Goal: Task Accomplishment & Management: Use online tool/utility

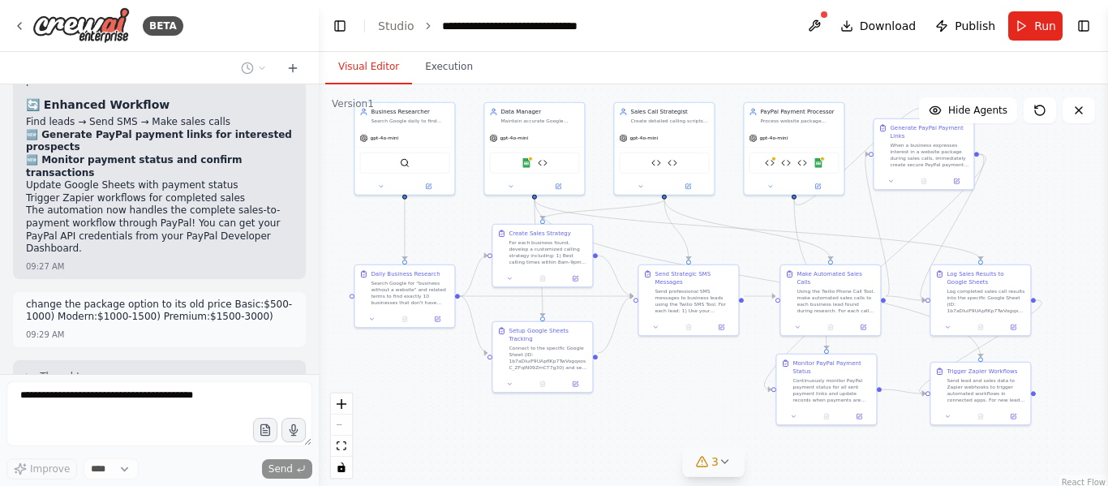
click at [714, 462] on span "3" at bounding box center [714, 461] width 7 height 16
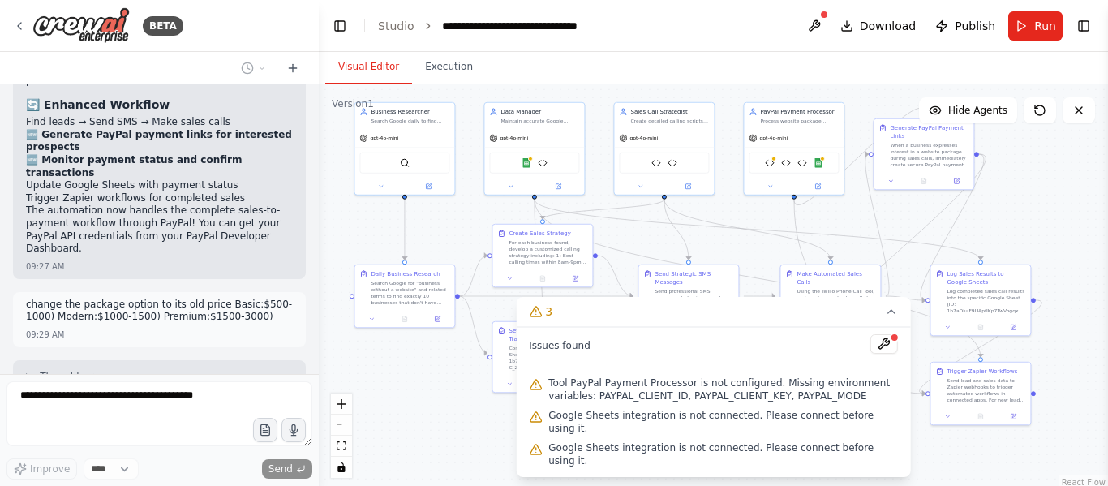
click at [424, 409] on div ".deletable-edge-delete-btn { width: 20px; height: 20px; border: 0px solid #ffff…" at bounding box center [713, 287] width 789 height 406
click at [890, 354] on button at bounding box center [884, 343] width 28 height 19
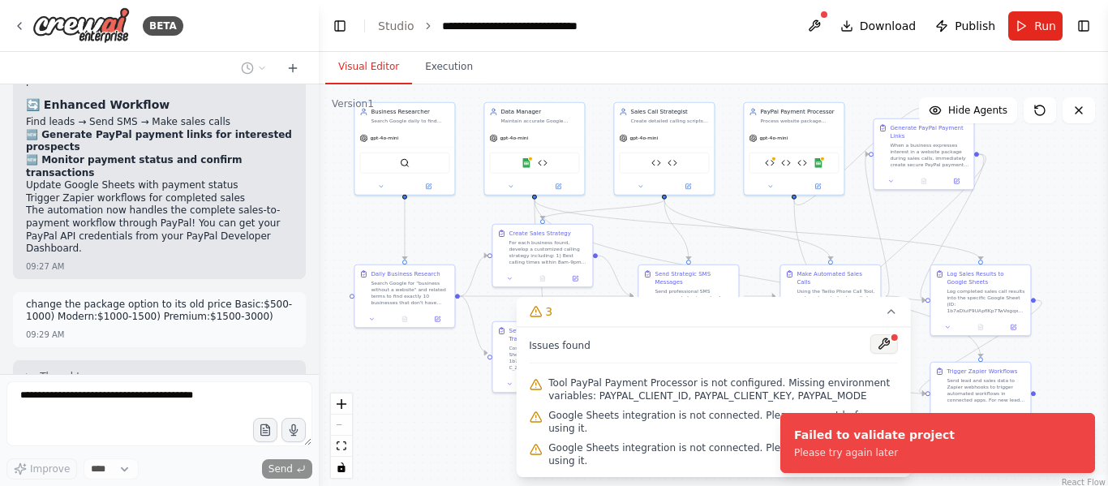
click at [890, 354] on button at bounding box center [884, 343] width 28 height 19
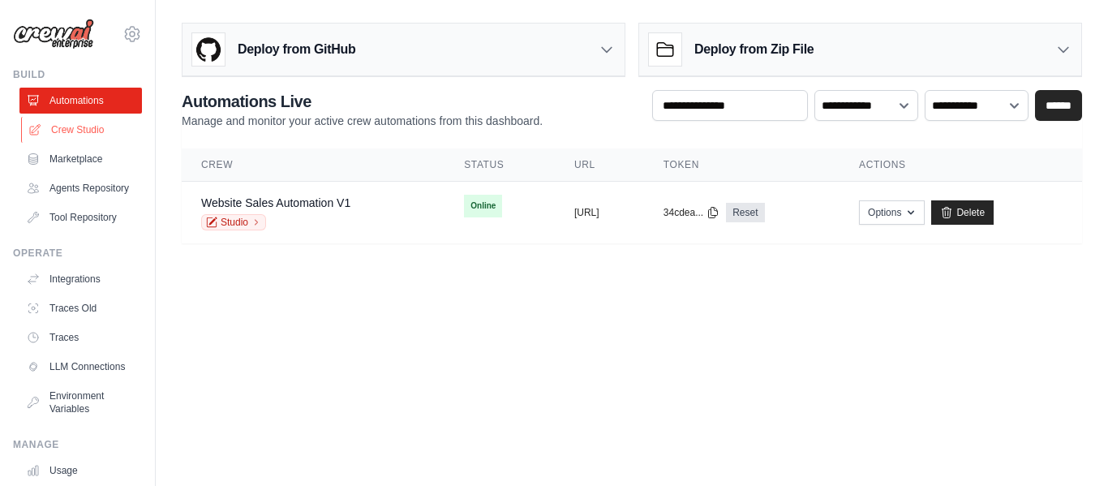
click at [94, 126] on link "Crew Studio" at bounding box center [82, 130] width 122 height 26
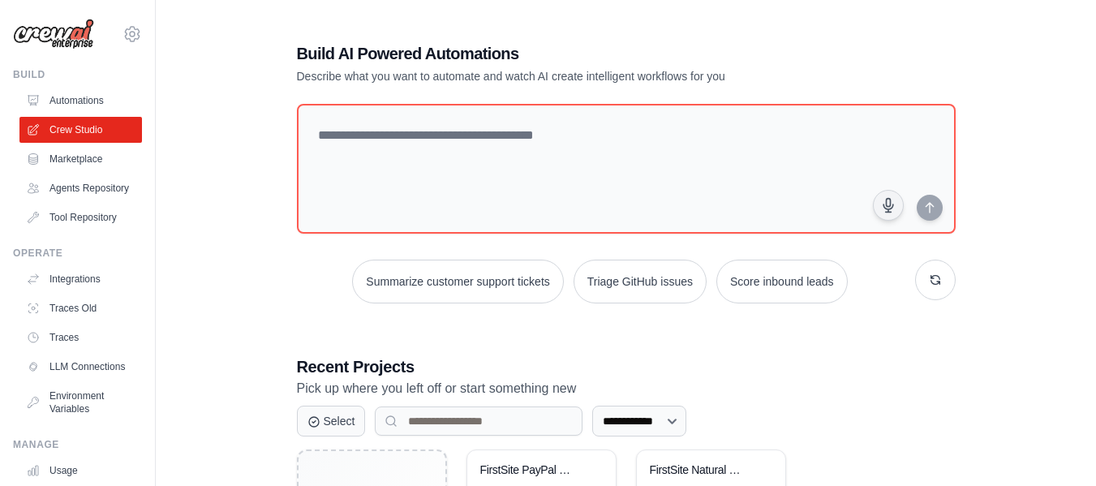
scroll to position [168, 0]
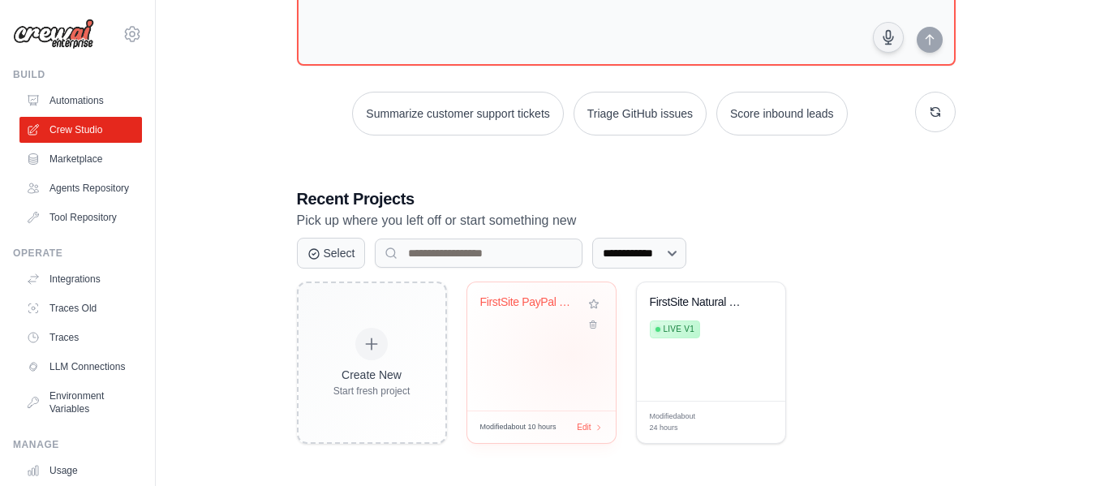
click at [572, 355] on div "FirstSite PayPal Sales Automation" at bounding box center [541, 346] width 148 height 128
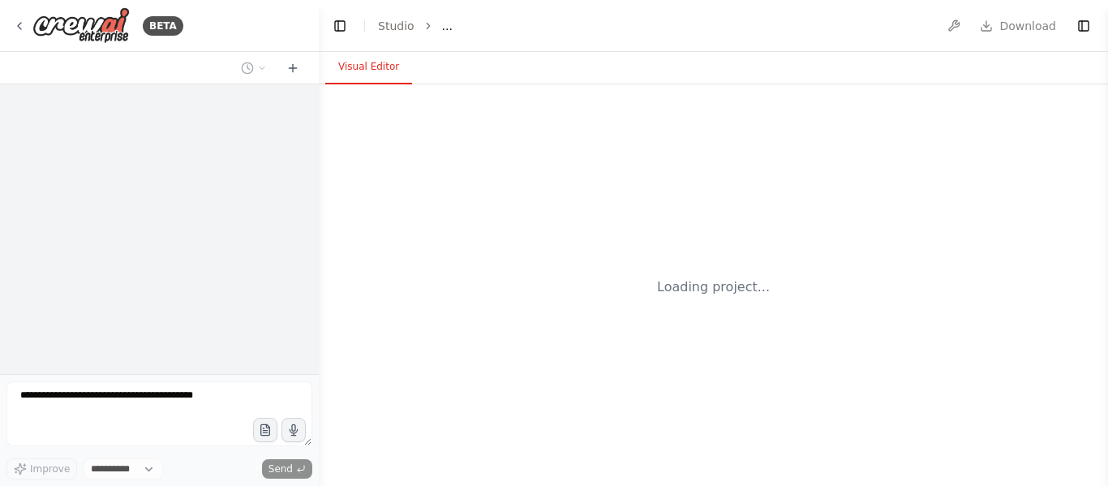
select select "****"
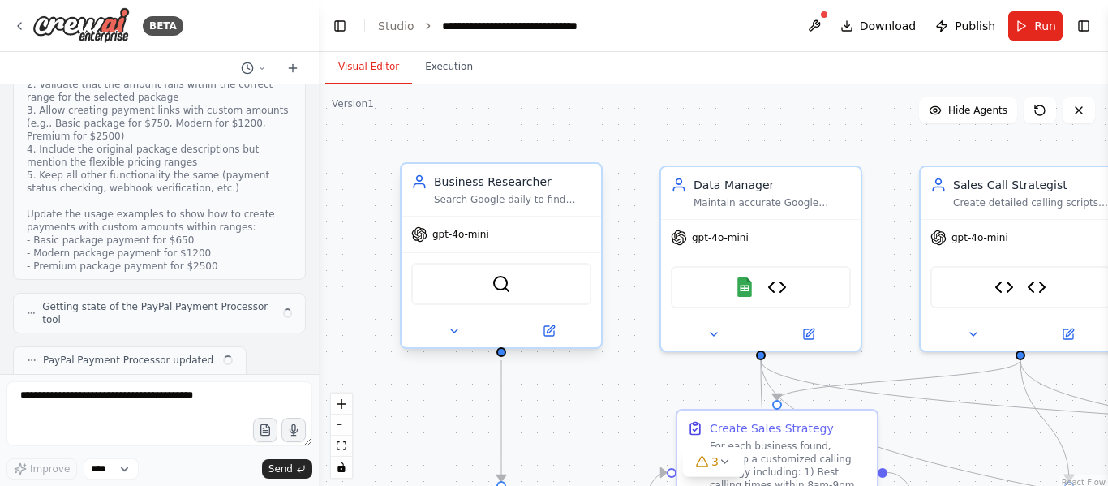
scroll to position [24450, 0]
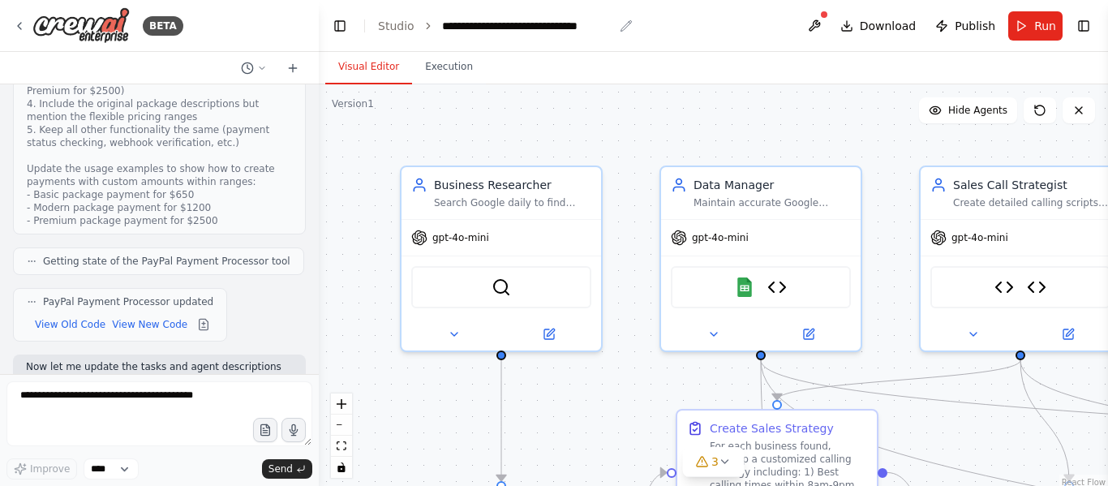
click at [530, 25] on div "**********" at bounding box center [527, 26] width 171 height 16
click at [610, 28] on header "**********" at bounding box center [713, 26] width 789 height 52
drag, startPoint x: 610, startPoint y: 24, endPoint x: 597, endPoint y: 23, distance: 13.0
click at [597, 23] on header "**********" at bounding box center [713, 26] width 789 height 52
click at [597, 23] on div "**********" at bounding box center [527, 26] width 171 height 16
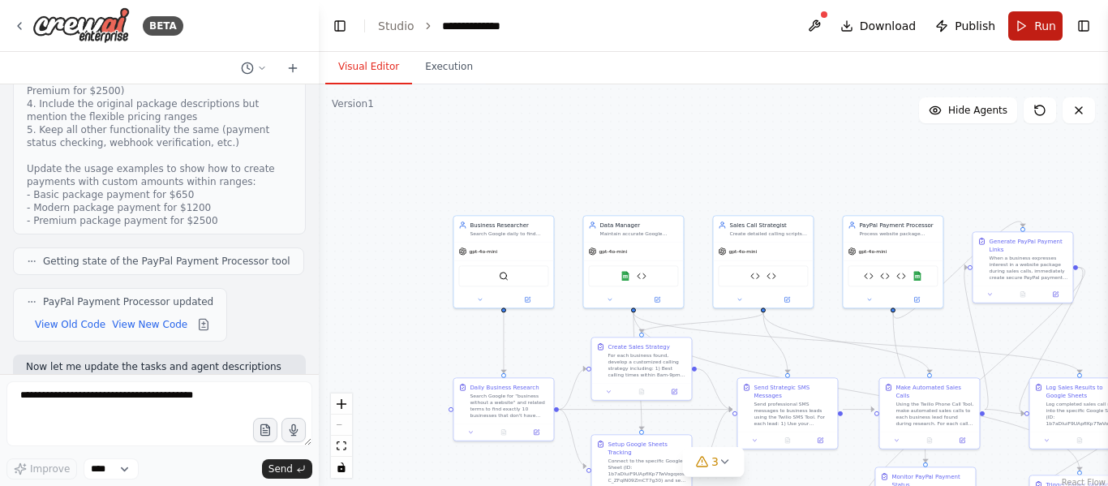
click at [1033, 15] on button "Run" at bounding box center [1035, 25] width 54 height 29
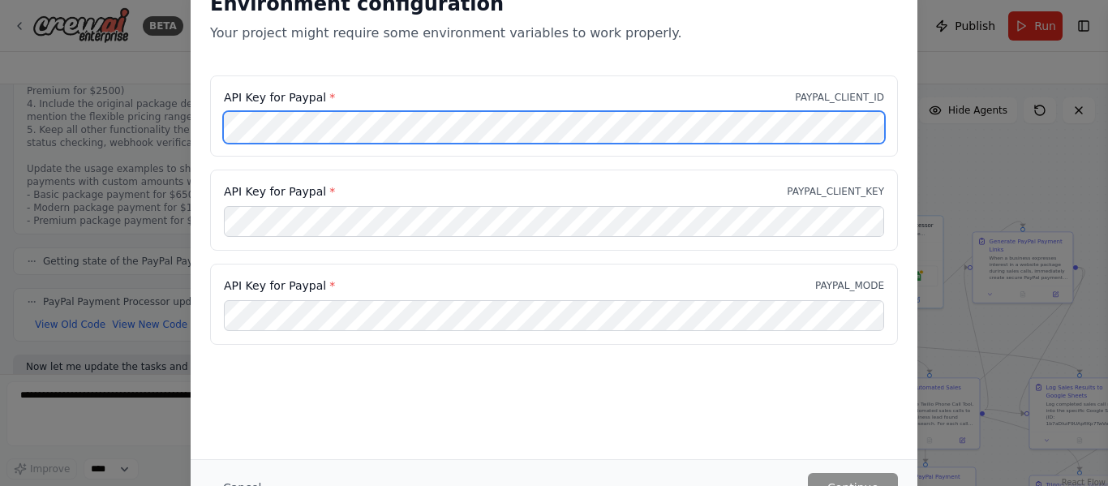
scroll to position [0, 763]
click at [1014, 131] on div "Environment configuration Your project might require some environment variables…" at bounding box center [554, 243] width 1108 height 486
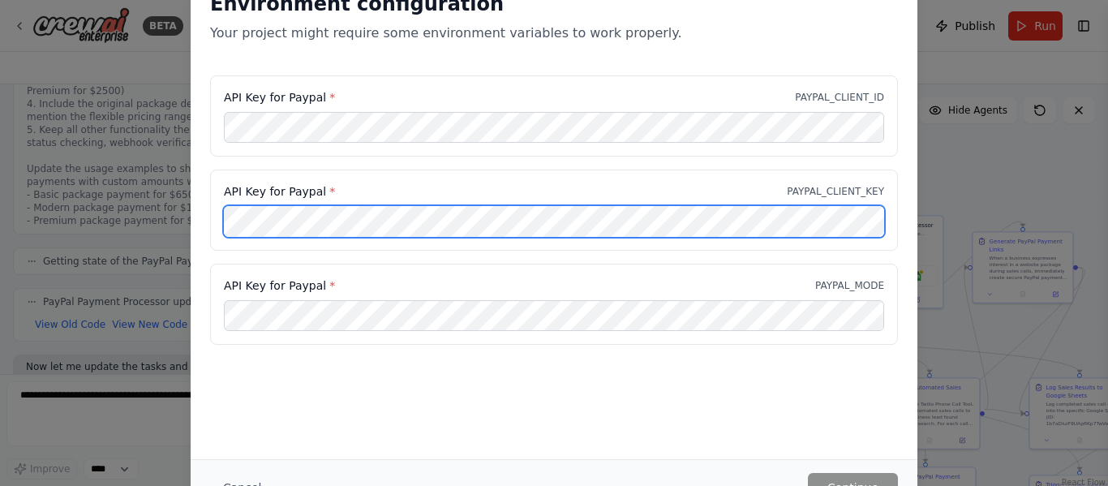
scroll to position [0, 0]
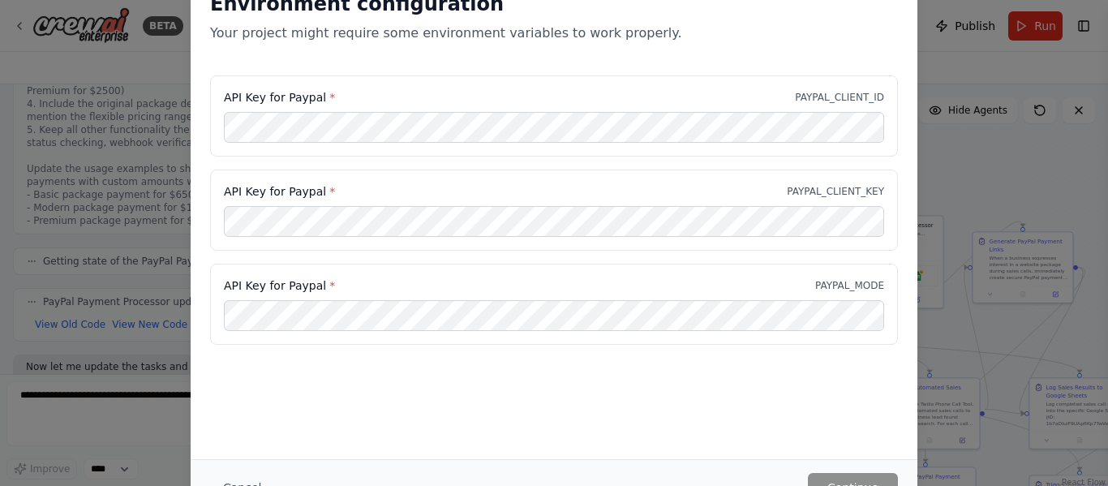
click at [415, 342] on div "API Key for Paypal * PAYPAL_MODE" at bounding box center [554, 304] width 688 height 81
click at [234, 485] on button "Cancel" at bounding box center [242, 487] width 64 height 29
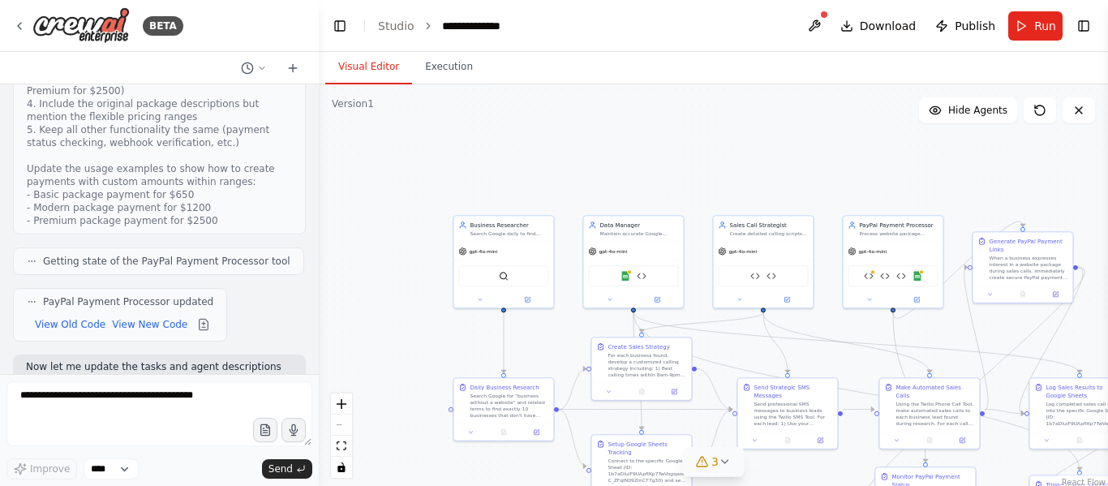
click at [733, 461] on button "3" at bounding box center [713, 462] width 62 height 30
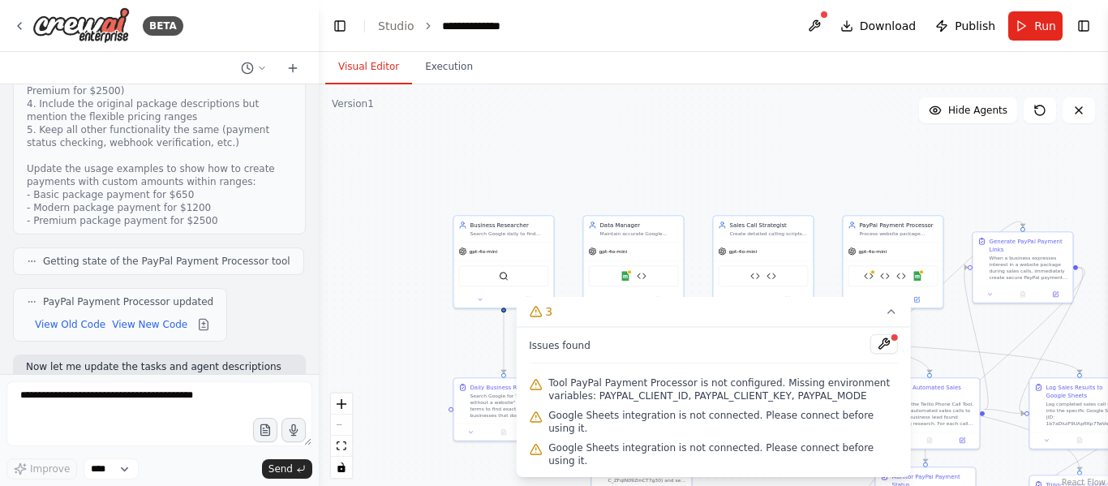
click at [660, 435] on span "Google Sheets integration is not connected. Please connect before using it." at bounding box center [723, 422] width 350 height 26
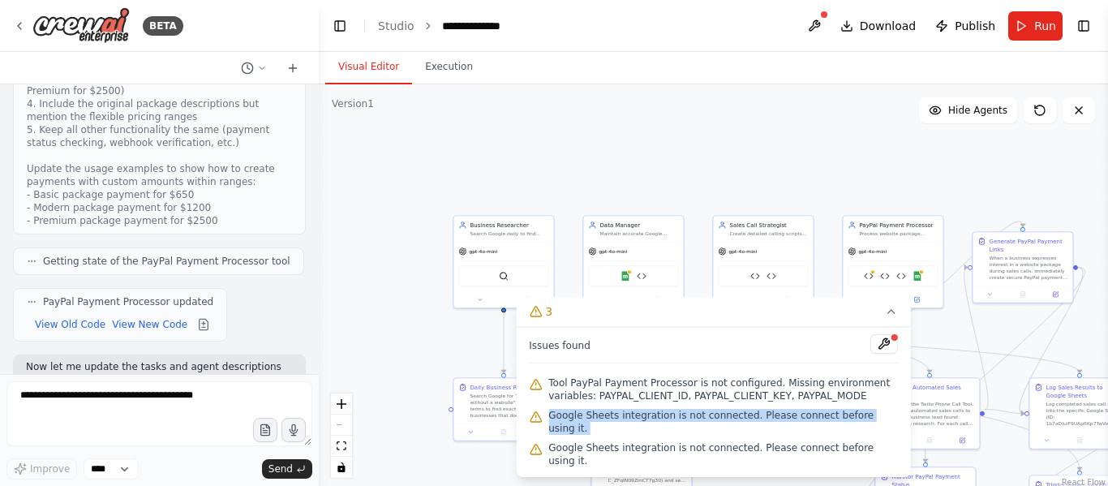
click at [660, 435] on span "Google Sheets integration is not connected. Please connect before using it." at bounding box center [723, 422] width 350 height 26
copy div "Google Sheets integration is not connected. Please connect before using it."
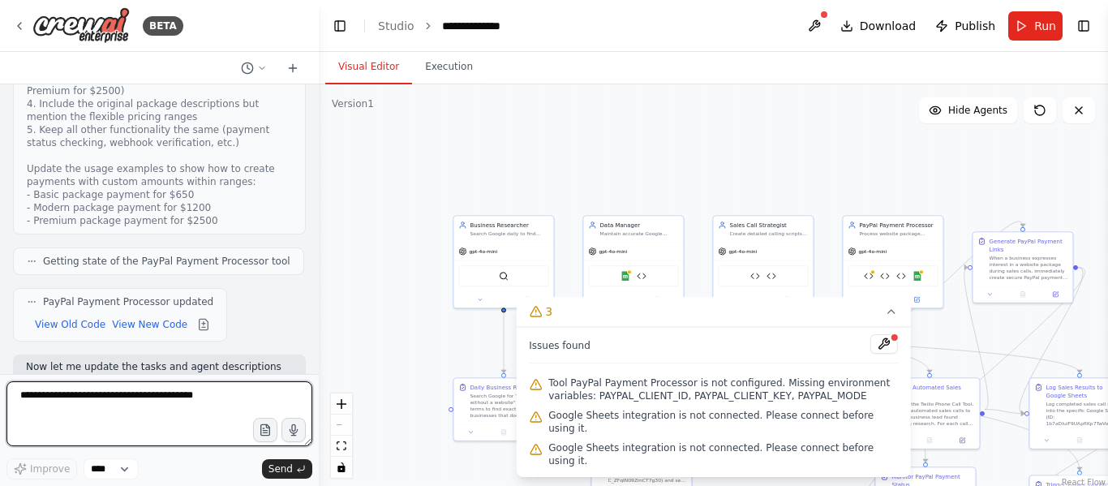
click at [148, 427] on textarea at bounding box center [159, 413] width 306 height 65
paste textarea "**********"
type textarea "**********"
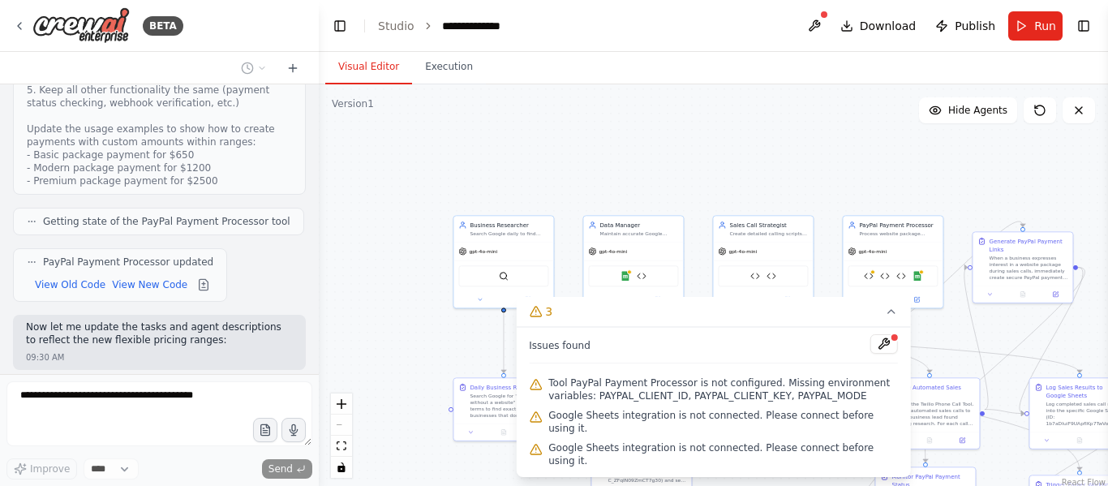
scroll to position [24561, 0]
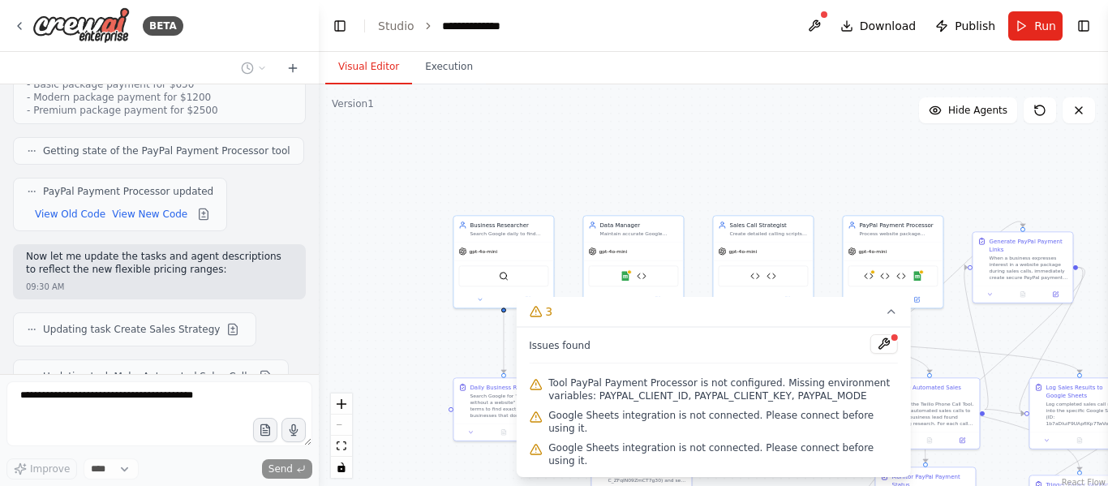
click at [765, 137] on div ".deletable-edge-delete-btn { width: 20px; height: 20px; border: 0px solid #ffff…" at bounding box center [713, 287] width 789 height 406
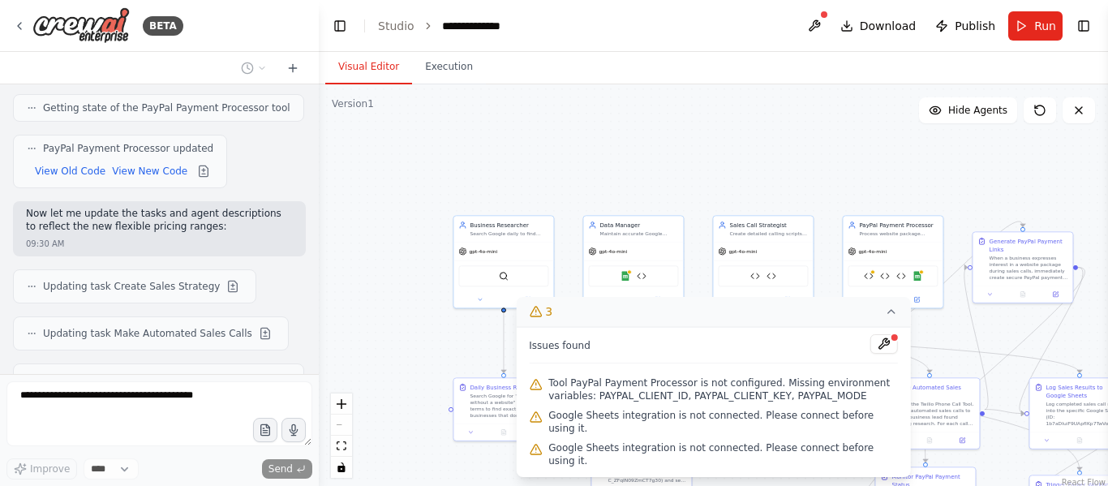
scroll to position [24699, 0]
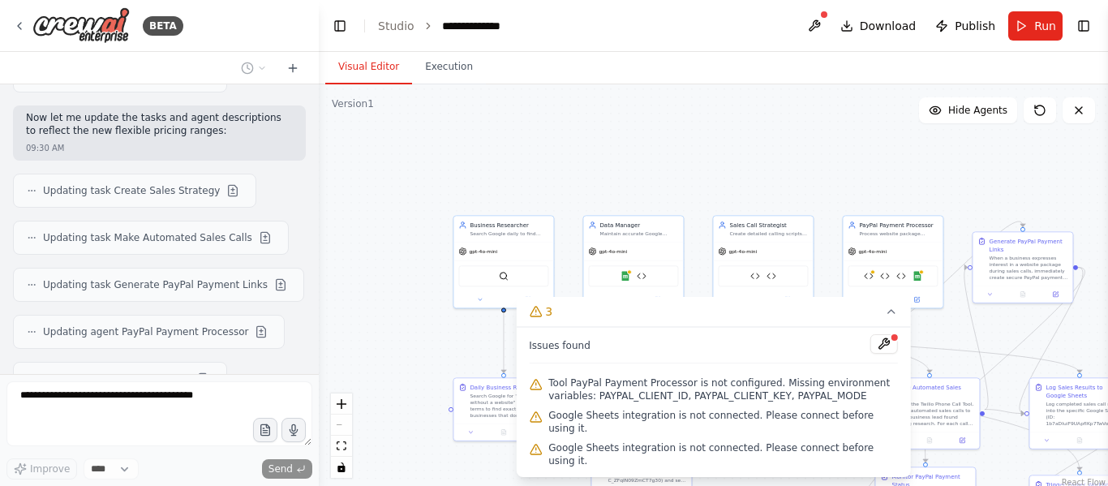
click at [791, 319] on div ".deletable-edge-delete-btn { width: 20px; height: 20px; border: 0px solid #ffff…" at bounding box center [713, 287] width 789 height 406
click at [883, 327] on button "3" at bounding box center [713, 312] width 395 height 30
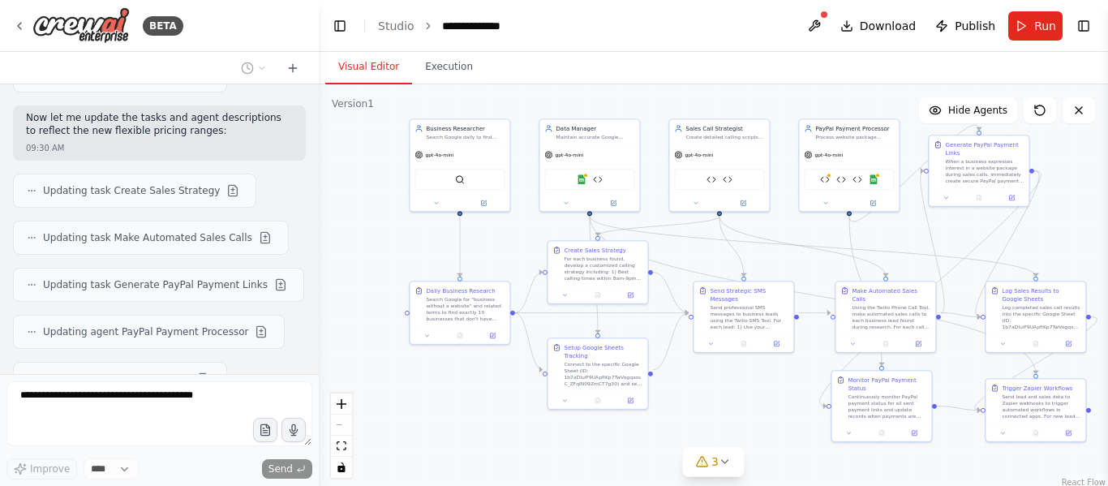
drag, startPoint x: 806, startPoint y: 162, endPoint x: 772, endPoint y: 58, distance: 109.3
click at [772, 58] on div "Visual Editor Execution Version 1 Show Tools Hide Agents .deletable-edge-delete…" at bounding box center [713, 269] width 789 height 434
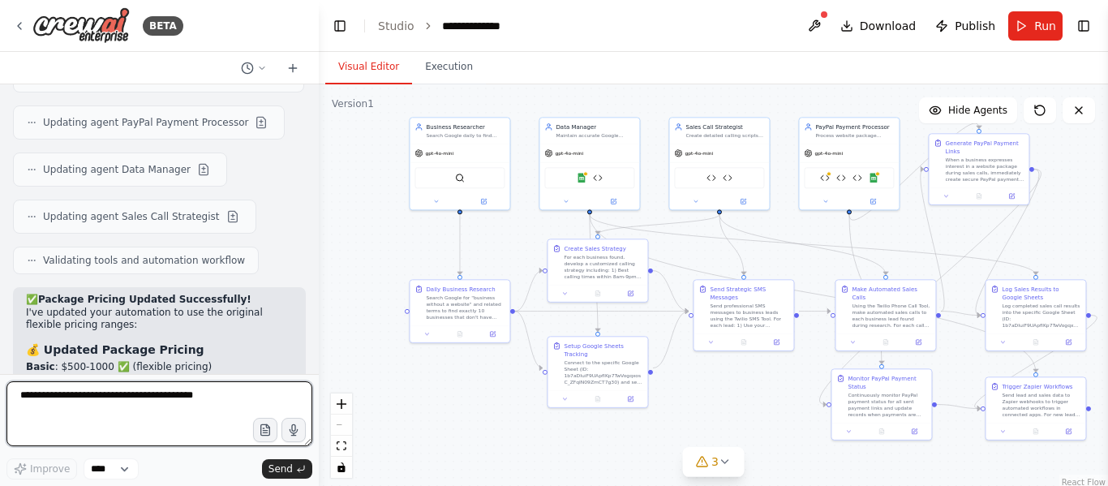
scroll to position [24908, 0]
type textarea "*"
click at [201, 404] on textarea "**********" at bounding box center [159, 413] width 306 height 65
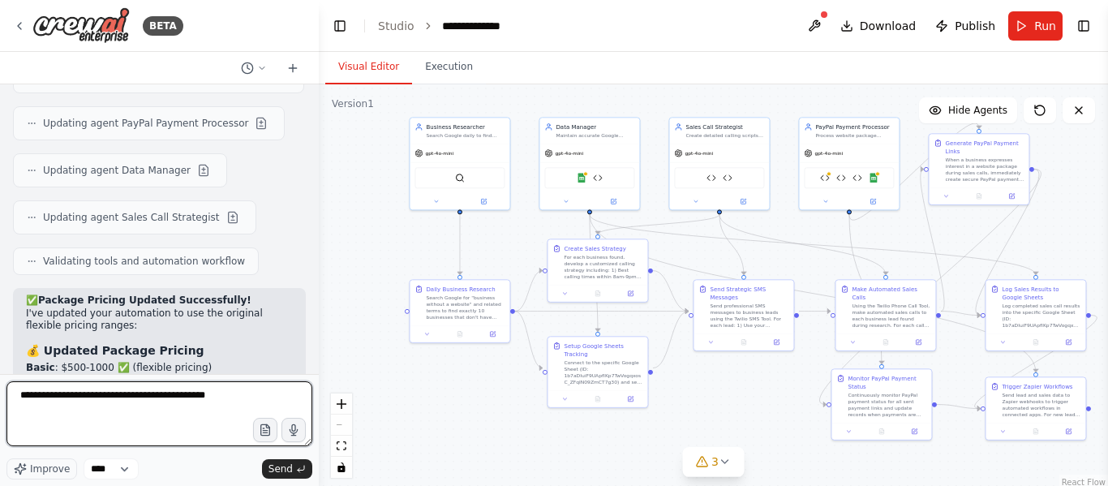
click at [227, 401] on textarea "**********" at bounding box center [159, 413] width 306 height 65
type textarea "**********"
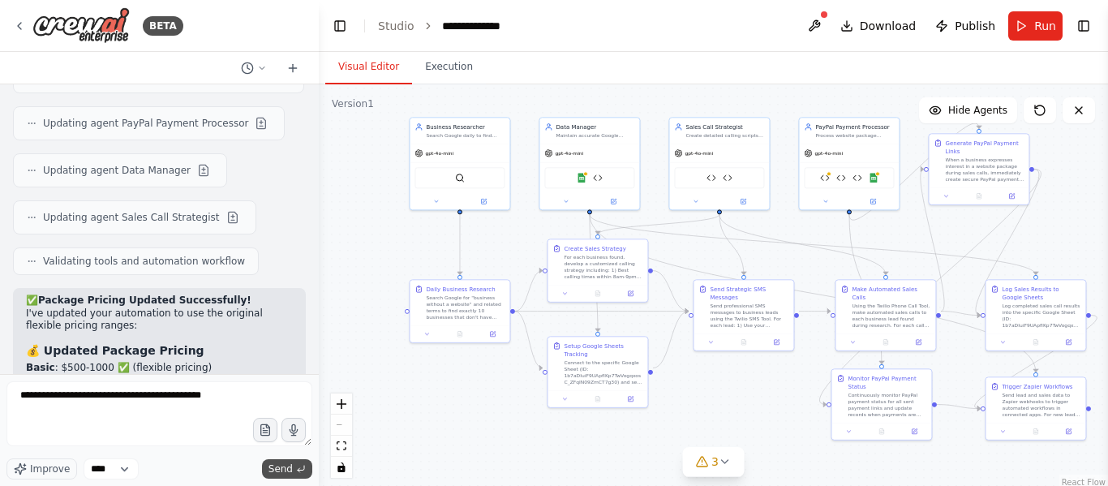
click at [288, 472] on span "Send" at bounding box center [281, 468] width 24 height 13
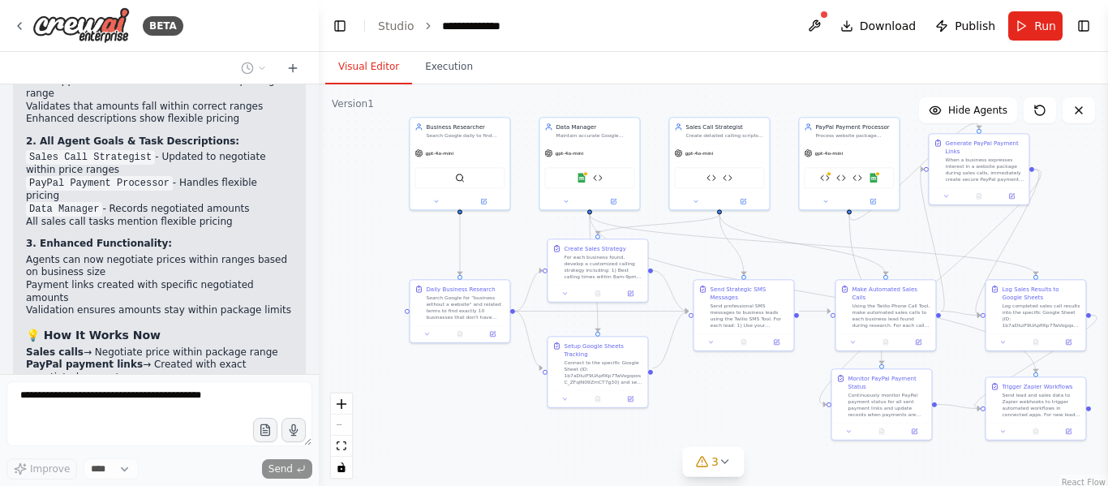
scroll to position [25278, 0]
click at [582, 182] on div "Google Sheets Zapier Webhook Tool" at bounding box center [589, 175] width 90 height 21
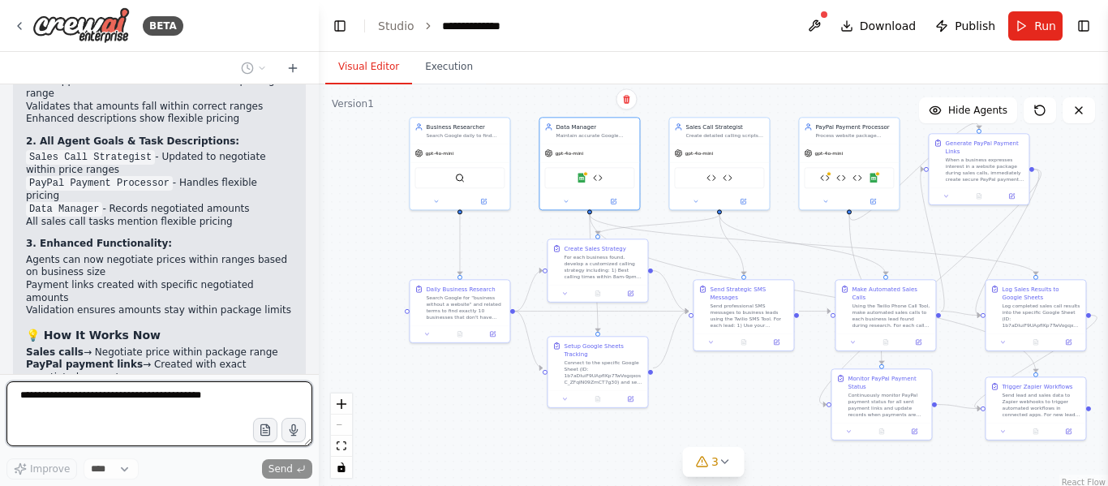
click at [681, 248] on div ".deletable-edge-delete-btn { width: 20px; height: 20px; border: 0px solid #ffff…" at bounding box center [713, 287] width 789 height 406
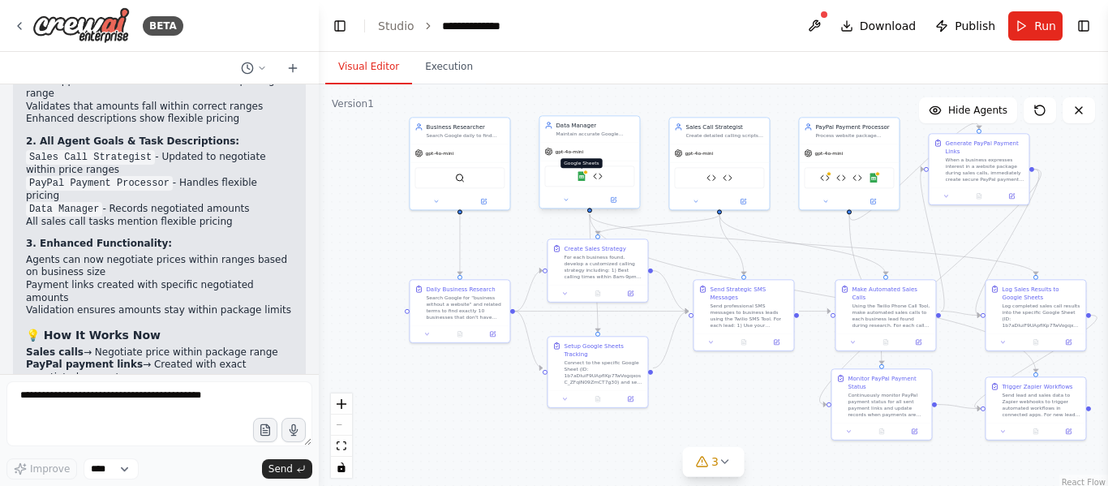
click at [582, 180] on img at bounding box center [582, 176] width 10 height 10
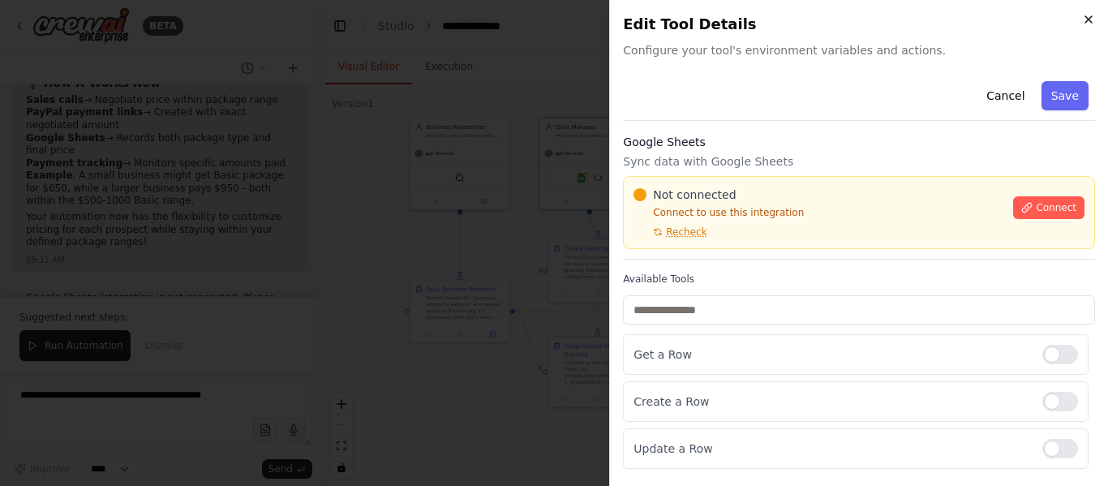
click at [1090, 18] on icon "button" at bounding box center [1088, 19] width 6 height 6
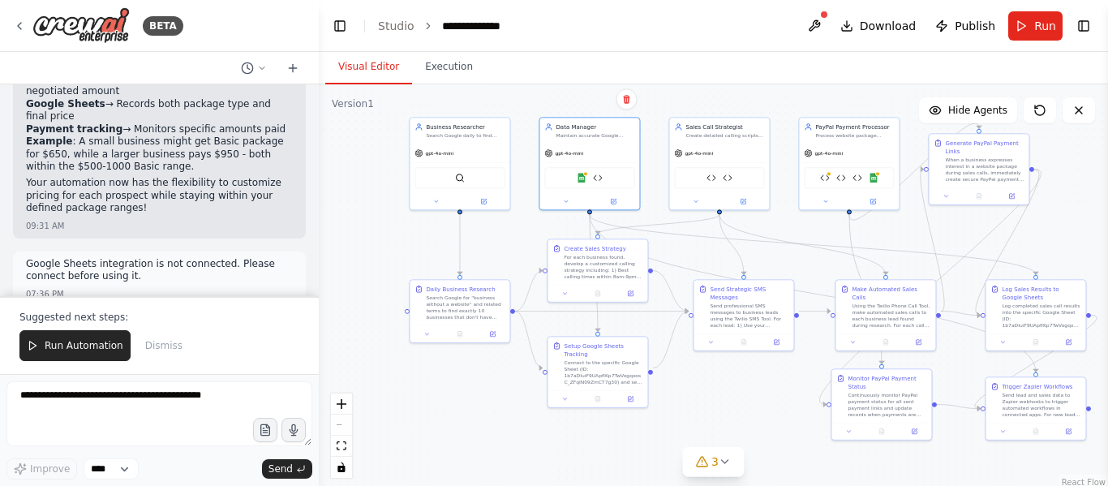
scroll to position [25568, 0]
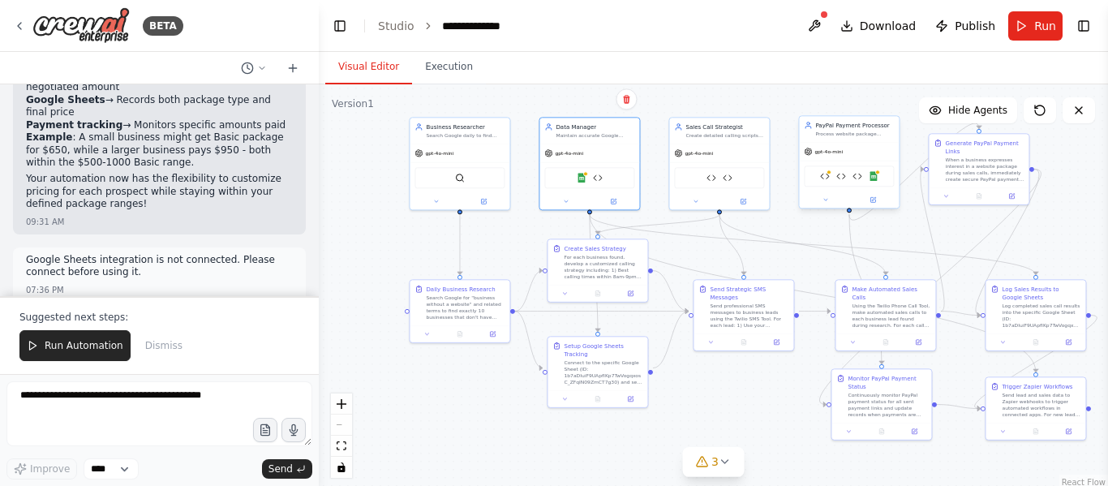
click at [881, 176] on div "PayPal Payment Processor Twilio SMS Tool Zapier Webhook Tool Google Sheets" at bounding box center [849, 175] width 90 height 21
click at [828, 178] on img at bounding box center [825, 176] width 10 height 10
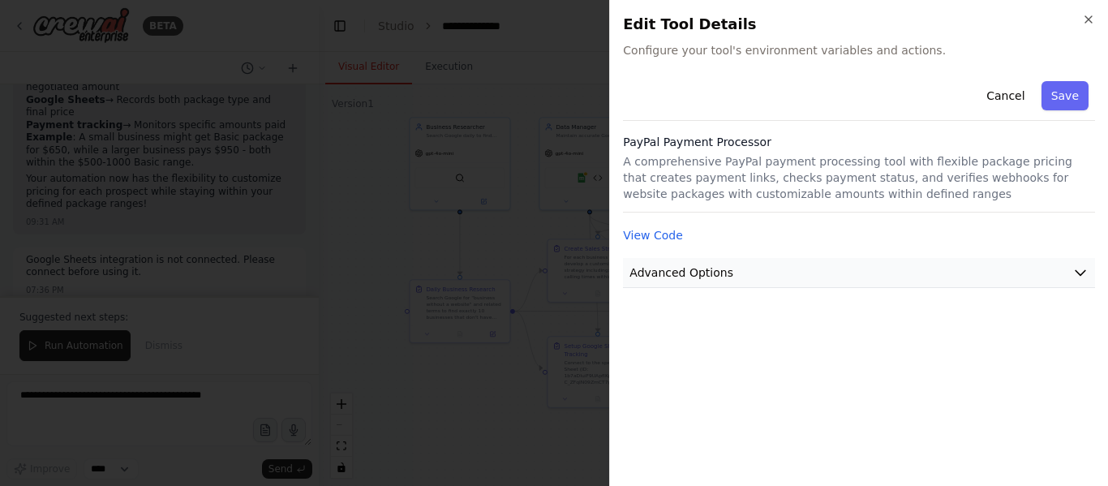
click at [951, 258] on button "Advanced Options" at bounding box center [859, 273] width 472 height 30
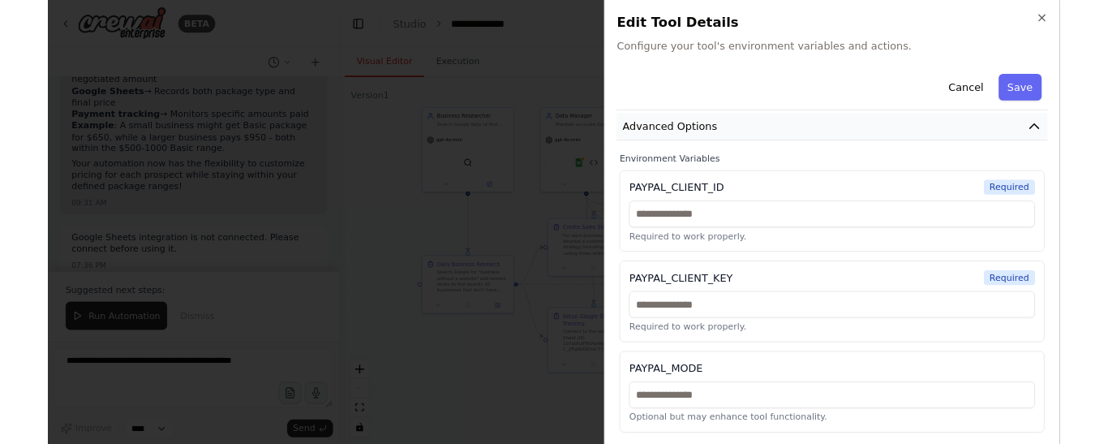
scroll to position [135, 0]
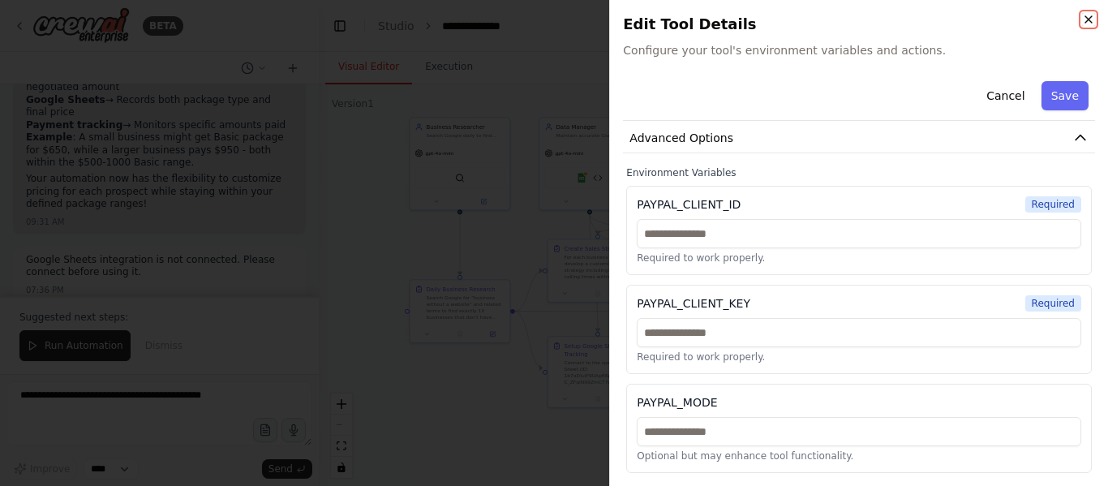
click at [1087, 15] on icon "button" at bounding box center [1088, 19] width 13 height 13
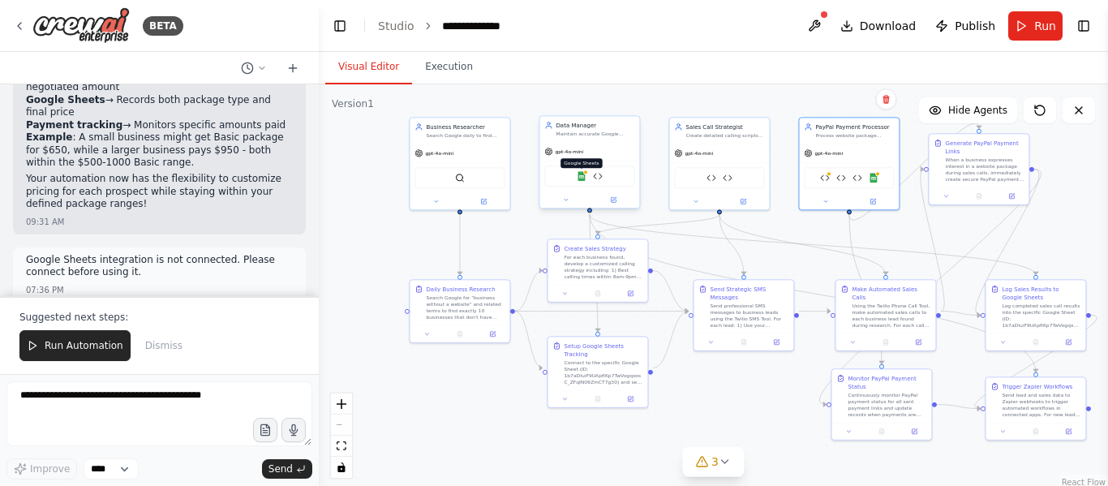
click at [583, 178] on img at bounding box center [582, 176] width 10 height 10
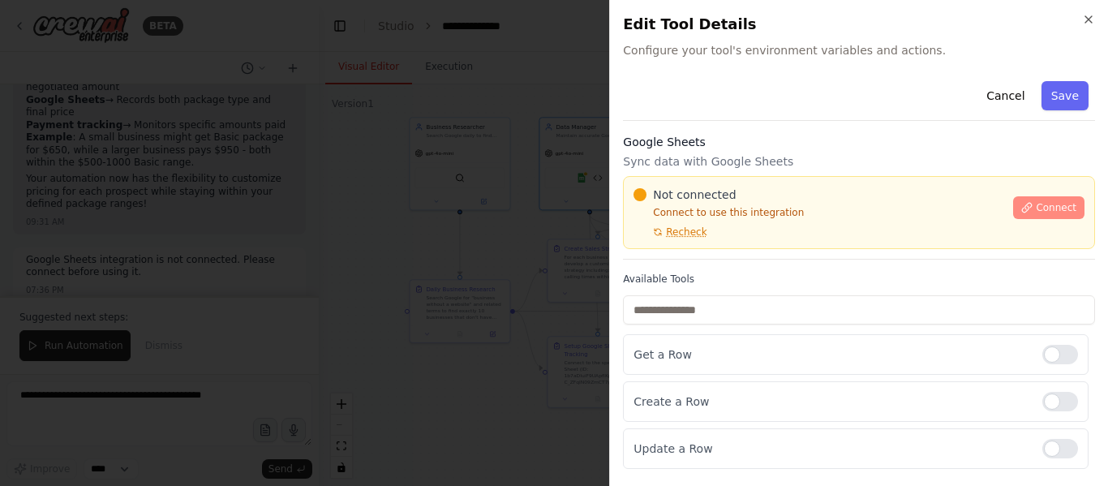
click at [1044, 199] on button "Connect" at bounding box center [1048, 207] width 71 height 23
click at [688, 113] on div "Cancel Save" at bounding box center [859, 98] width 472 height 46
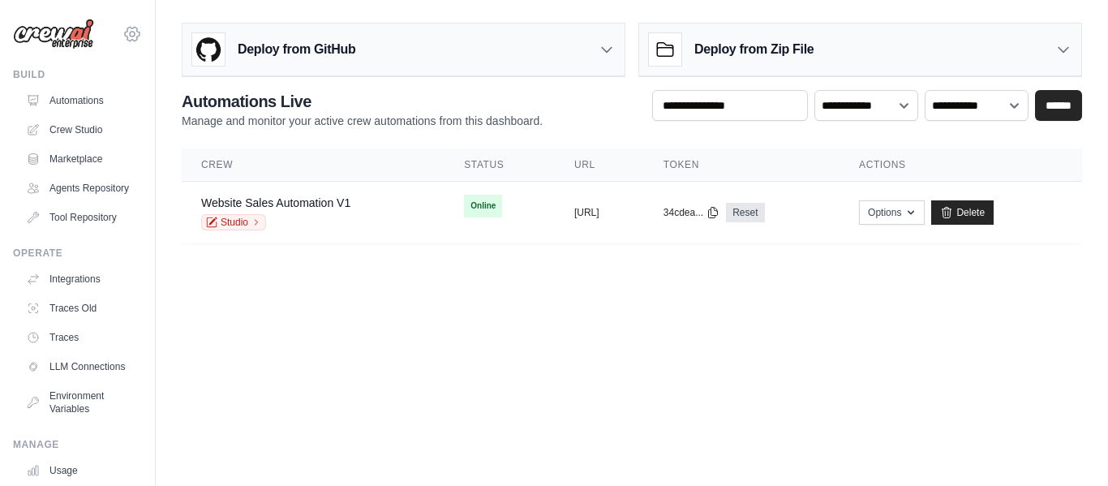
click at [123, 33] on icon at bounding box center [131, 33] width 19 height 19
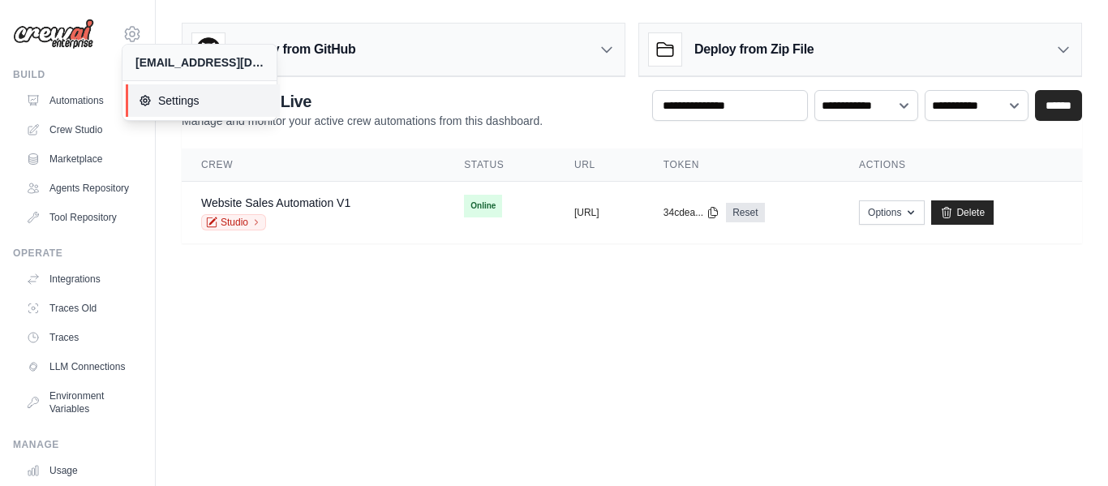
click at [168, 103] on span "Settings" at bounding box center [203, 100] width 128 height 16
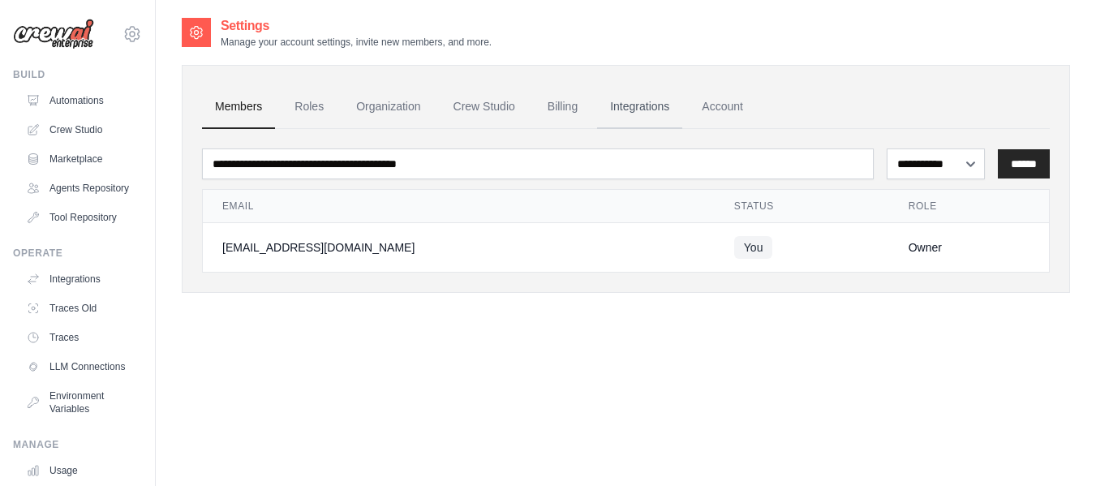
click at [653, 104] on link "Integrations" at bounding box center [639, 107] width 85 height 44
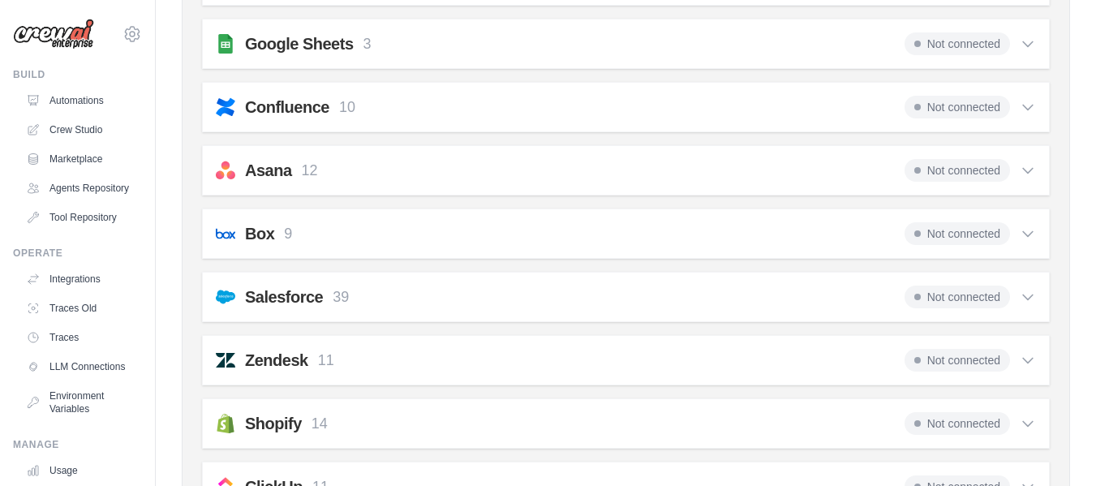
scroll to position [841, 0]
click at [603, 48] on div "Google Sheets 3 Not connected" at bounding box center [626, 43] width 820 height 23
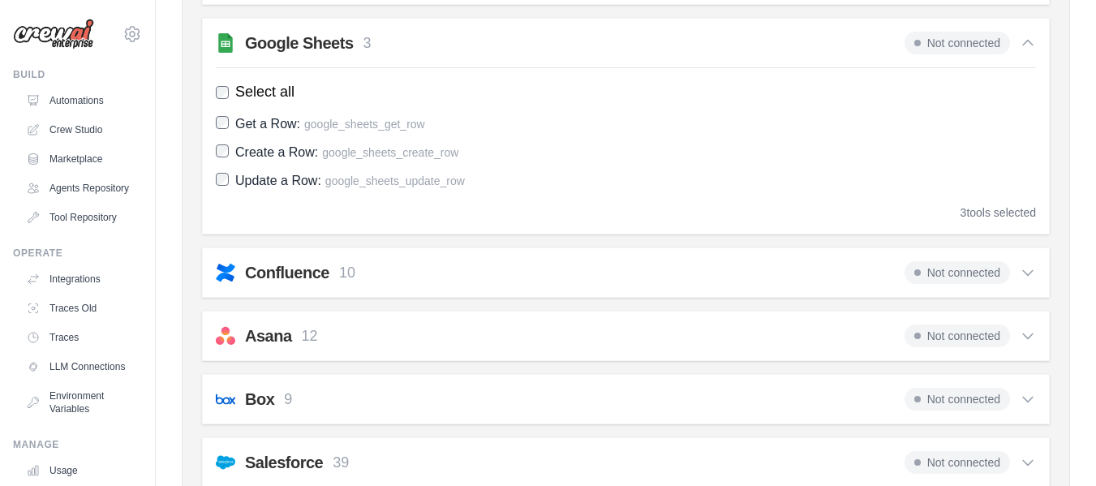
click at [930, 44] on span "Not connected" at bounding box center [957, 43] width 105 height 23
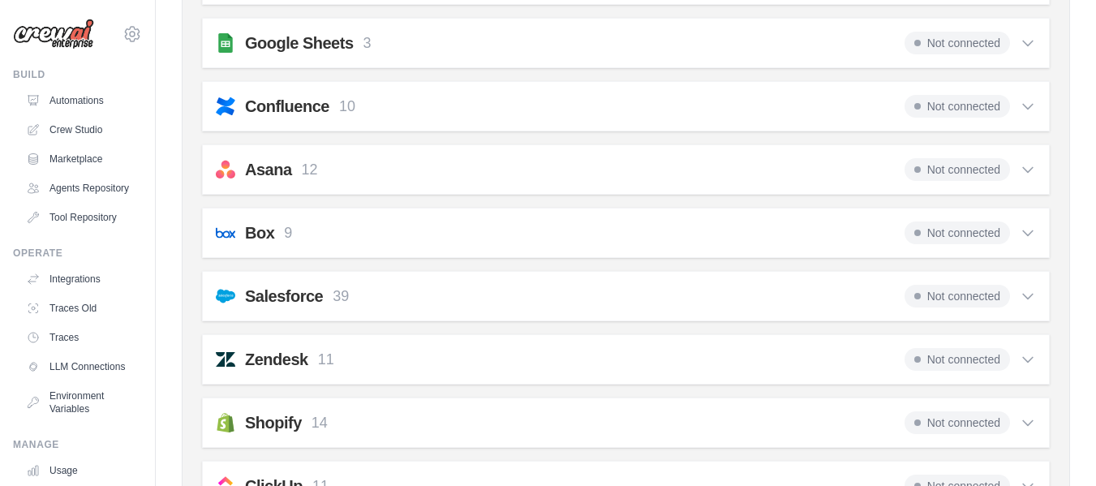
click at [930, 44] on span "Not connected" at bounding box center [957, 43] width 105 height 23
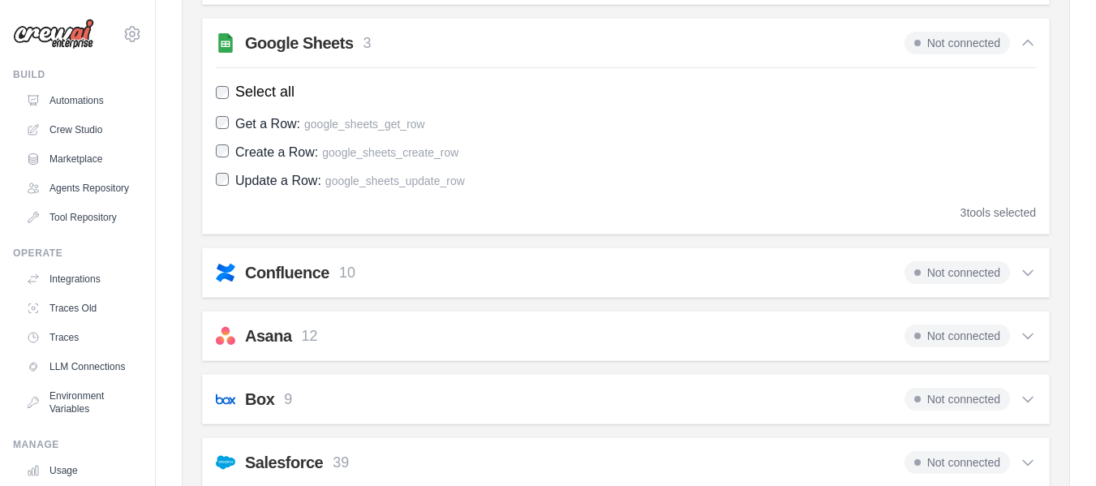
scroll to position [0, 0]
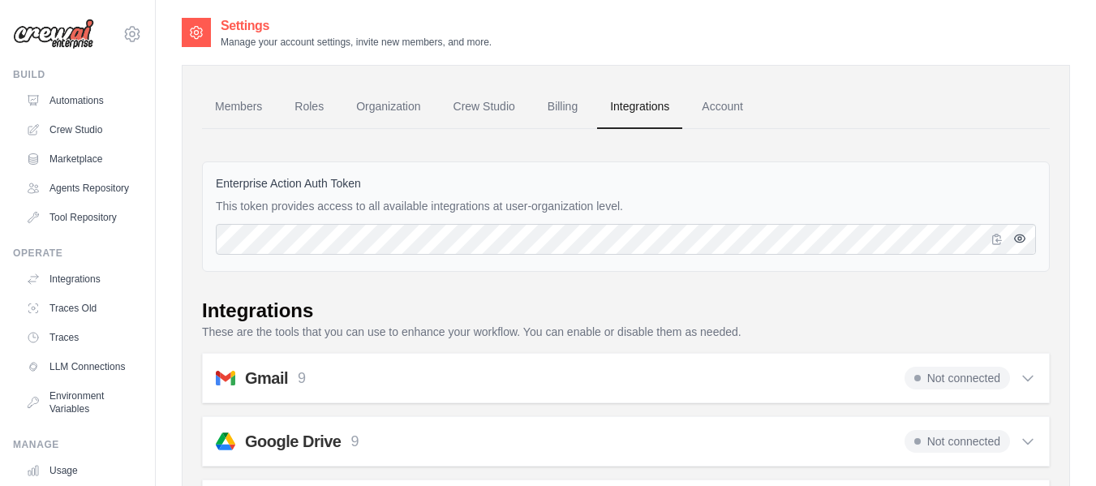
click at [1022, 235] on icon "button" at bounding box center [1020, 237] width 11 height 7
click at [714, 102] on link "Account" at bounding box center [722, 107] width 67 height 44
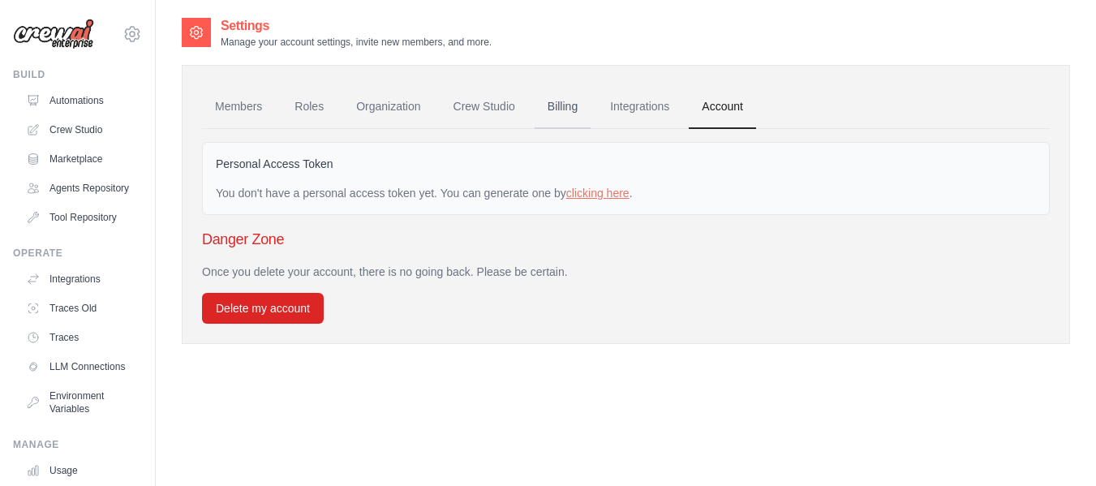
click at [549, 108] on link "Billing" at bounding box center [563, 107] width 56 height 44
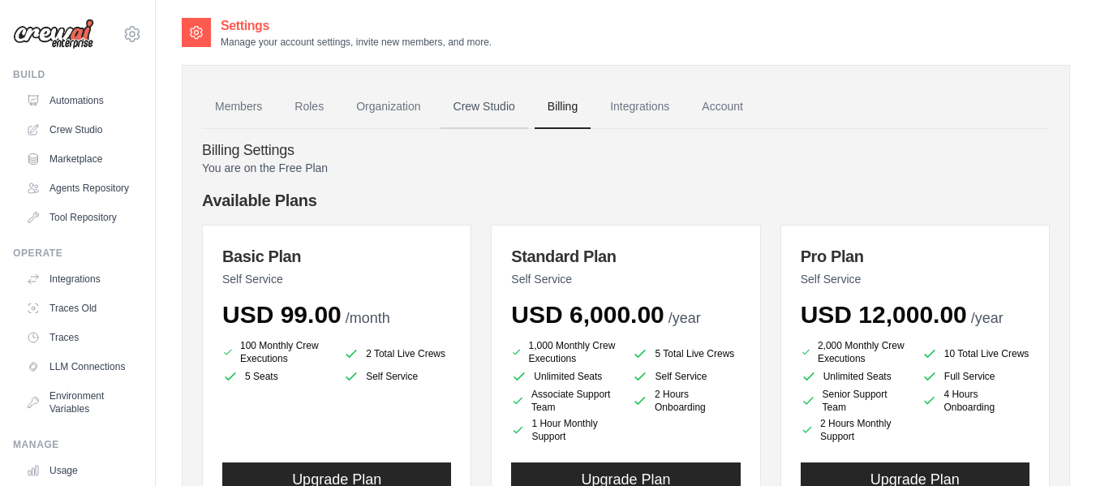
click at [494, 119] on link "Crew Studio" at bounding box center [485, 107] width 88 height 44
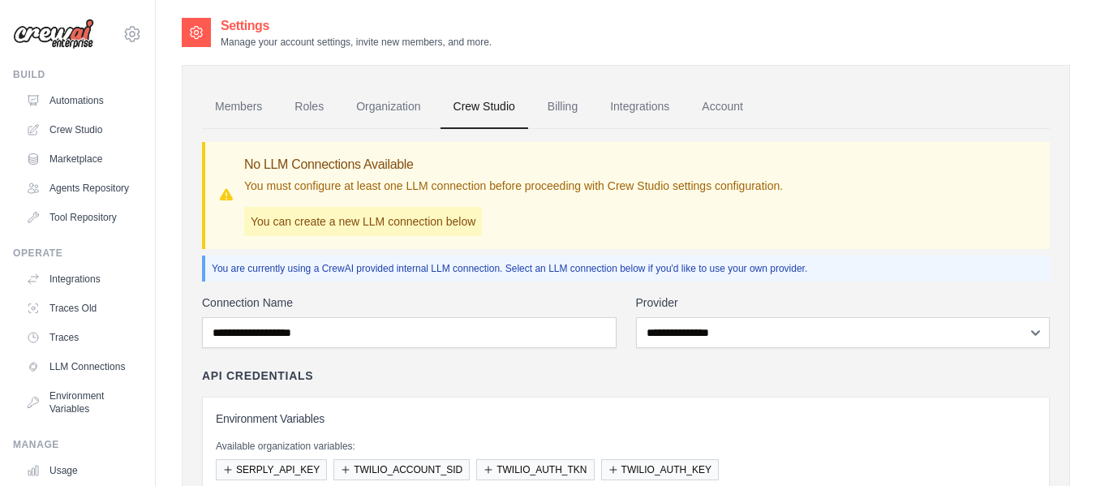
click at [436, 217] on p "You can create a new LLM connection below" at bounding box center [363, 221] width 238 height 29
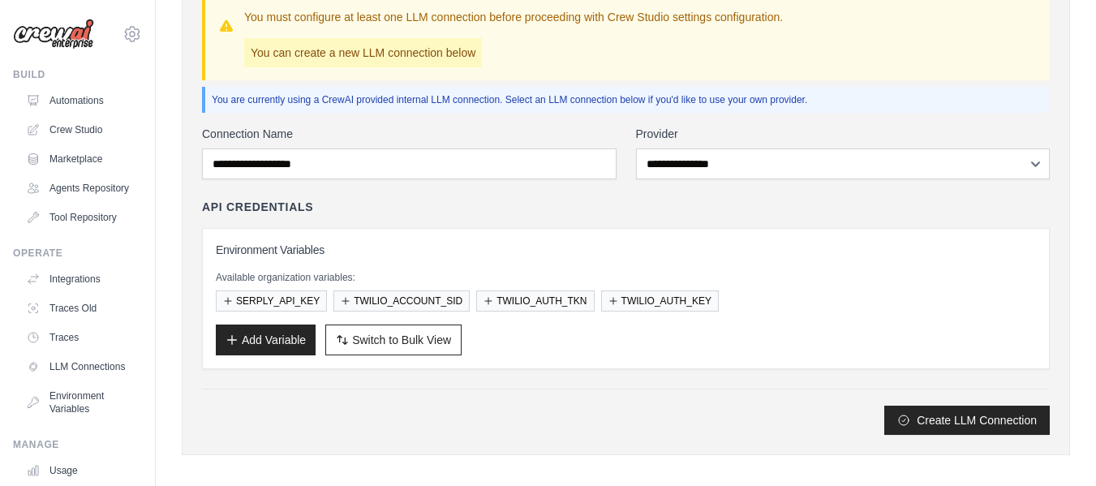
scroll to position [172, 0]
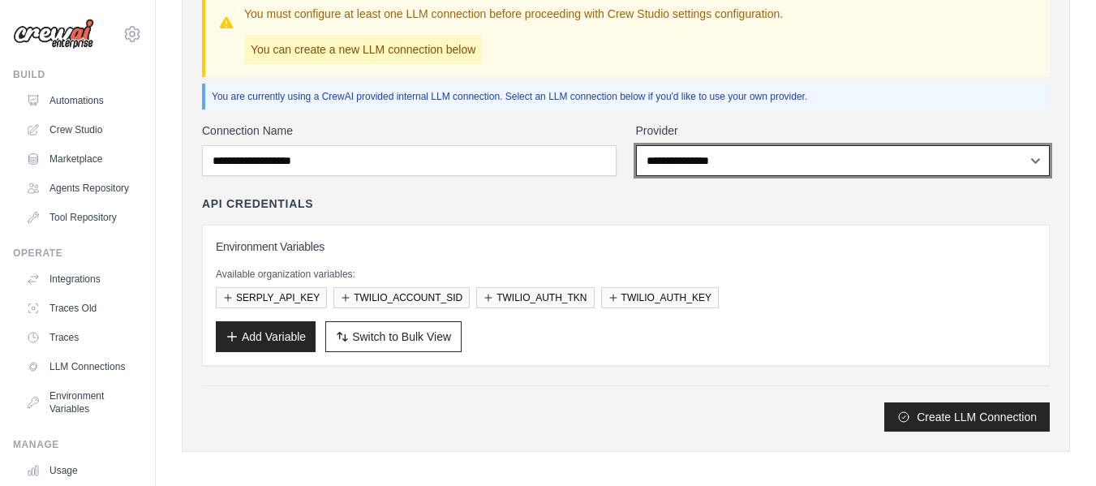
click at [746, 157] on select "**********" at bounding box center [843, 160] width 415 height 31
select select "******"
click at [636, 145] on select "**********" at bounding box center [843, 160] width 415 height 31
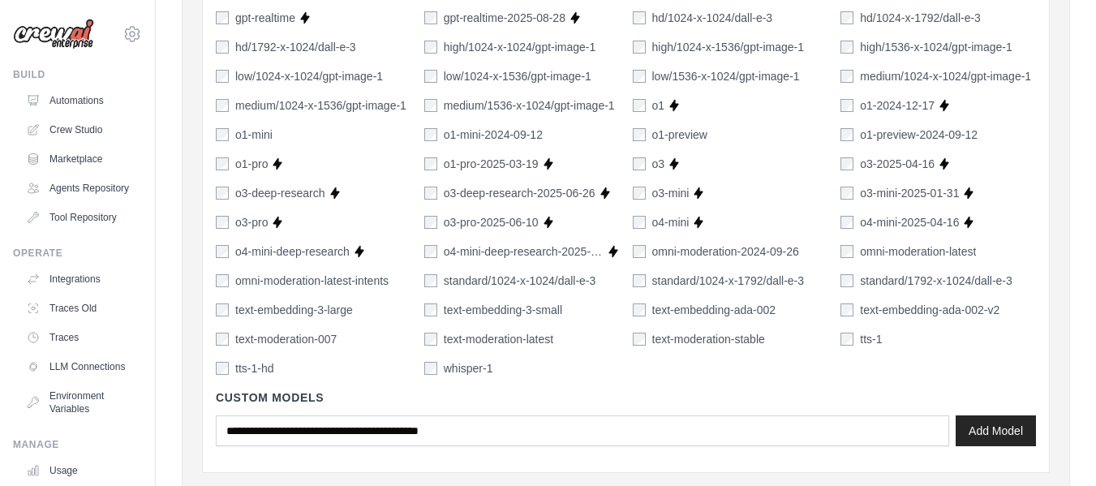
scroll to position [1318, 0]
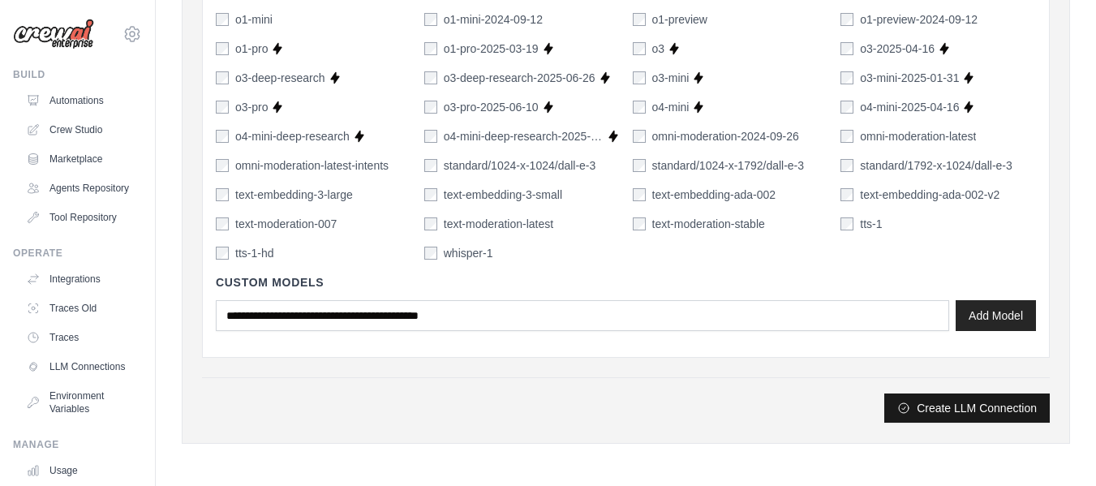
click at [977, 413] on button "Create LLM Connection" at bounding box center [966, 407] width 165 height 29
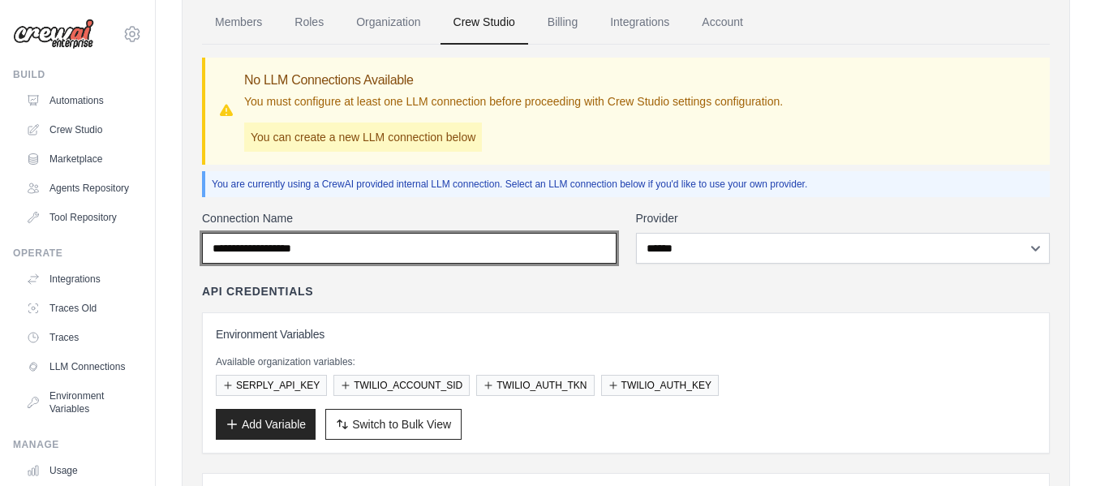
scroll to position [84, 0]
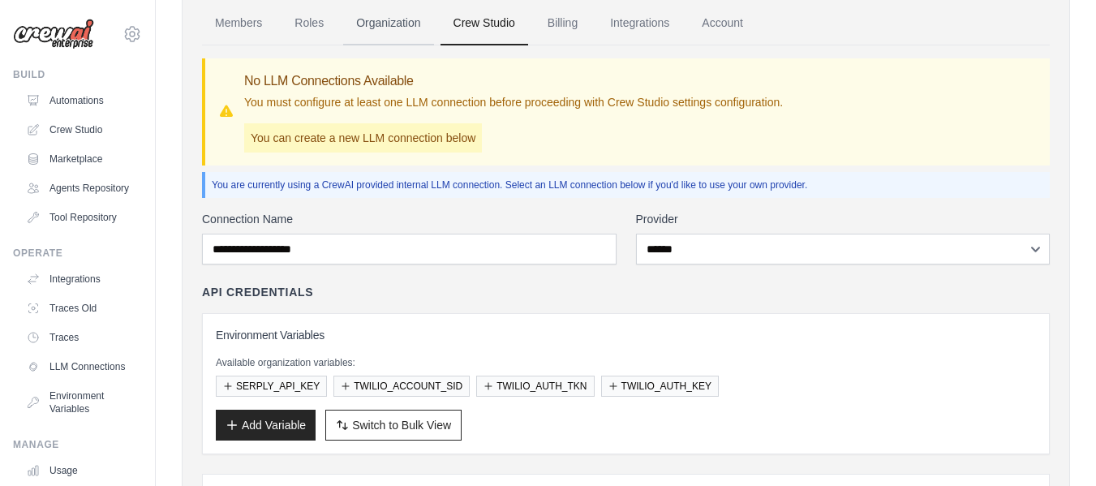
click at [381, 19] on link "Organization" at bounding box center [388, 24] width 90 height 44
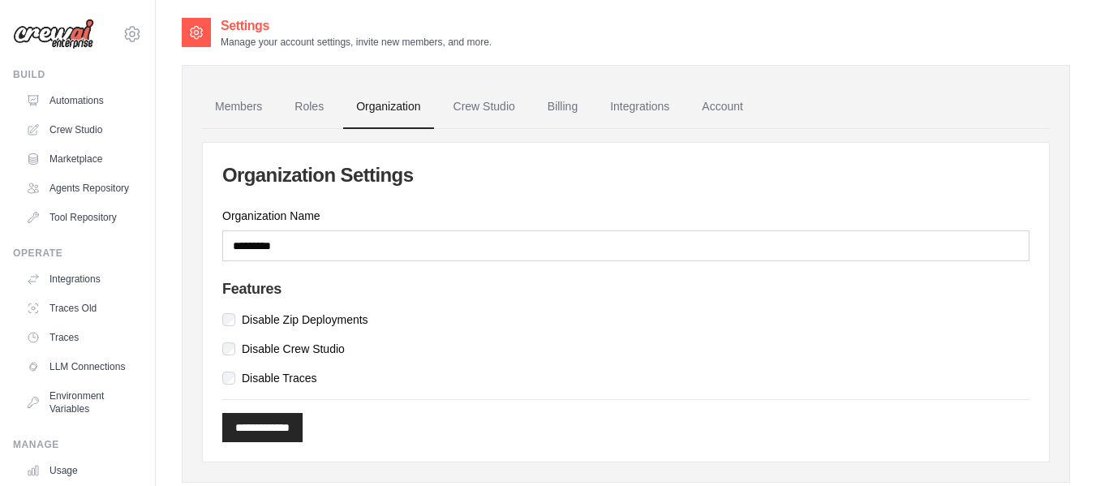
click at [342, 319] on label "Disable Zip Deployments" at bounding box center [305, 320] width 127 height 16
click at [300, 349] on label "Disable Crew Studio" at bounding box center [293, 349] width 103 height 16
click at [298, 380] on label "Disable Traces" at bounding box center [279, 378] width 75 height 16
click at [298, 427] on input "**********" at bounding box center [262, 427] width 80 height 29
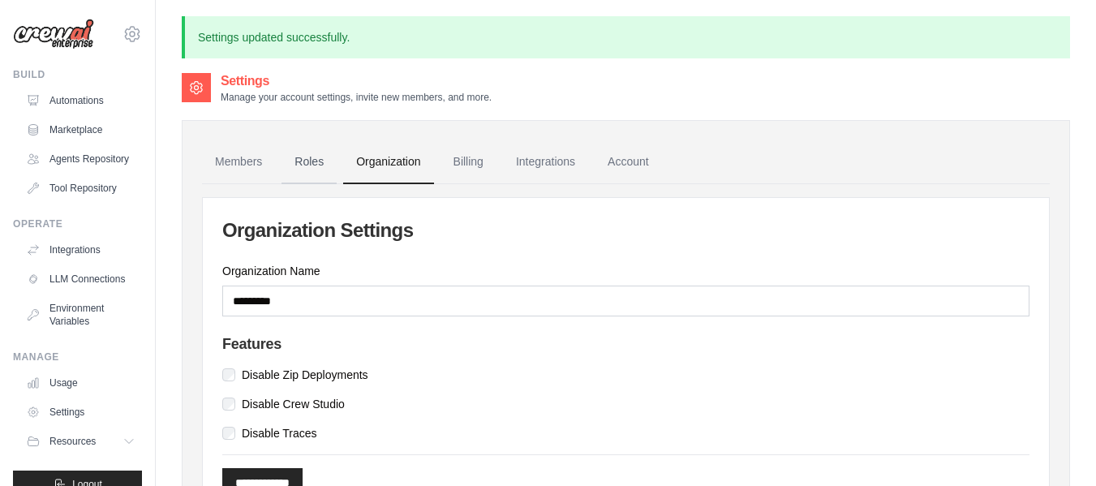
click at [309, 155] on link "Roles" at bounding box center [309, 162] width 55 height 44
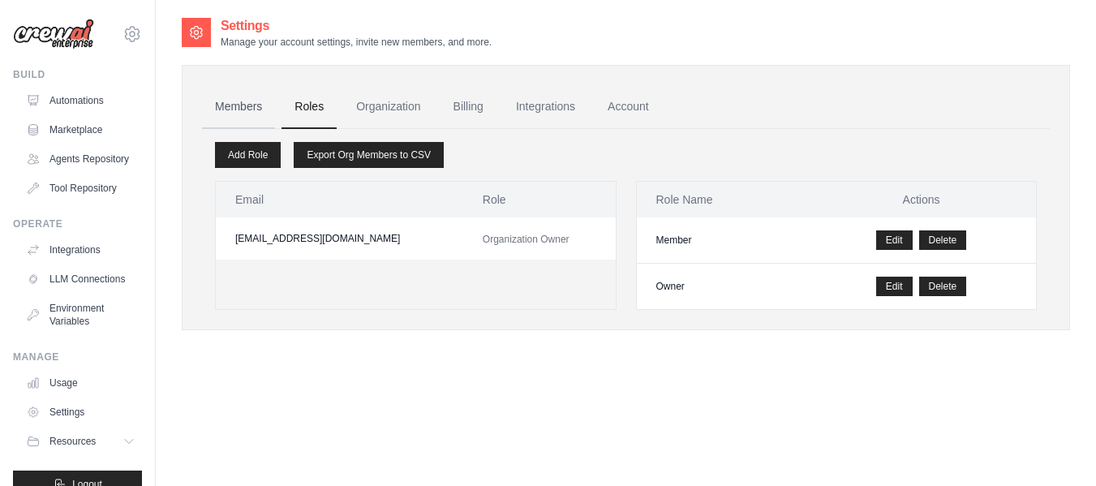
click at [230, 110] on link "Members" at bounding box center [238, 107] width 73 height 44
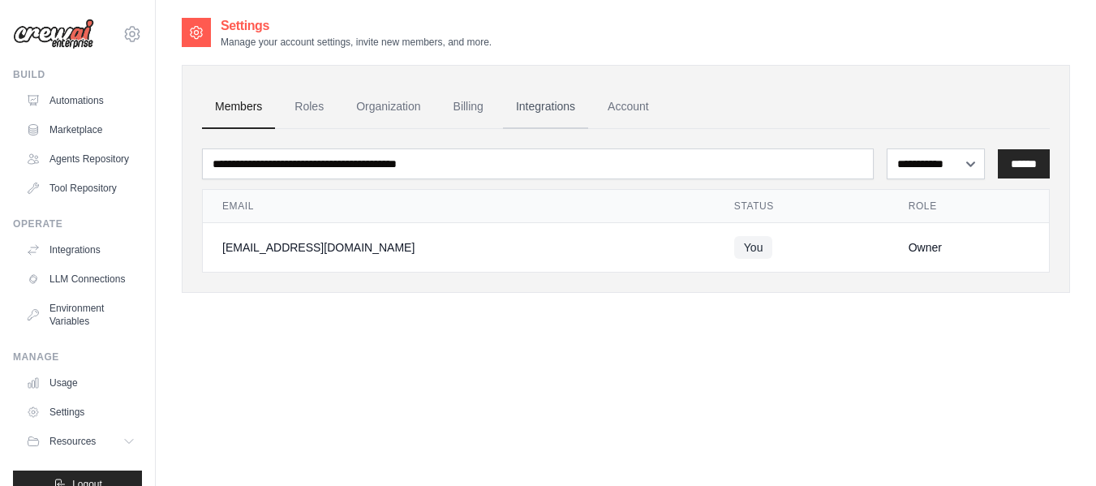
click at [547, 113] on link "Integrations" at bounding box center [545, 107] width 85 height 44
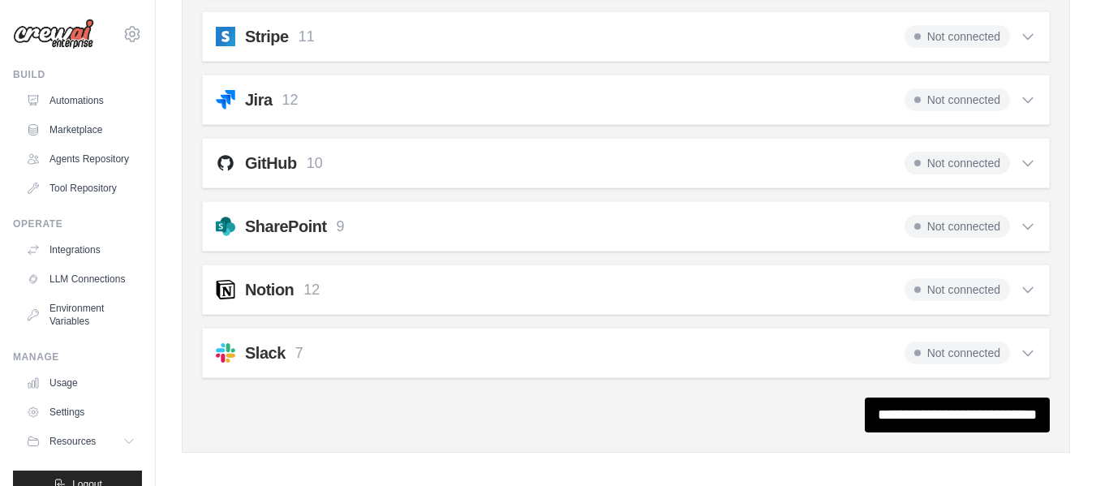
scroll to position [1355, 0]
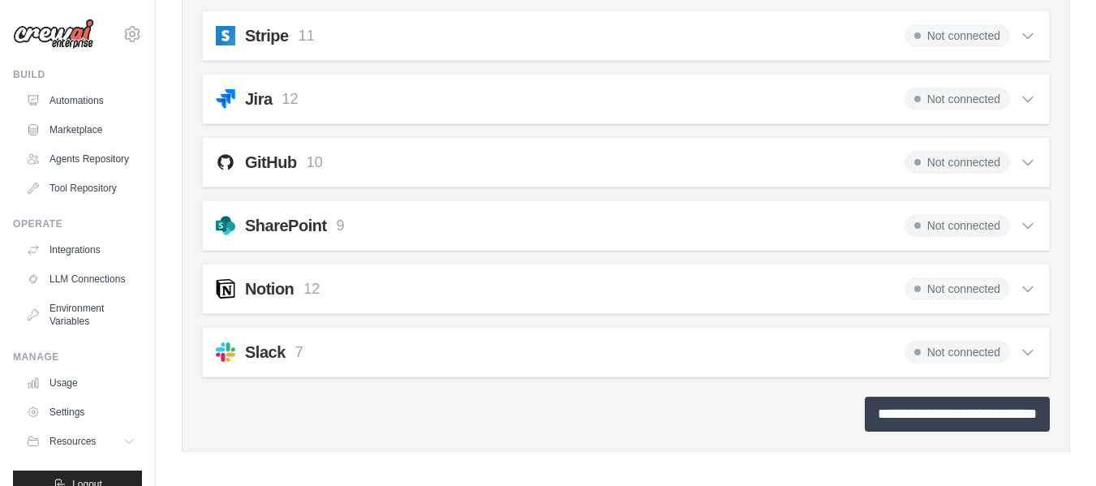
click at [871, 425] on input "**********" at bounding box center [957, 414] width 185 height 35
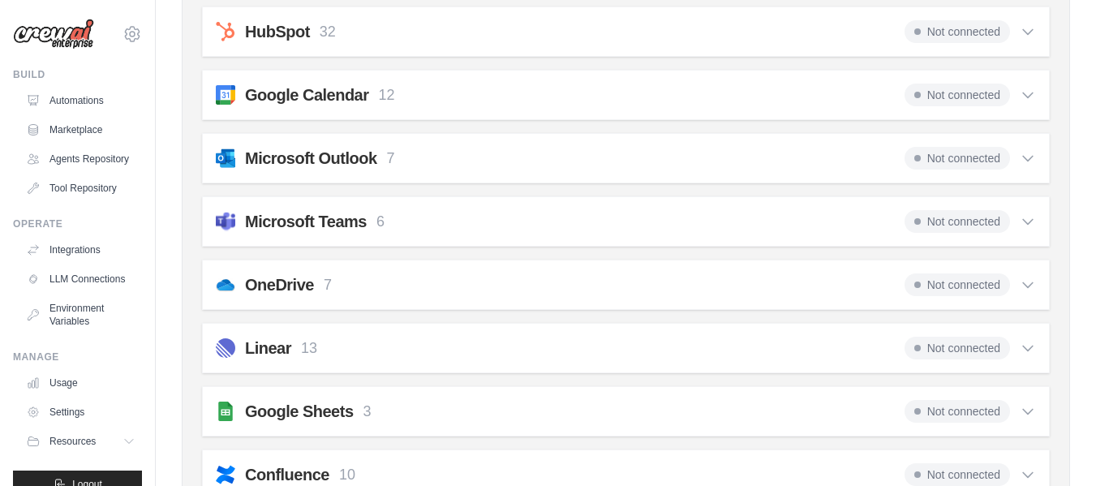
scroll to position [521, 0]
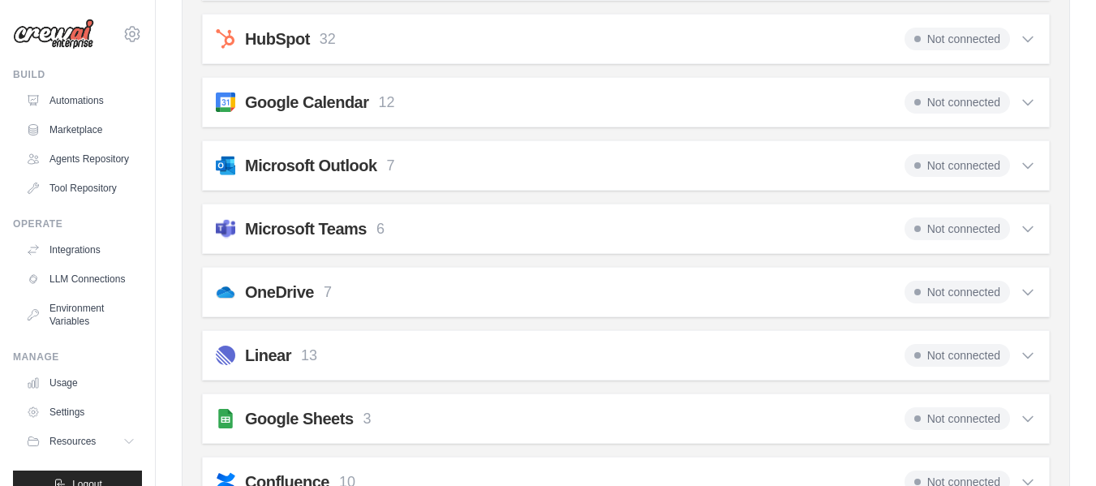
click at [364, 424] on p "3" at bounding box center [367, 419] width 8 height 22
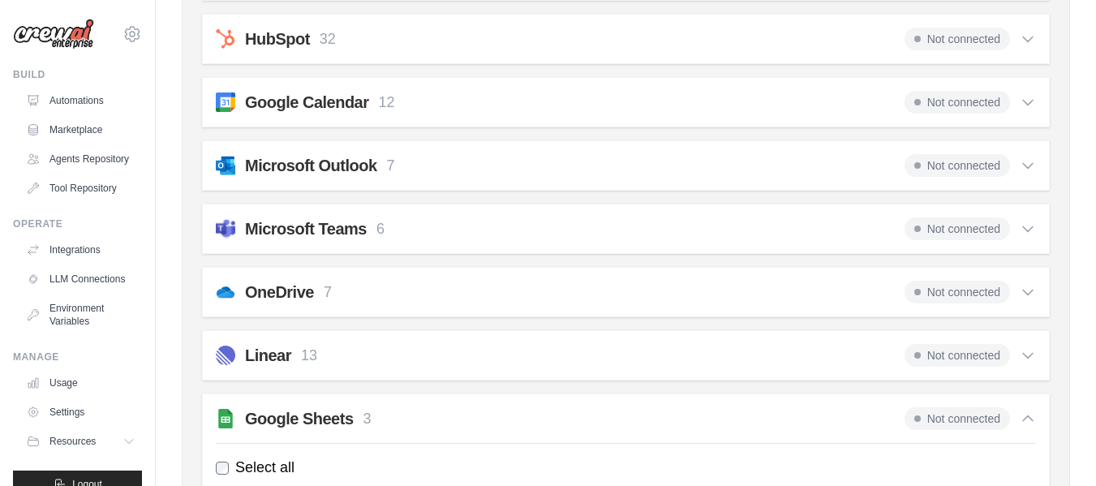
click at [961, 419] on span "Not connected" at bounding box center [957, 418] width 105 height 23
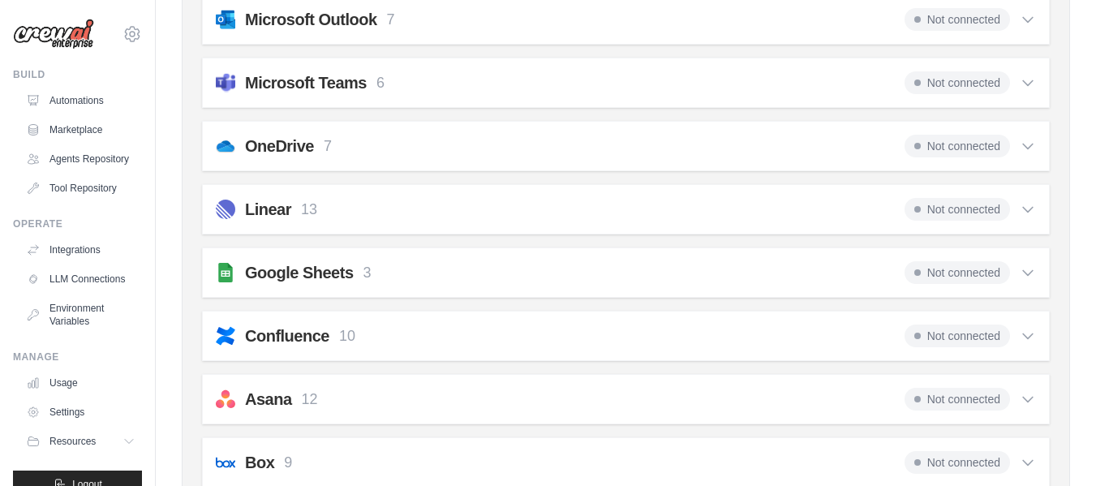
scroll to position [686, 0]
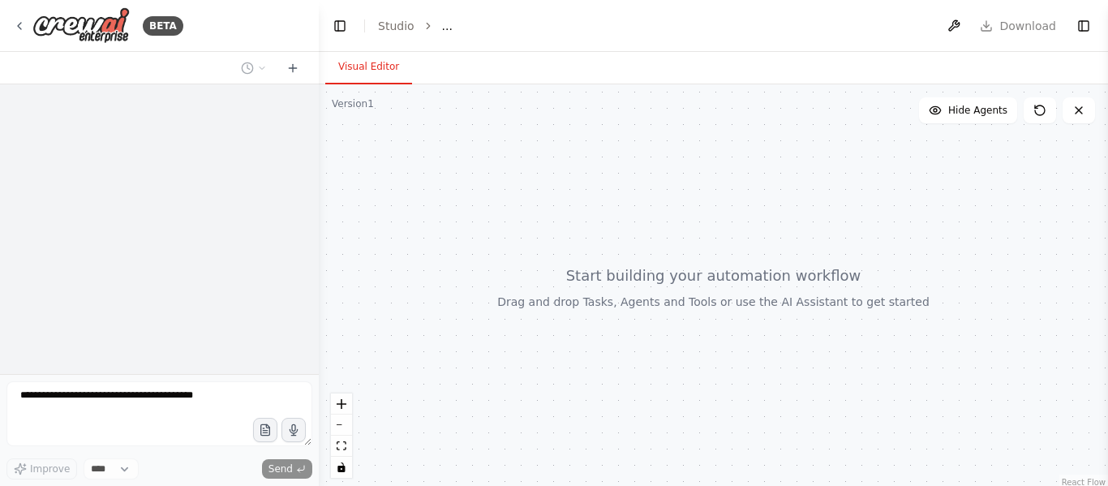
select select "****"
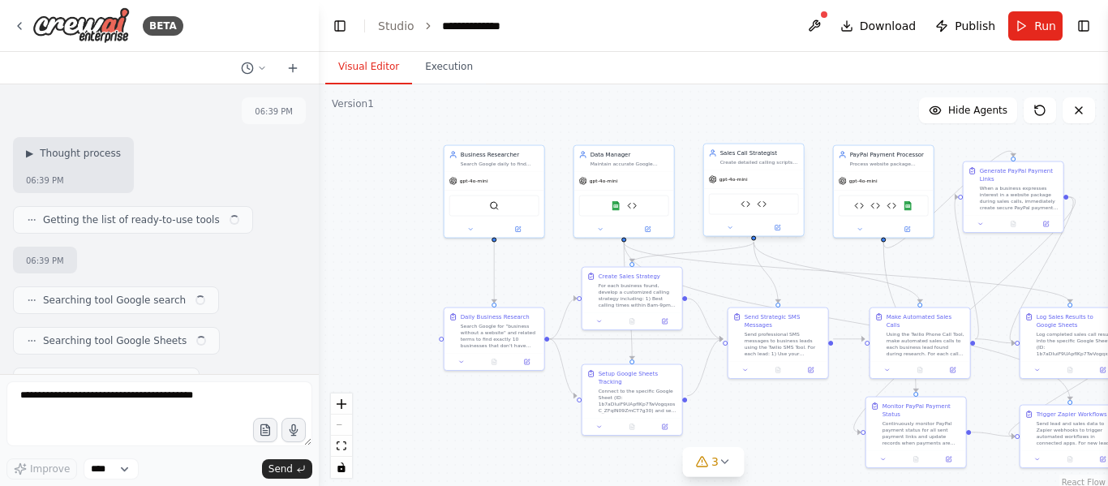
drag, startPoint x: 697, startPoint y: 277, endPoint x: 615, endPoint y: 209, distance: 106.1
click at [628, 264] on div ".deletable-edge-delete-btn { width: 20px; height: 20px; border: 0px solid #ffff…" at bounding box center [713, 287] width 789 height 406
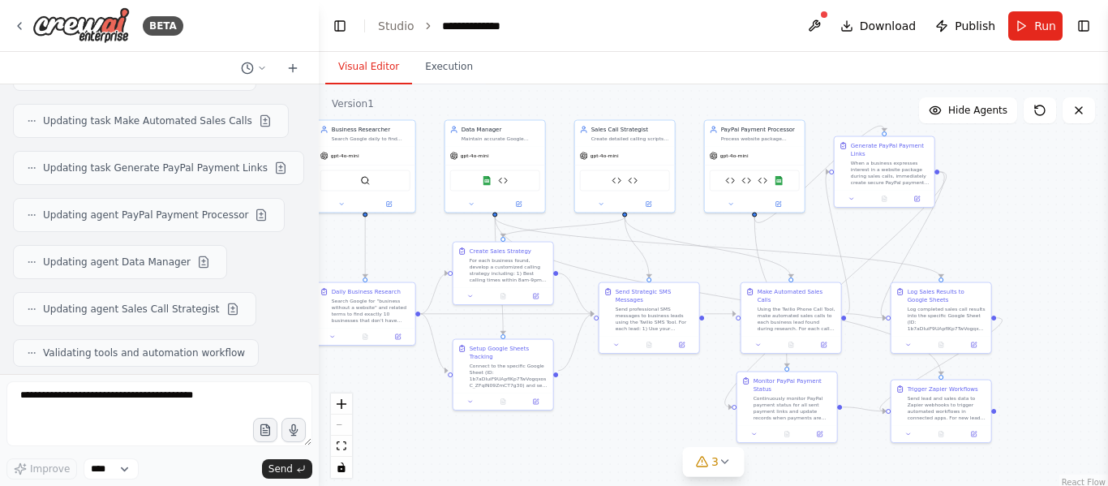
scroll to position [25608, 0]
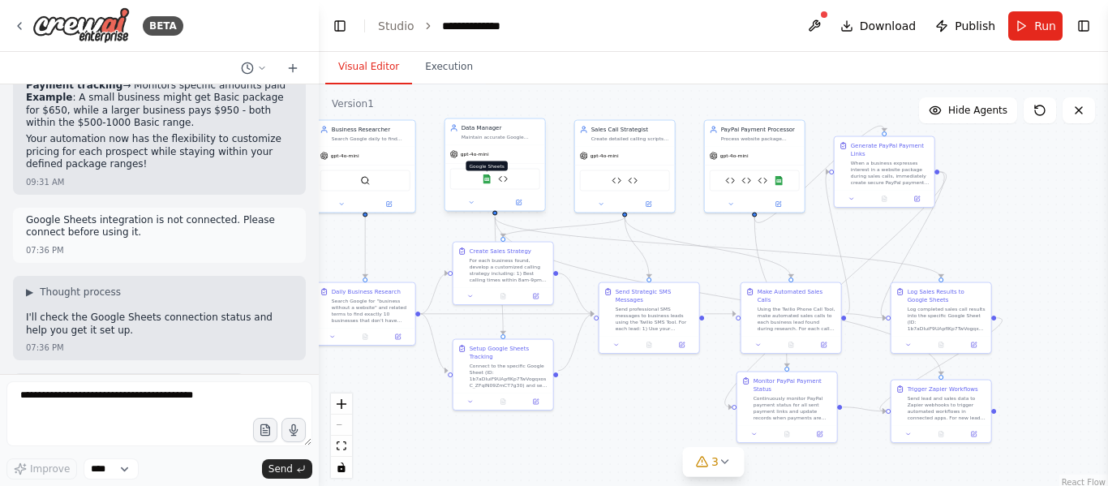
click at [488, 179] on img at bounding box center [487, 179] width 10 height 10
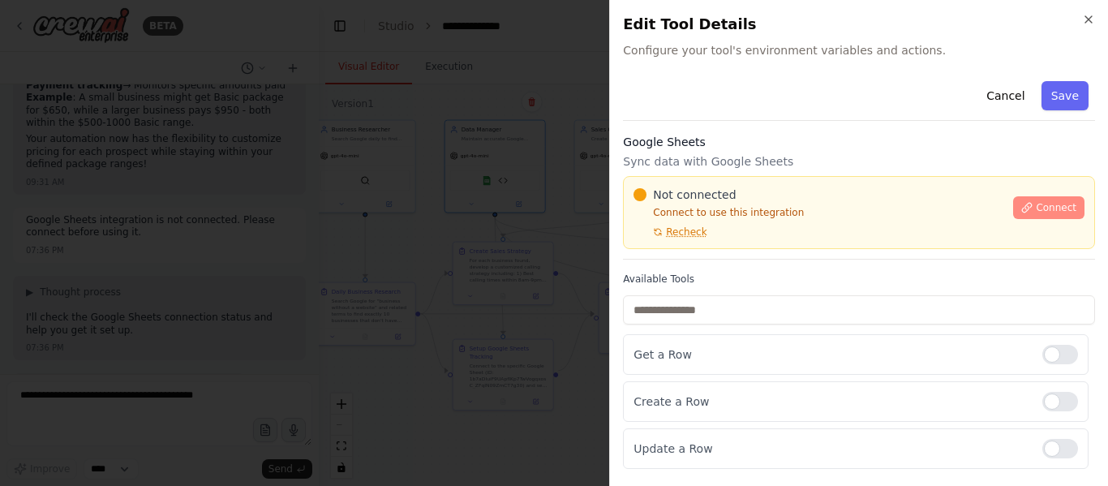
click at [1058, 208] on span "Connect" at bounding box center [1056, 207] width 41 height 13
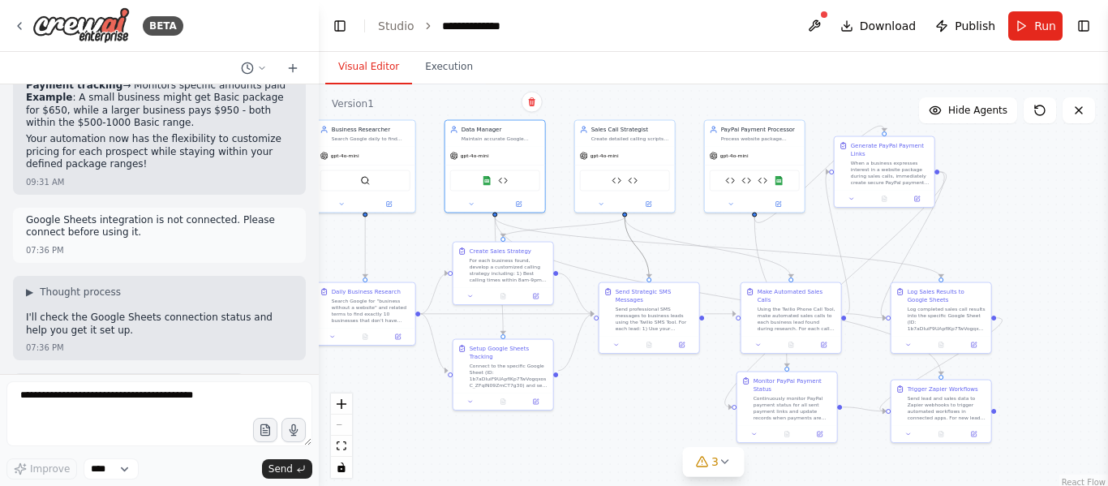
drag, startPoint x: 647, startPoint y: 260, endPoint x: 760, endPoint y: 258, distance: 113.6
click at [274, 80] on div ".deletable-edge-delete-btn { width: 20px; height: 20px; border: 0px solid #ffff…" at bounding box center [274, 80] width 0 height 0
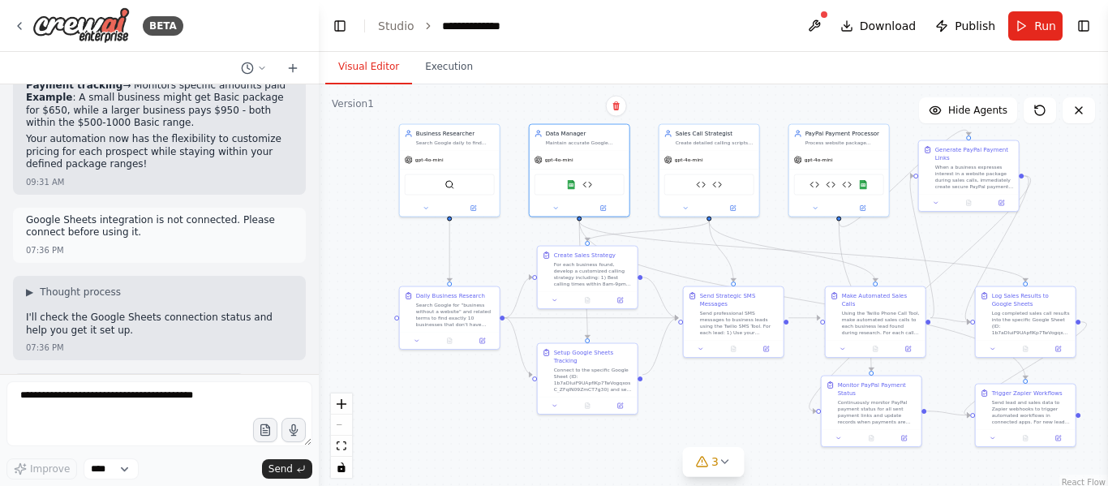
drag, startPoint x: 637, startPoint y: 385, endPoint x: 721, endPoint y: 389, distance: 84.5
click at [721, 389] on div ".deletable-edge-delete-btn { width: 20px; height: 20px; border: 0px solid #ffff…" at bounding box center [713, 287] width 789 height 406
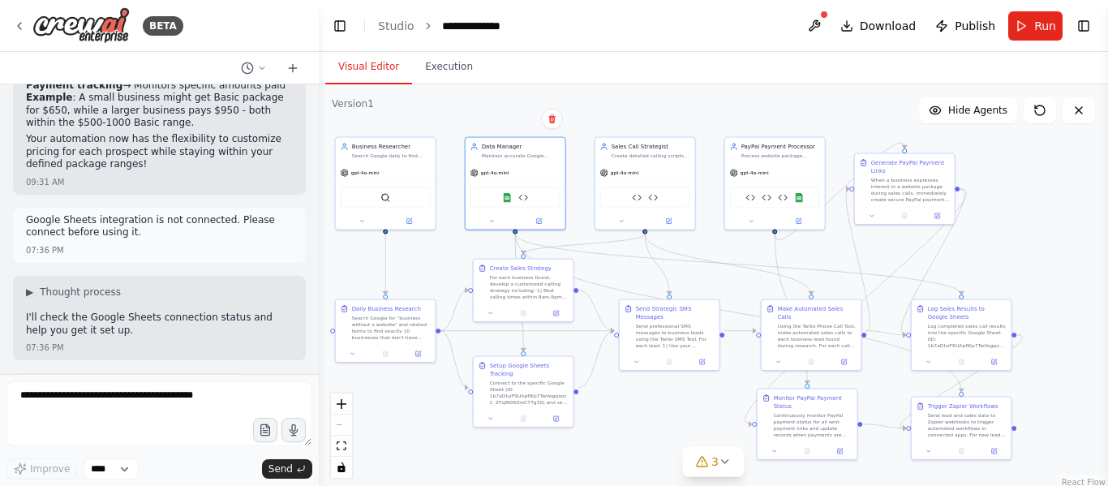
drag, startPoint x: 516, startPoint y: 429, endPoint x: 452, endPoint y: 442, distance: 65.4
click at [452, 442] on div ".deletable-edge-delete-btn { width: 20px; height: 20px; border: 0px solid #ffff…" at bounding box center [713, 287] width 789 height 406
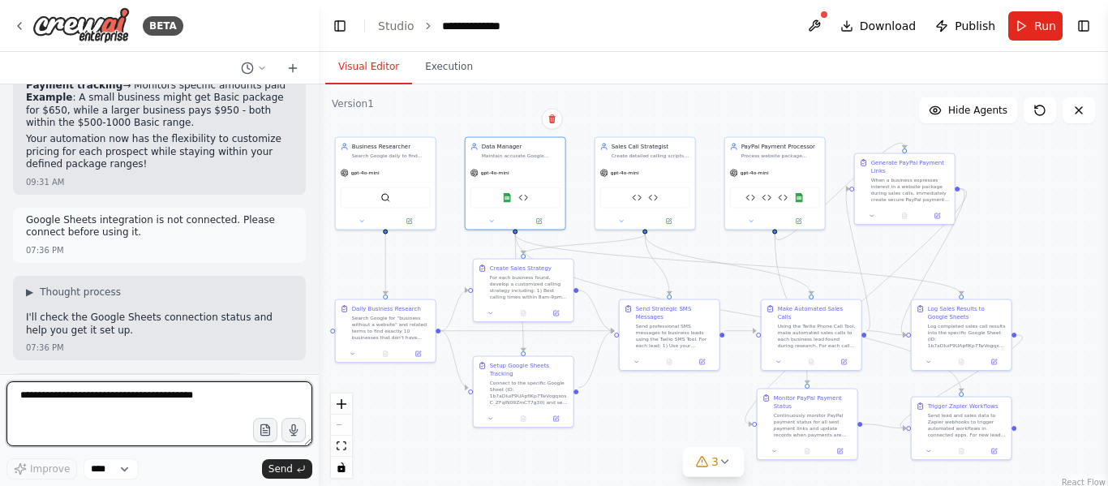
click at [201, 411] on textarea at bounding box center [159, 413] width 306 height 65
type textarea "*"
type textarea "**********"
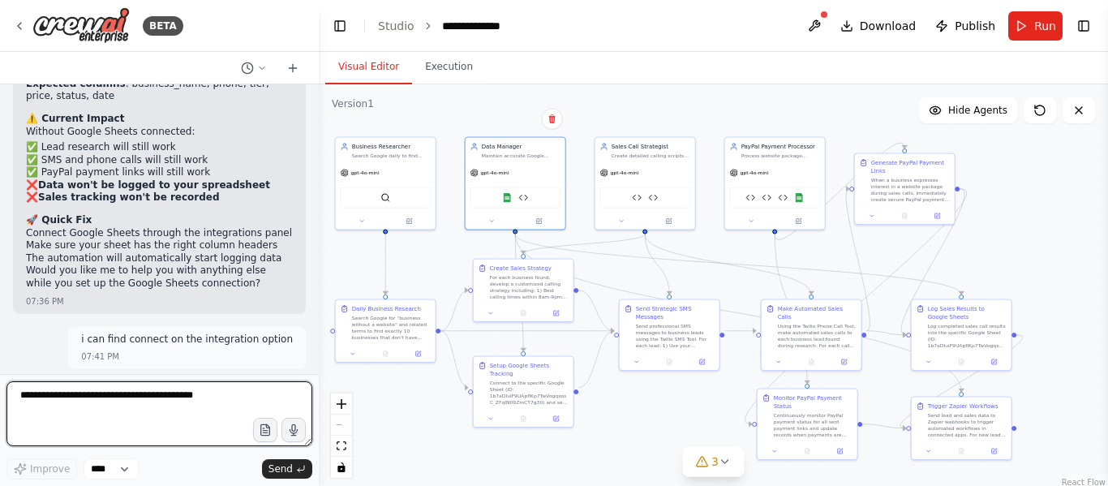
scroll to position [26273, 0]
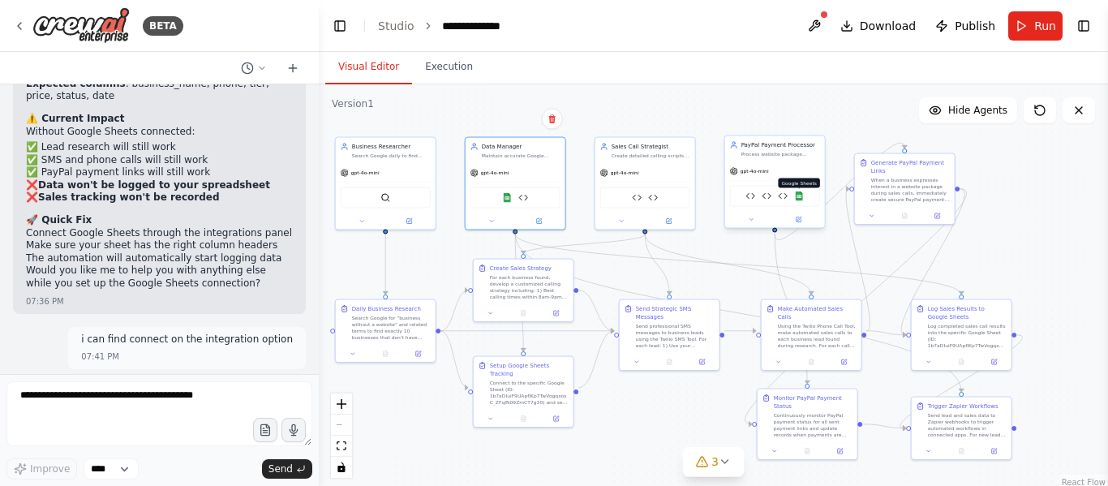
click at [800, 200] on img at bounding box center [799, 196] width 10 height 10
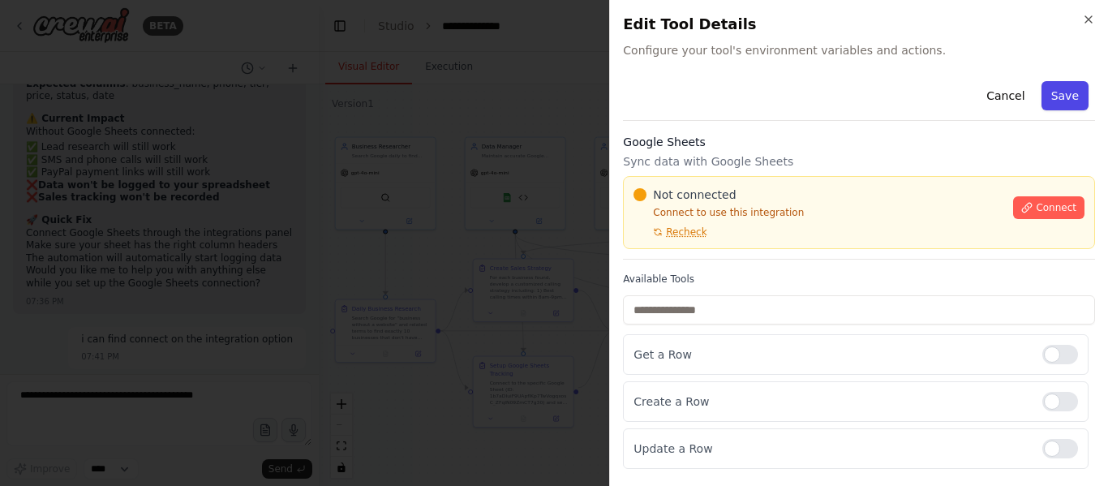
click at [1072, 99] on button "Save" at bounding box center [1065, 95] width 47 height 29
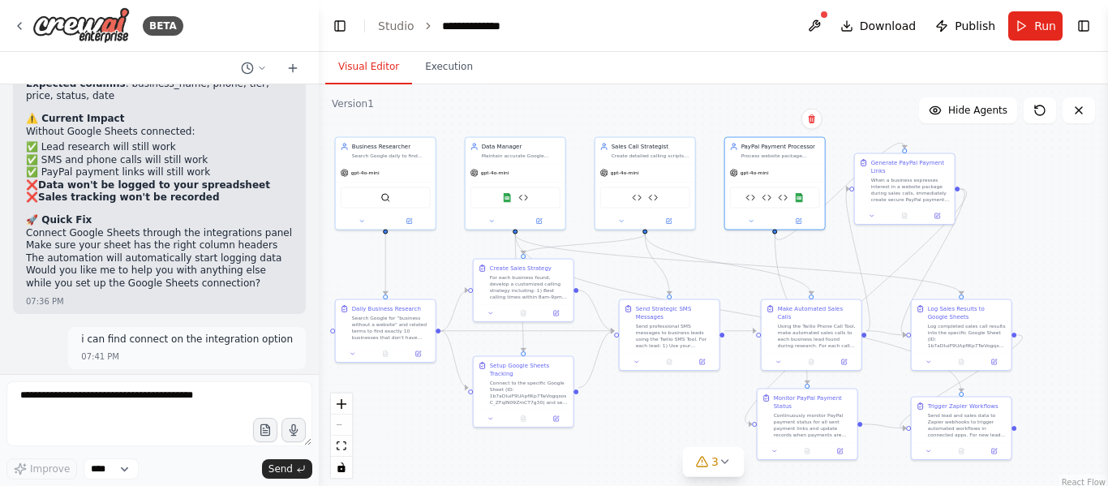
click at [1029, 45] on header "**********" at bounding box center [713, 26] width 789 height 52
click at [1032, 28] on button "Run" at bounding box center [1035, 25] width 54 height 29
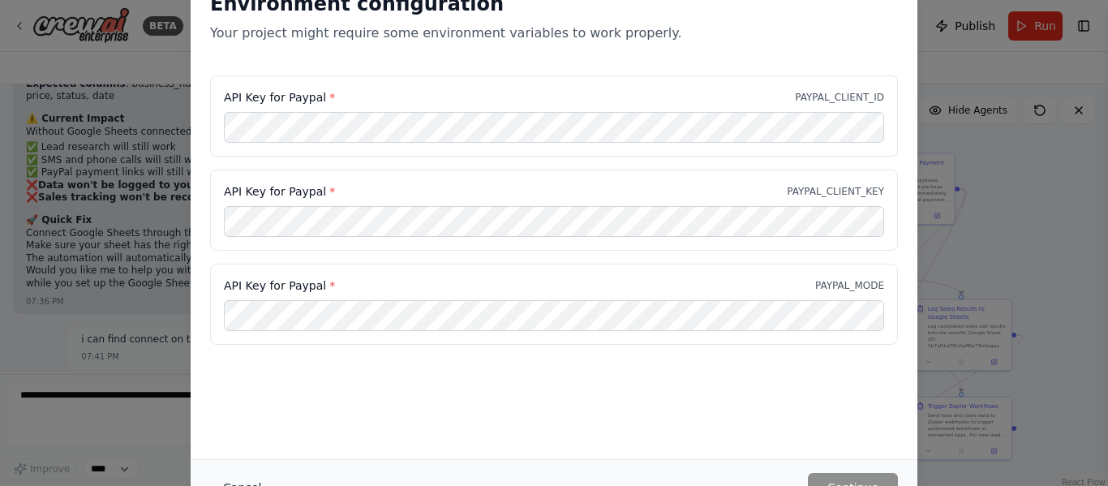
click at [234, 478] on button "Cancel" at bounding box center [242, 487] width 64 height 29
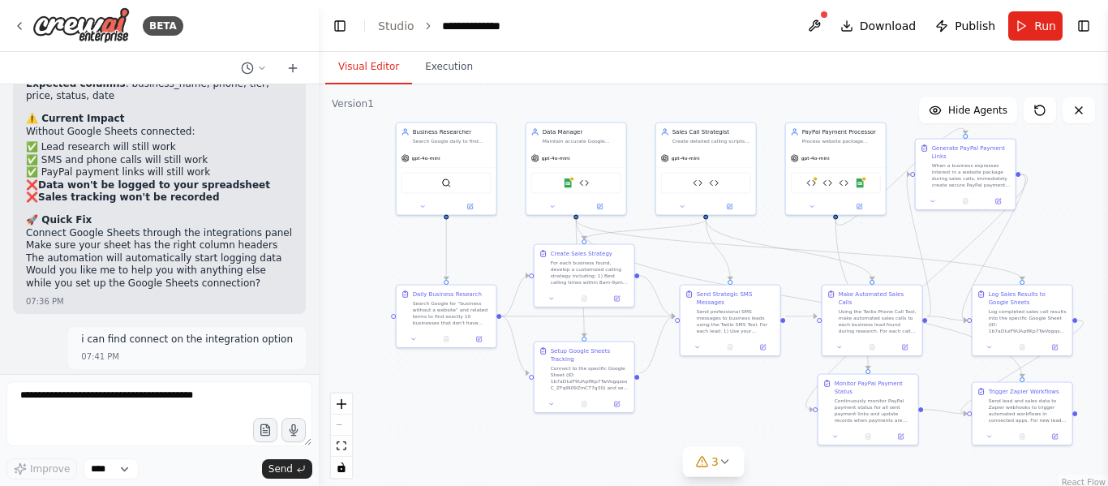
drag, startPoint x: 607, startPoint y: 402, endPoint x: 668, endPoint y: 387, distance: 62.6
click at [668, 387] on div ".deletable-edge-delete-btn { width: 20px; height: 20px; border: 0px solid #ffff…" at bounding box center [713, 287] width 789 height 406
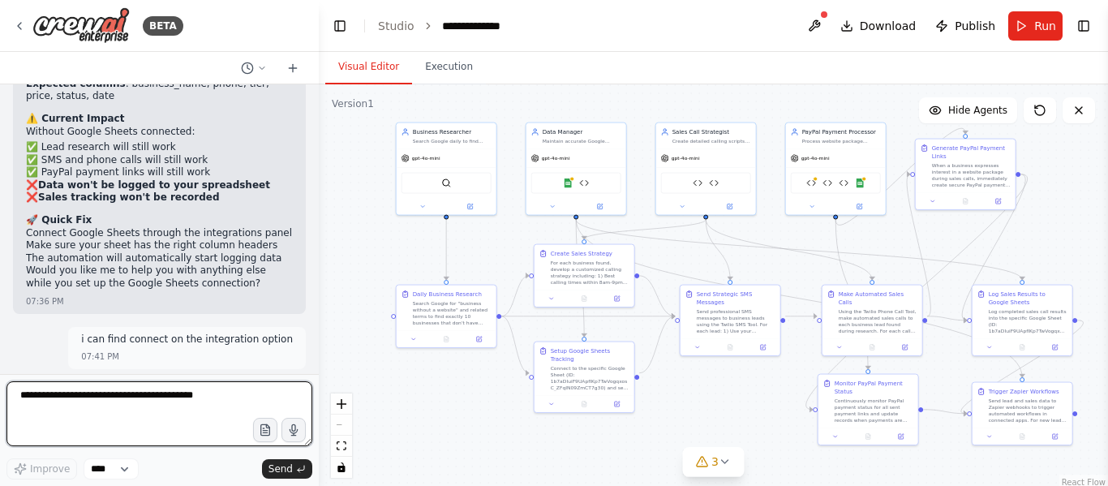
click at [68, 402] on textarea at bounding box center [159, 413] width 306 height 65
paste textarea "**********"
type textarea "**********"
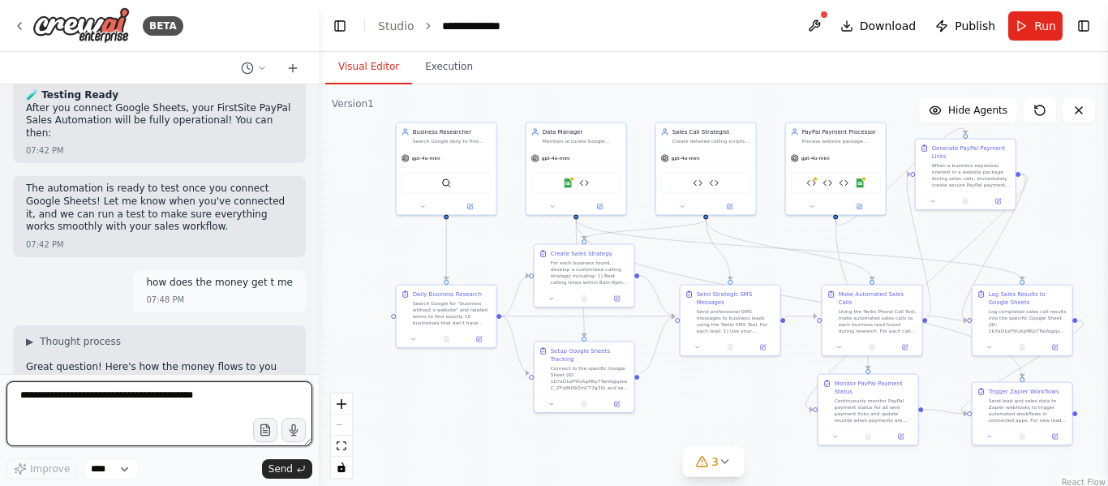
scroll to position [26805, 0]
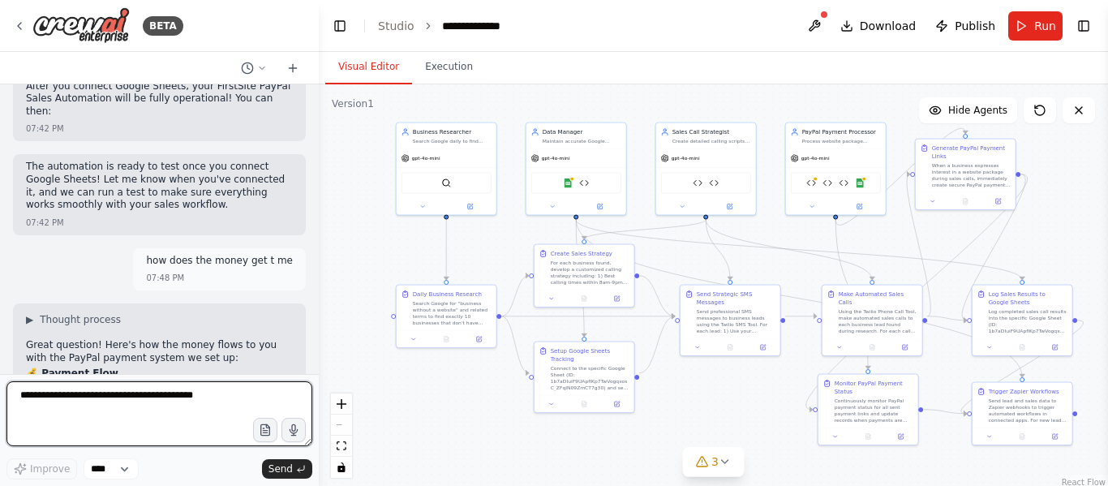
click at [175, 410] on textarea at bounding box center [159, 413] width 306 height 65
type textarea "**********"
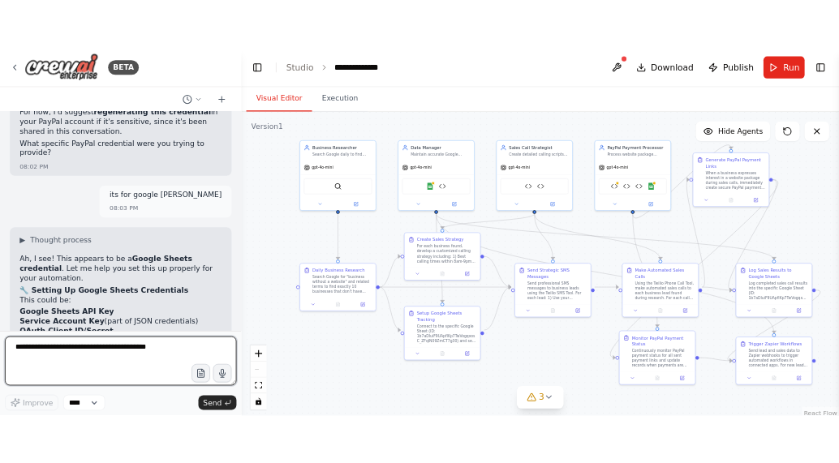
scroll to position [28130, 0]
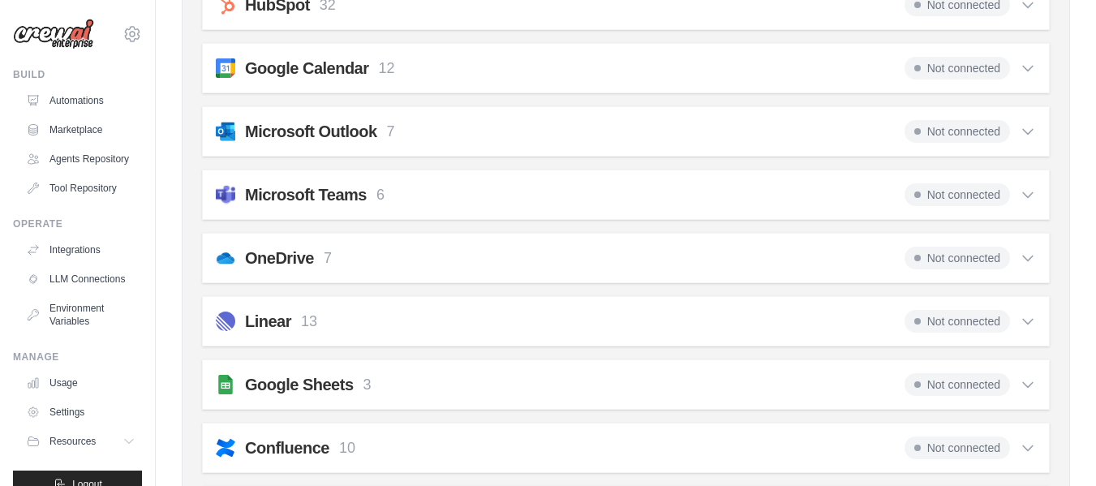
scroll to position [557, 0]
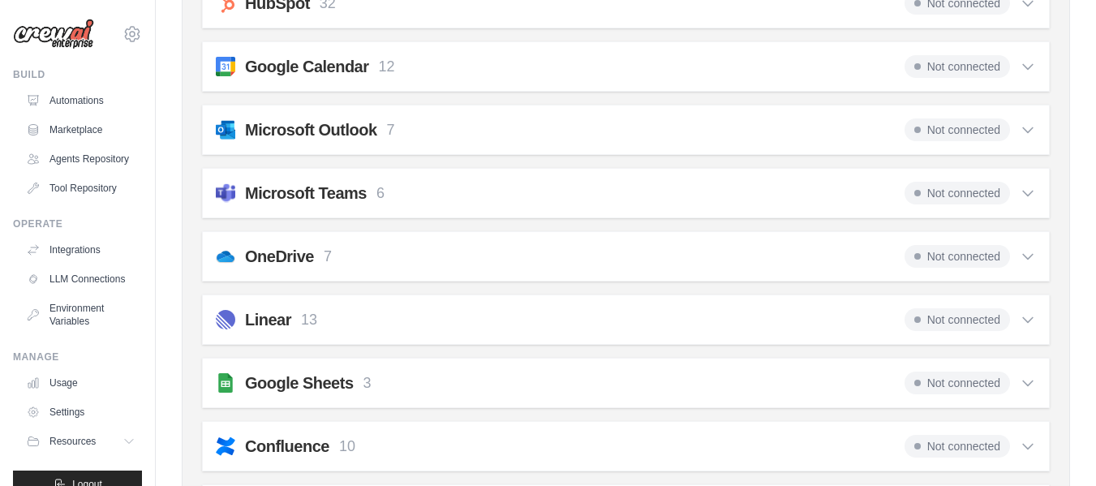
click at [1004, 397] on div "Google Sheets 3 Not connected Select all Get a Row: google_sheets_get_row Creat…" at bounding box center [626, 383] width 848 height 50
click at [1025, 385] on icon at bounding box center [1028, 383] width 16 height 16
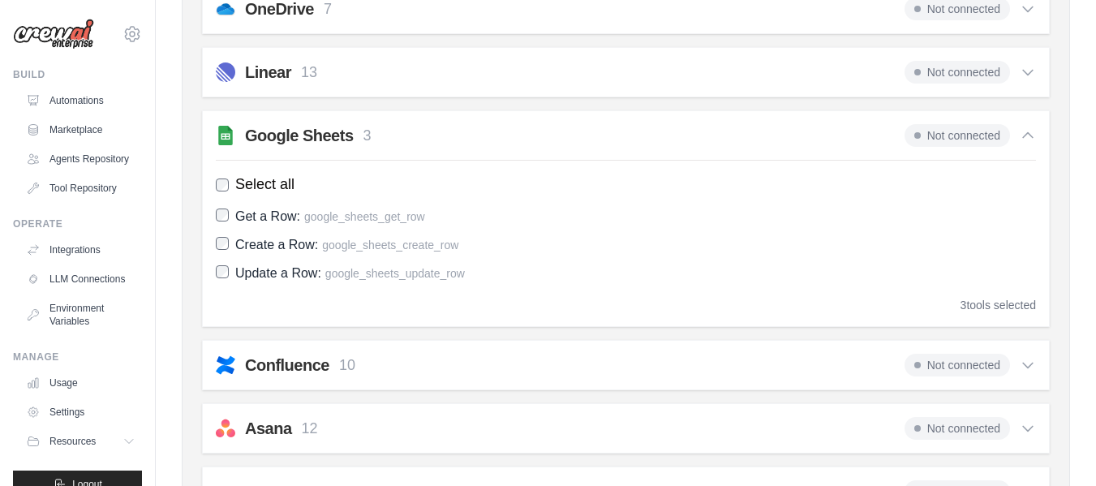
scroll to position [808, 0]
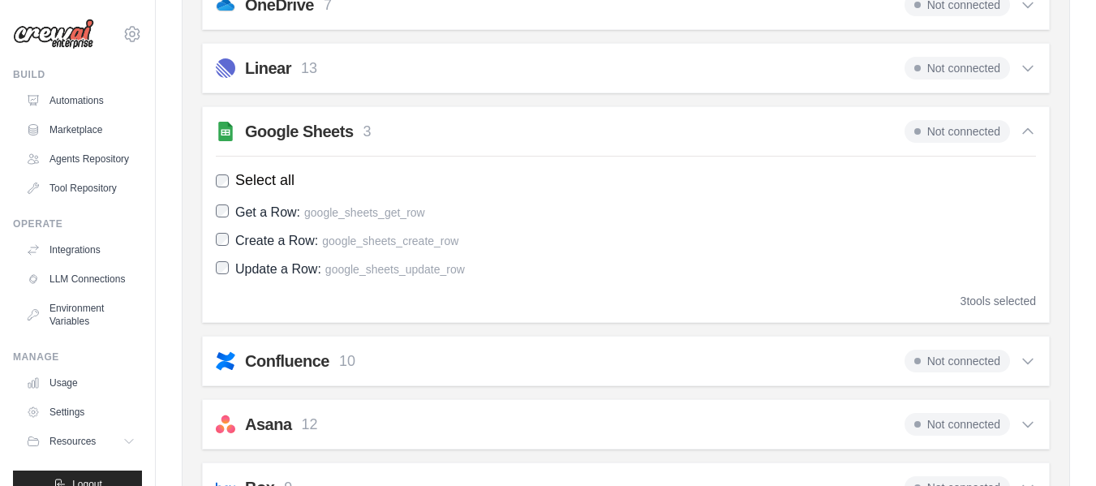
click at [290, 272] on span "Update a Row:" at bounding box center [278, 269] width 86 height 14
click at [263, 267] on span "Update a Row:" at bounding box center [278, 269] width 86 height 14
click at [621, 269] on label "Update a Row: google_sheets_update_row" at bounding box center [626, 269] width 820 height 22
click at [311, 270] on span "Update a Row:" at bounding box center [278, 269] width 86 height 14
click at [75, 263] on link "Integrations" at bounding box center [82, 250] width 122 height 26
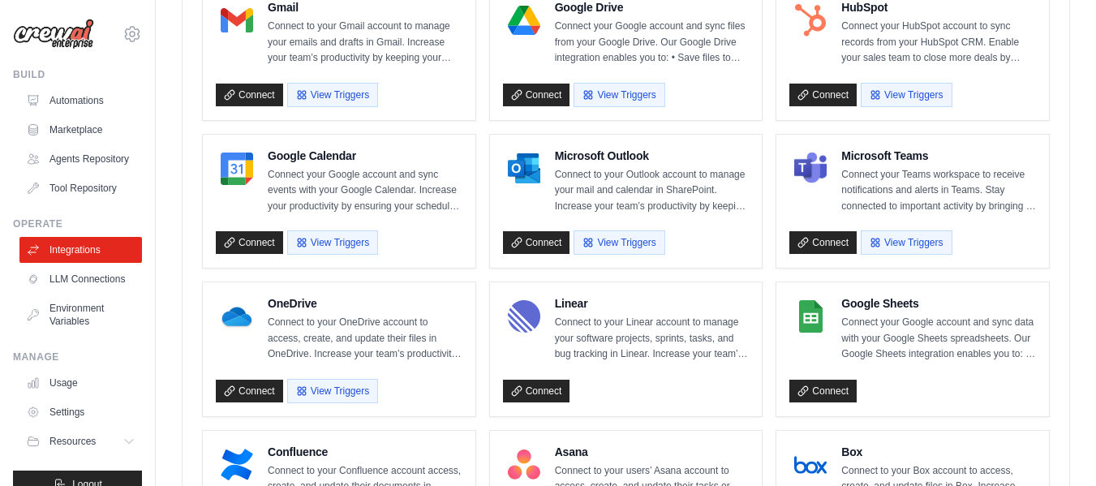
scroll to position [517, 0]
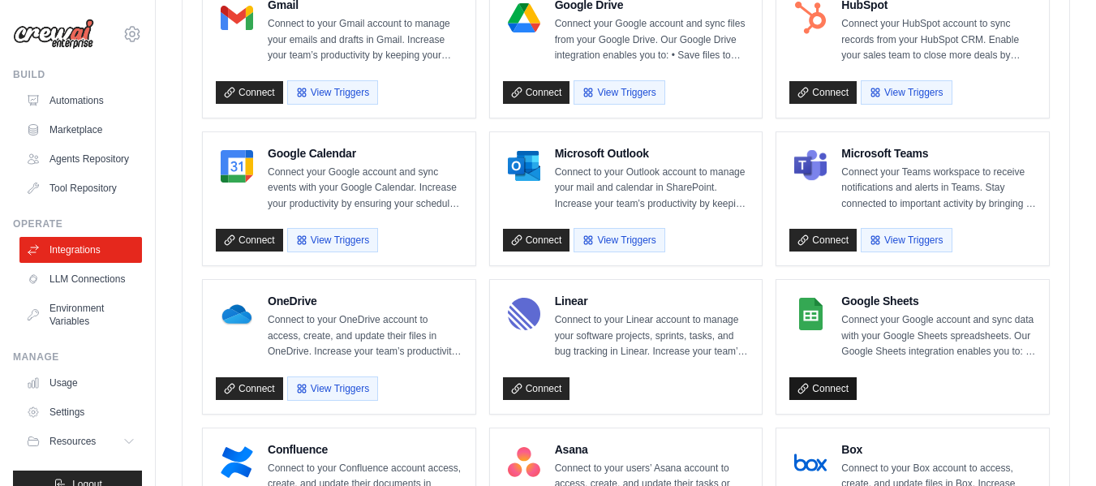
click at [841, 389] on link "Connect" at bounding box center [822, 388] width 67 height 23
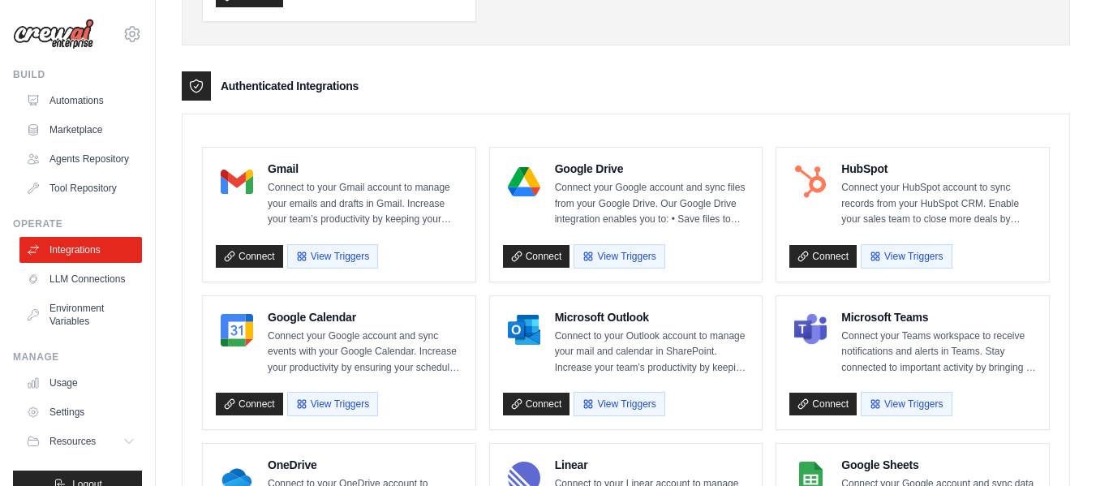
scroll to position [354, 0]
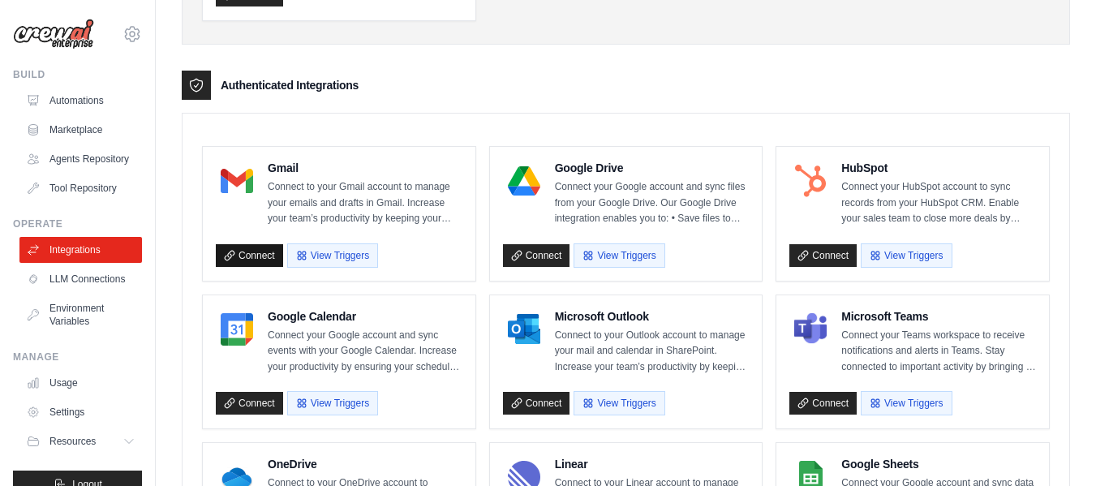
click at [235, 260] on link "Connect" at bounding box center [249, 255] width 67 height 23
click at [317, 255] on button "View Triggers" at bounding box center [332, 255] width 91 height 24
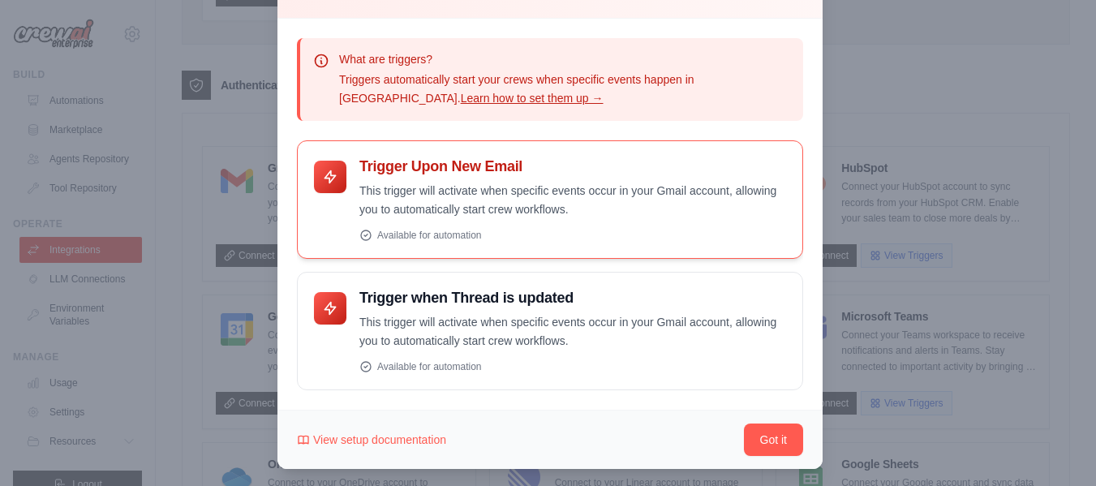
scroll to position [88, 0]
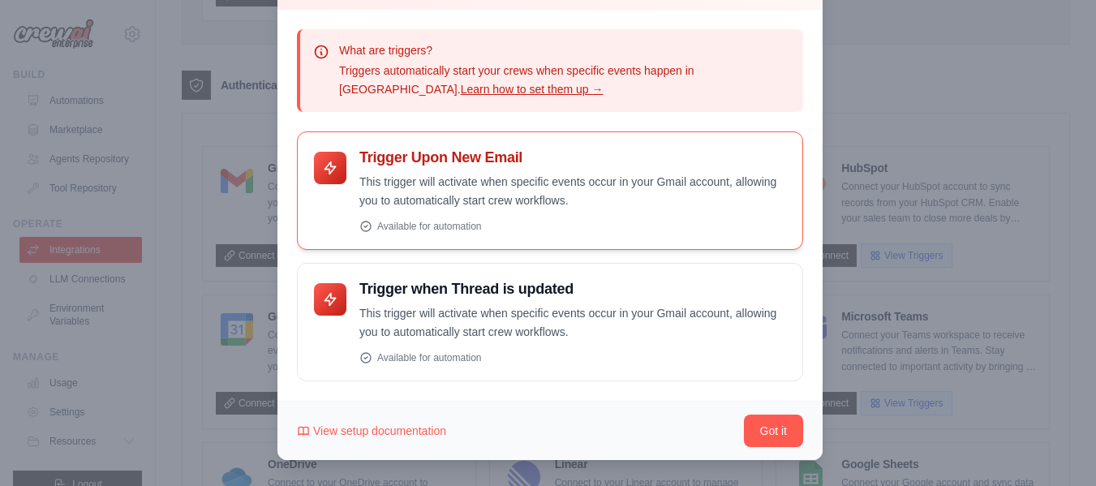
click at [630, 198] on p "This trigger will activate when specific events occur in your Gmail account, al…" at bounding box center [572, 191] width 427 height 37
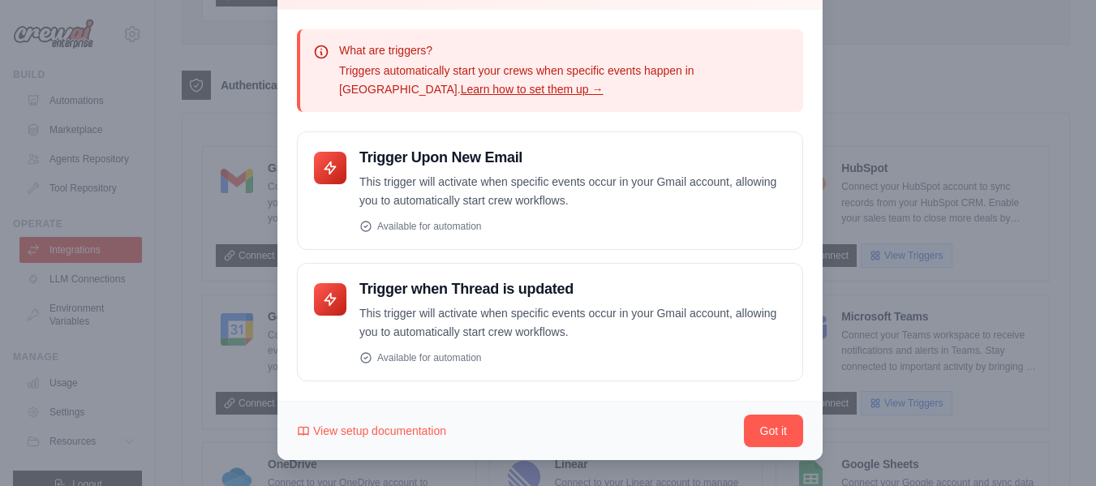
click at [698, 251] on div "Trigger Upon New Email" at bounding box center [550, 256] width 506 height 250
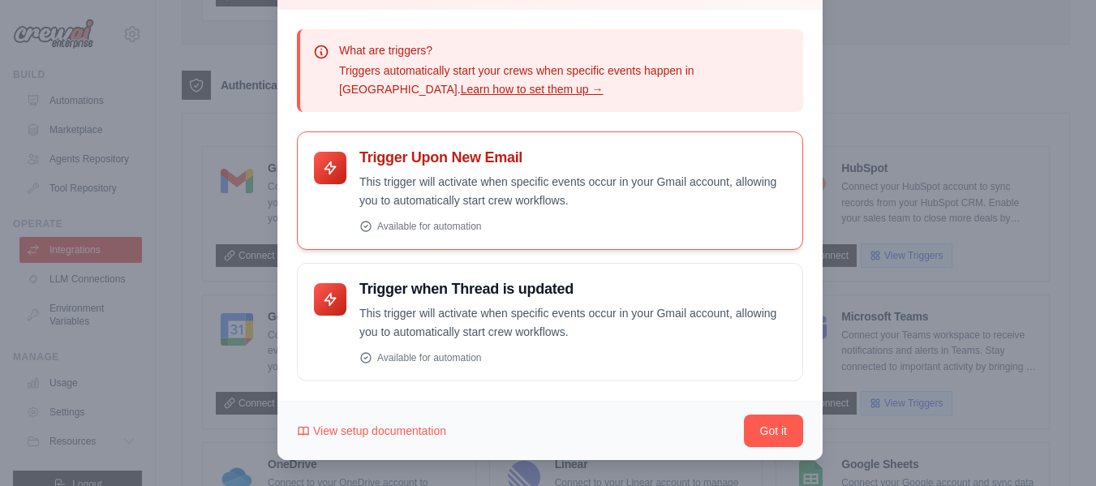
click at [609, 207] on p "This trigger will activate when specific events occur in your Gmail account, al…" at bounding box center [572, 191] width 427 height 37
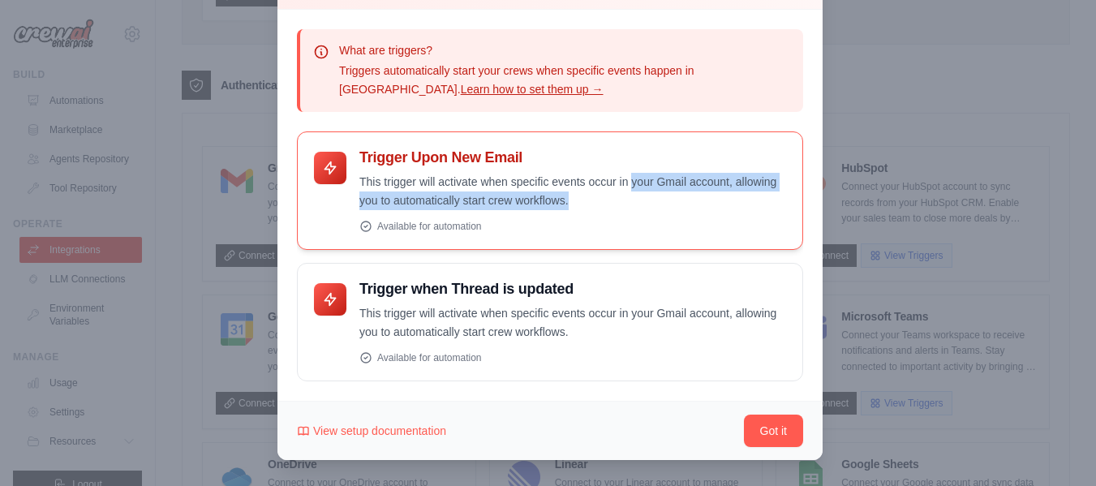
click at [609, 207] on p "This trigger will activate when specific events occur in your Gmail account, al…" at bounding box center [572, 191] width 427 height 37
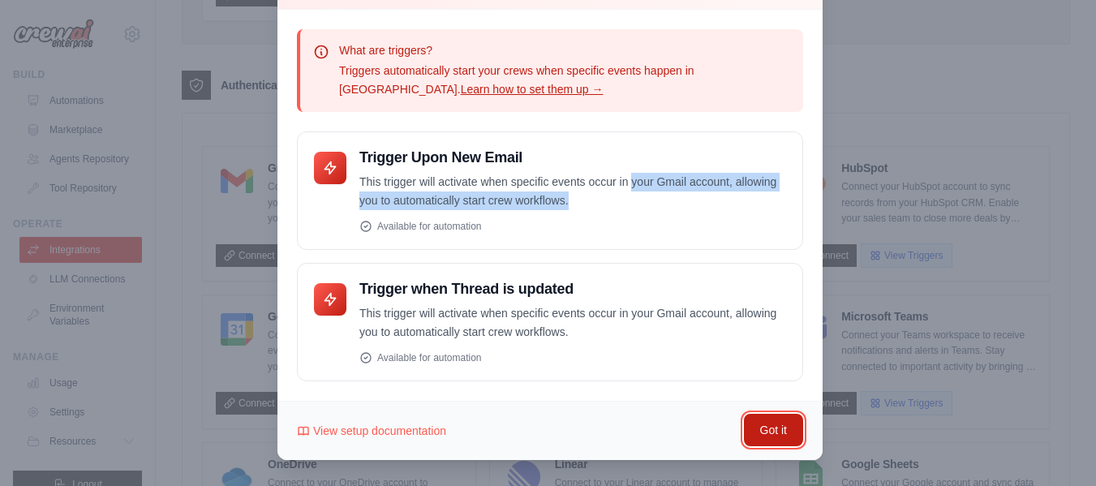
click at [756, 423] on button "Got it" at bounding box center [773, 430] width 59 height 32
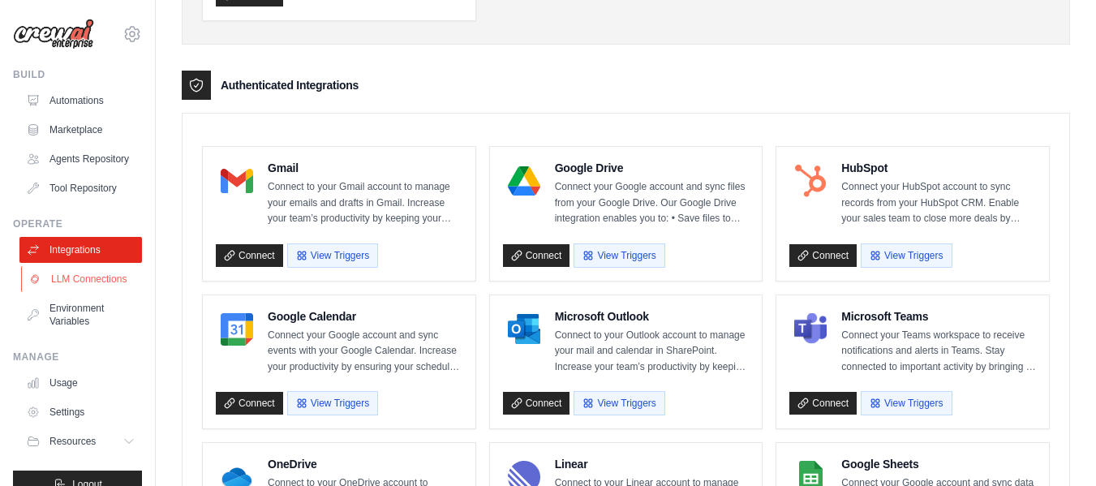
click at [66, 292] on link "LLM Connections" at bounding box center [82, 279] width 122 height 26
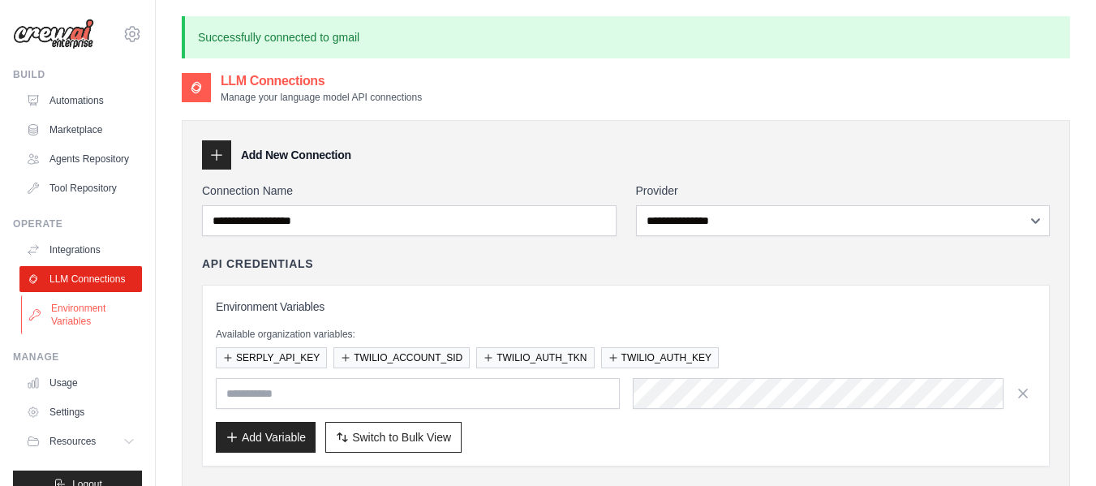
click at [63, 334] on link "Environment Variables" at bounding box center [82, 314] width 122 height 39
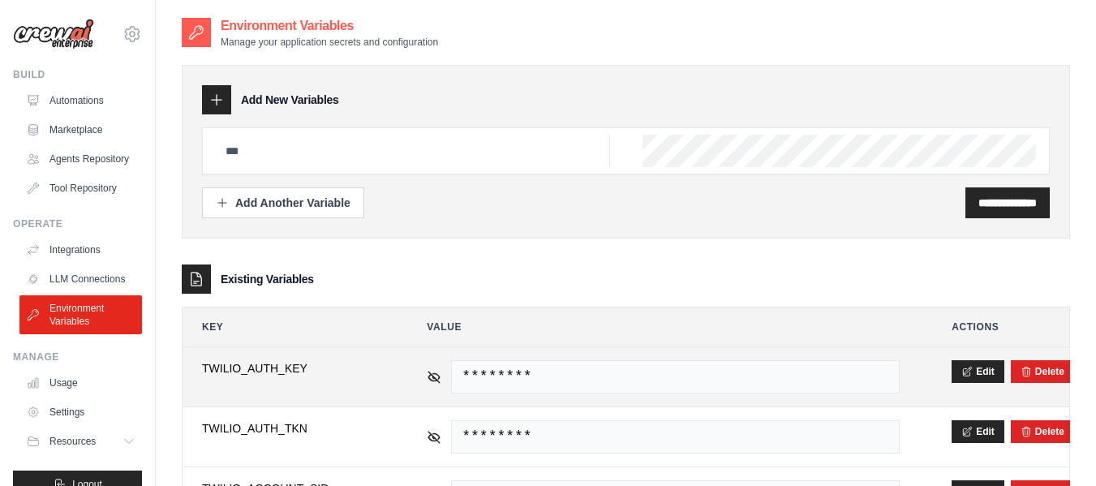
scroll to position [144, 0]
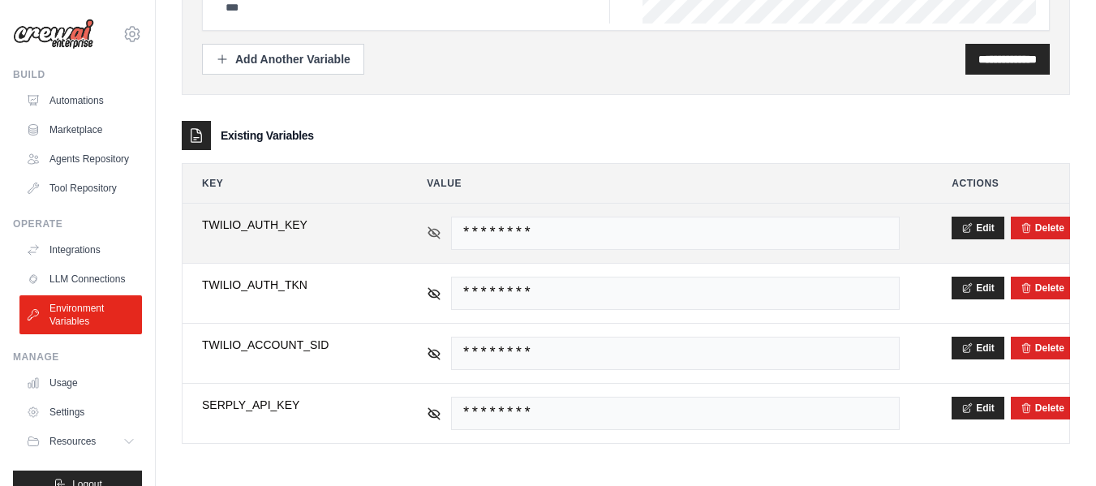
click at [436, 237] on icon at bounding box center [434, 233] width 15 height 15
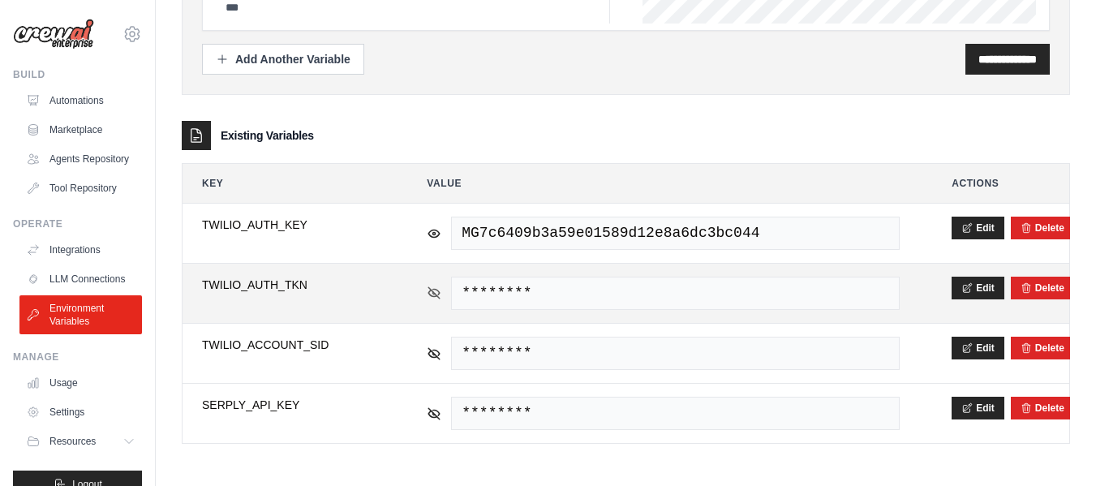
click at [436, 291] on icon at bounding box center [434, 293] width 15 height 15
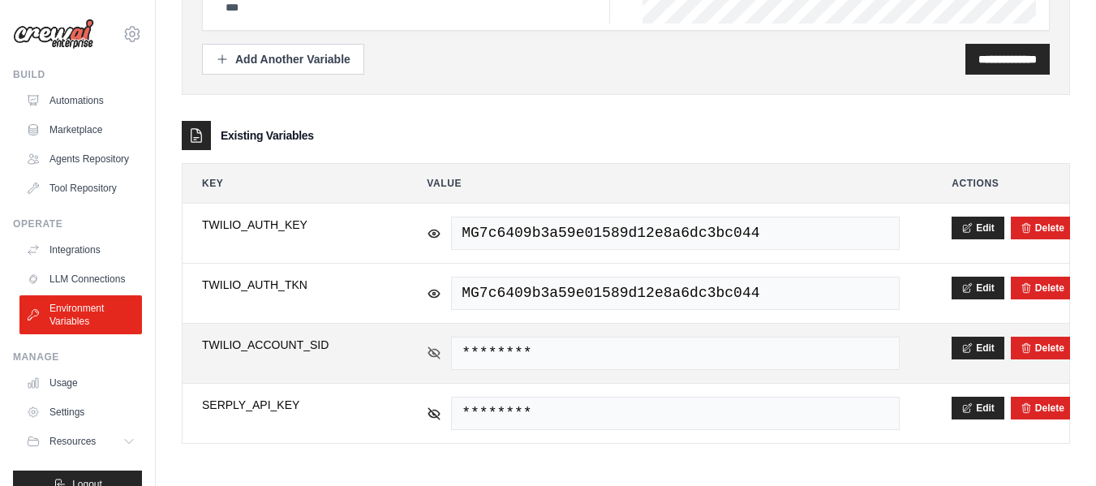
click at [441, 351] on icon at bounding box center [434, 353] width 15 height 15
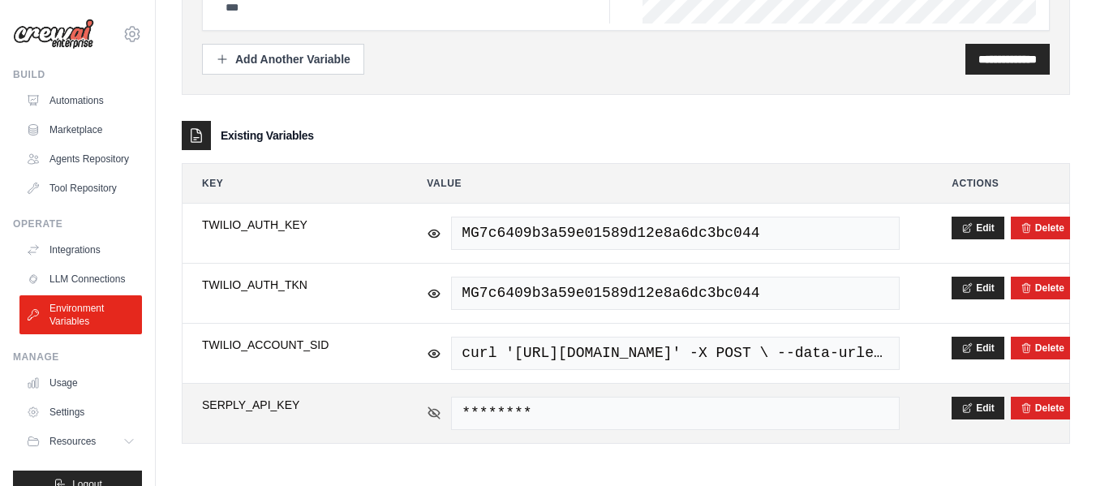
click at [439, 413] on icon at bounding box center [434, 412] width 11 height 7
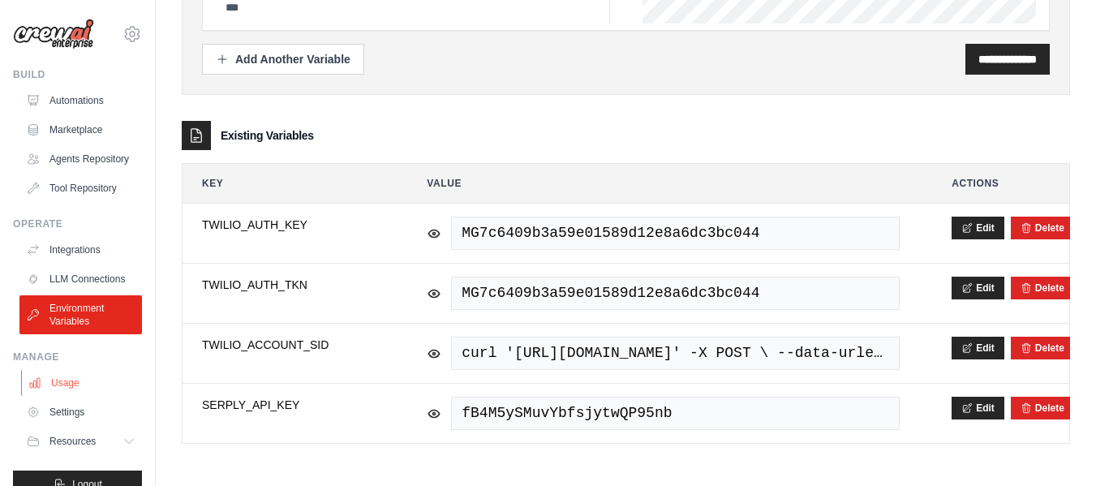
click at [85, 396] on link "Usage" at bounding box center [82, 383] width 122 height 26
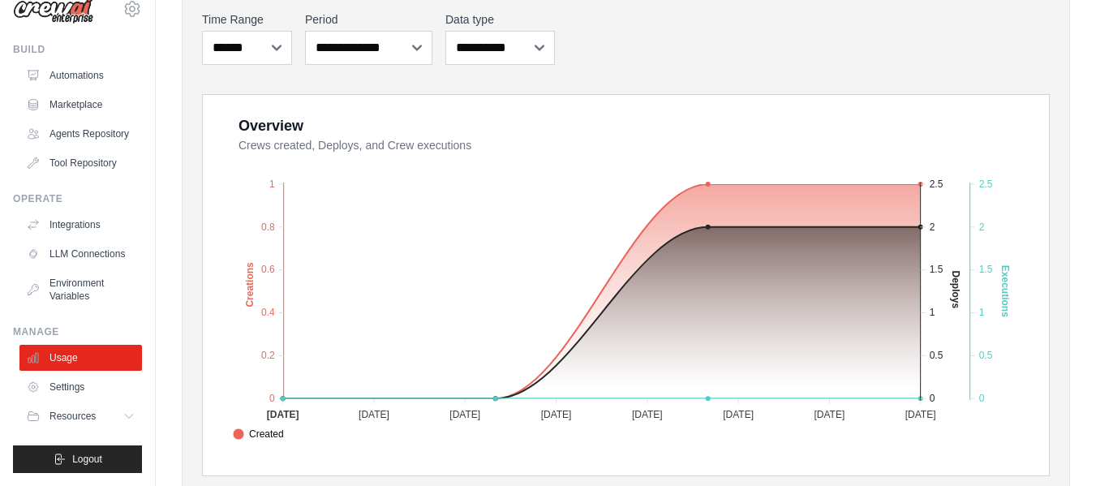
scroll to position [215, 0]
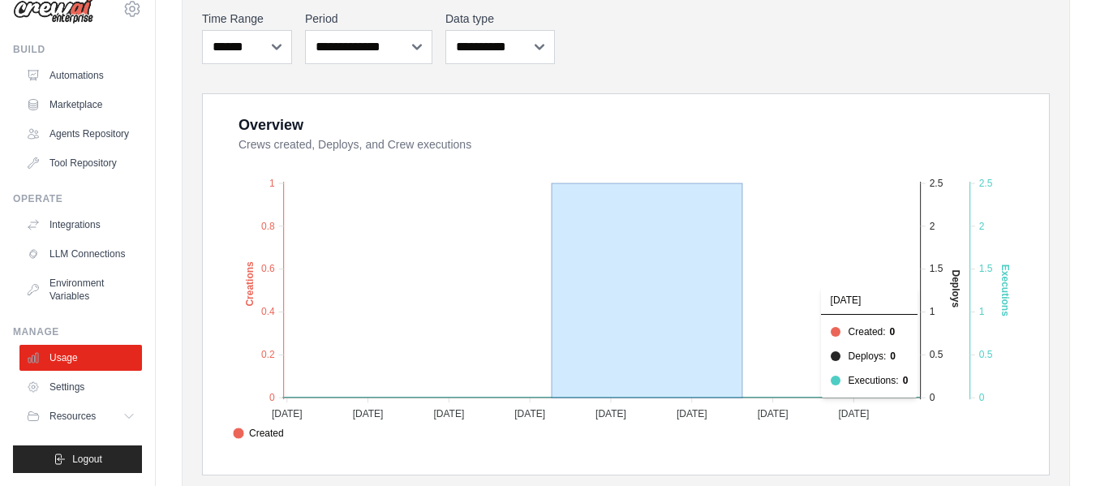
drag, startPoint x: 743, startPoint y: 280, endPoint x: 552, endPoint y: 307, distance: 193.4
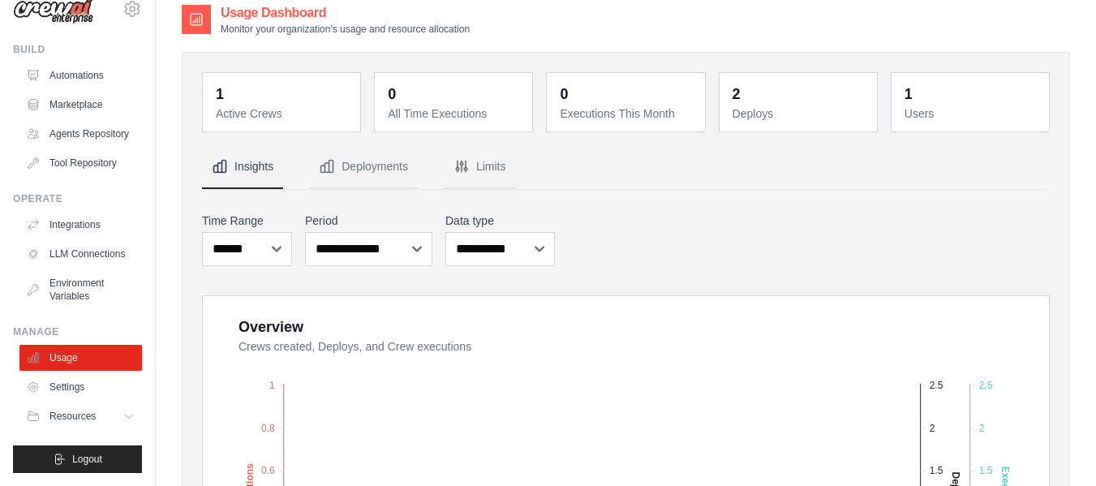
scroll to position [0, 0]
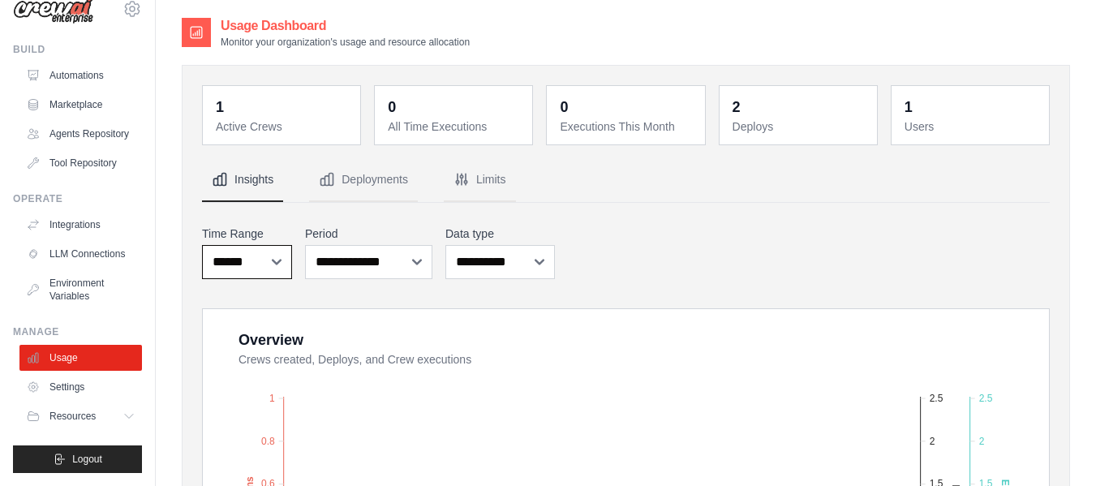
click at [247, 260] on select "***** ****** *******" at bounding box center [247, 262] width 90 height 34
select select "***"
click at [202, 245] on select "***** ****** *******" at bounding box center [247, 262] width 90 height 34
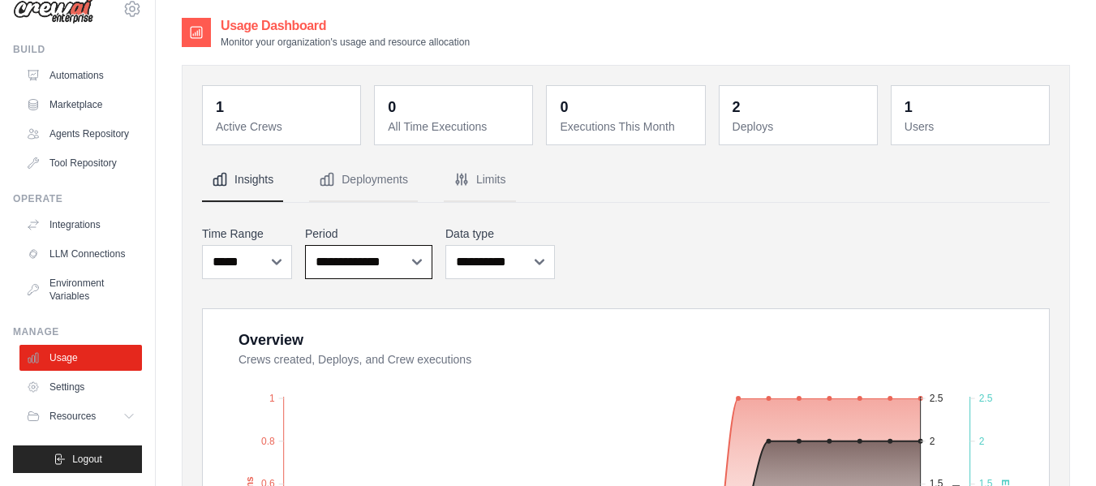
drag, startPoint x: 365, startPoint y: 268, endPoint x: 658, endPoint y: 213, distance: 298.0
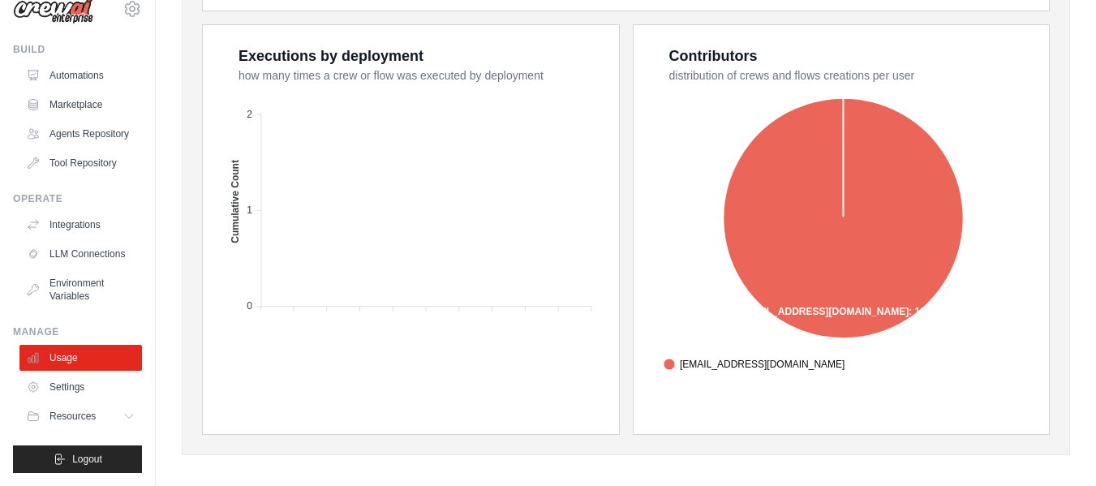
scroll to position [690, 0]
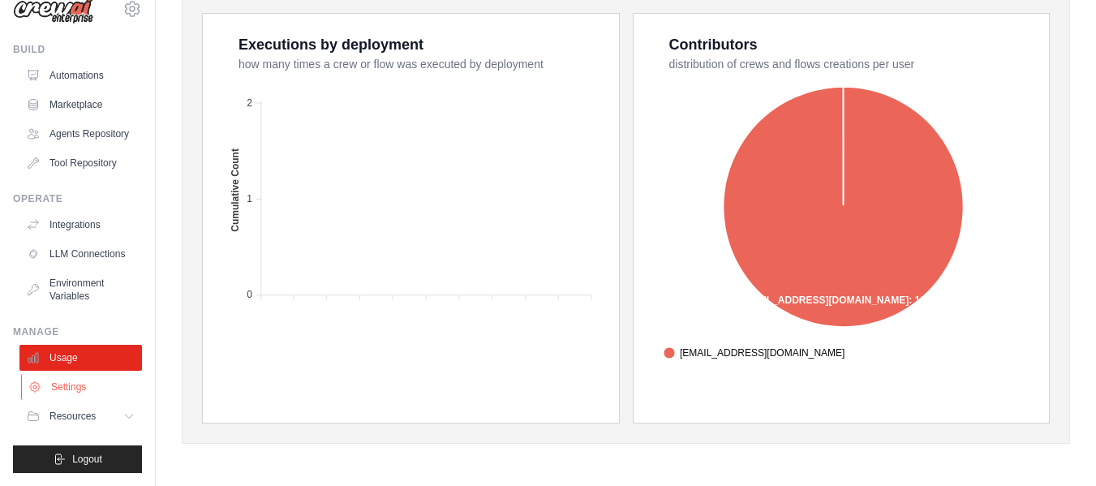
click at [80, 382] on link "Settings" at bounding box center [82, 387] width 122 height 26
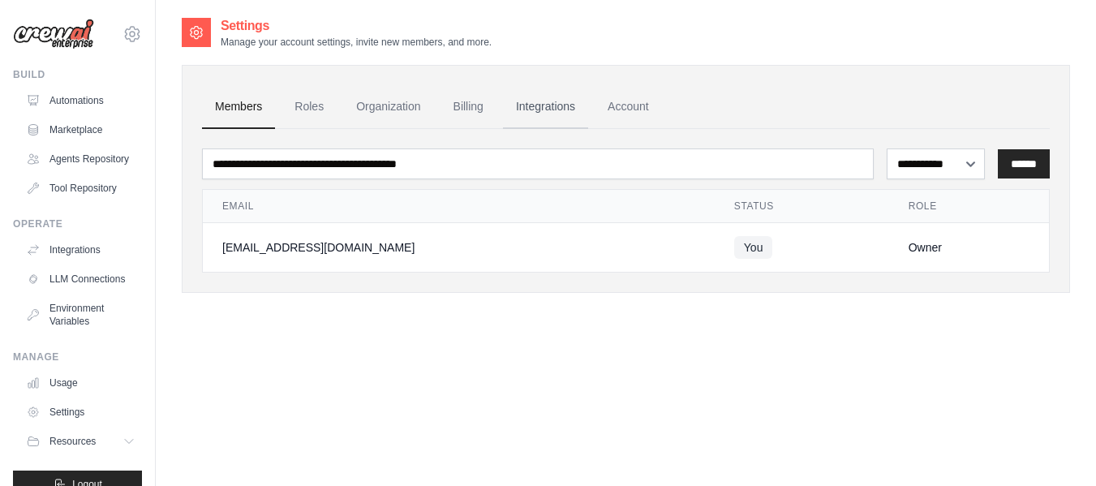
click at [533, 105] on link "Integrations" at bounding box center [545, 107] width 85 height 44
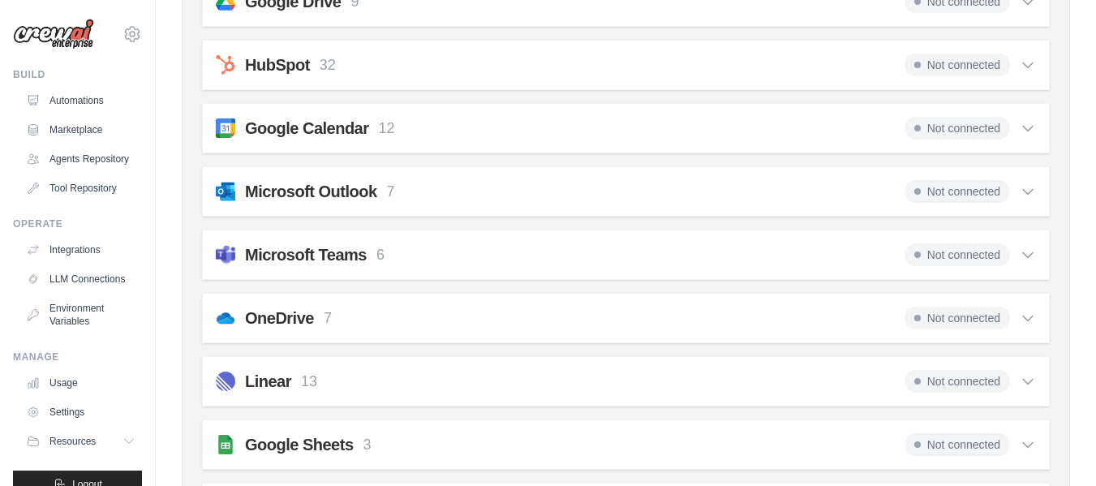
scroll to position [445, 0]
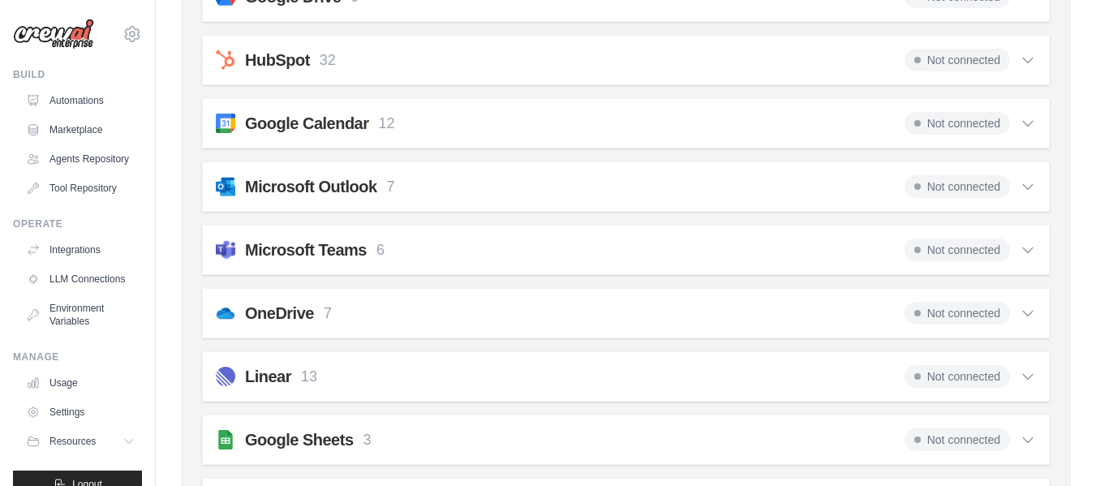
click at [267, 430] on h2 "Google Sheets" at bounding box center [299, 439] width 109 height 23
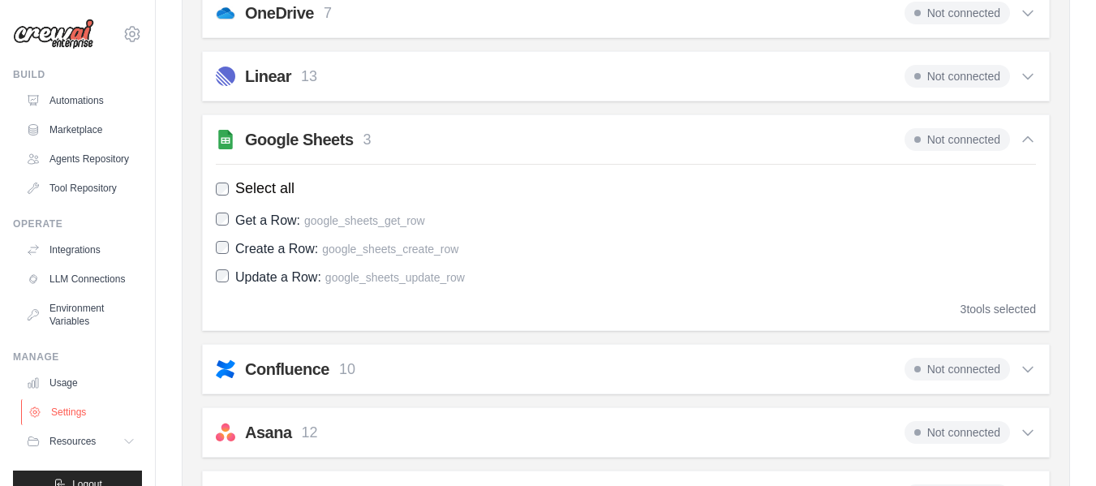
scroll to position [51, 0]
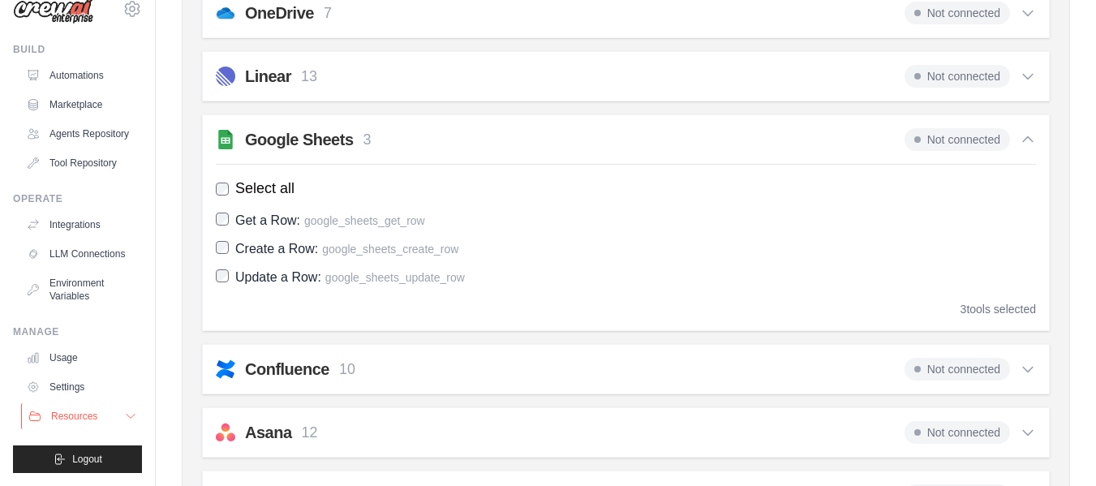
click at [73, 421] on span "Resources" at bounding box center [74, 416] width 46 height 13
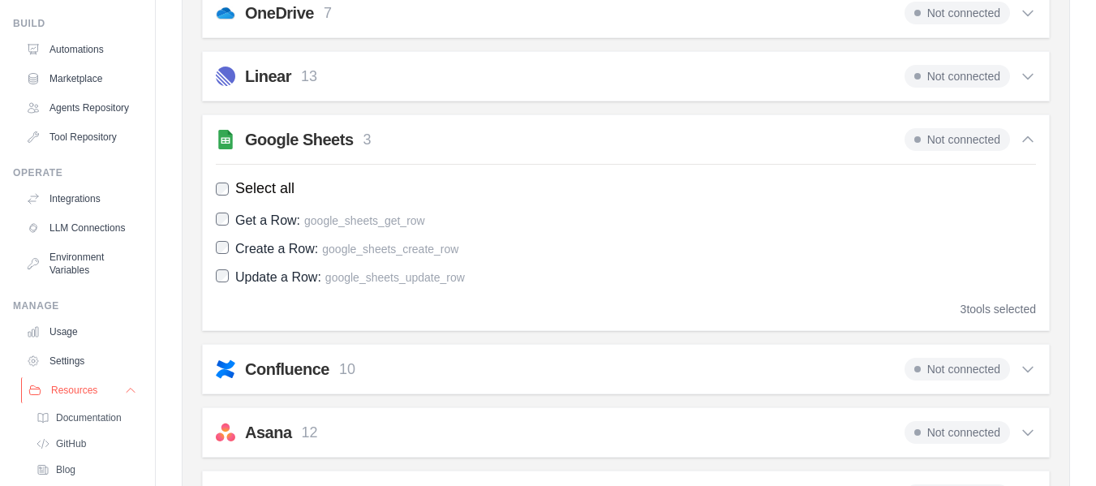
scroll to position [155, 0]
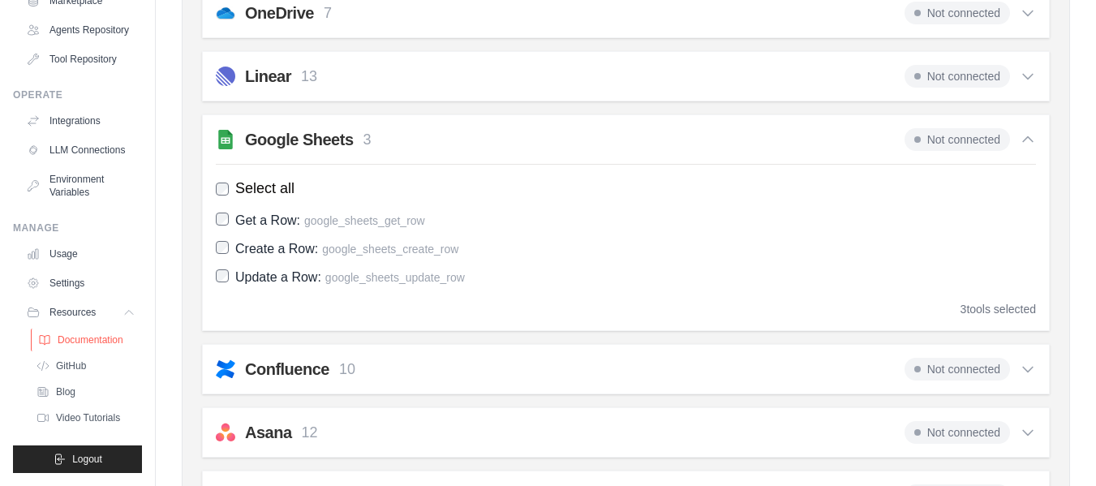
click at [92, 332] on link "Documentation" at bounding box center [87, 340] width 113 height 23
click at [285, 449] on div "Asana 12 Not connected Select all Create a Comment: asana_create_comment Create…" at bounding box center [626, 432] width 848 height 50
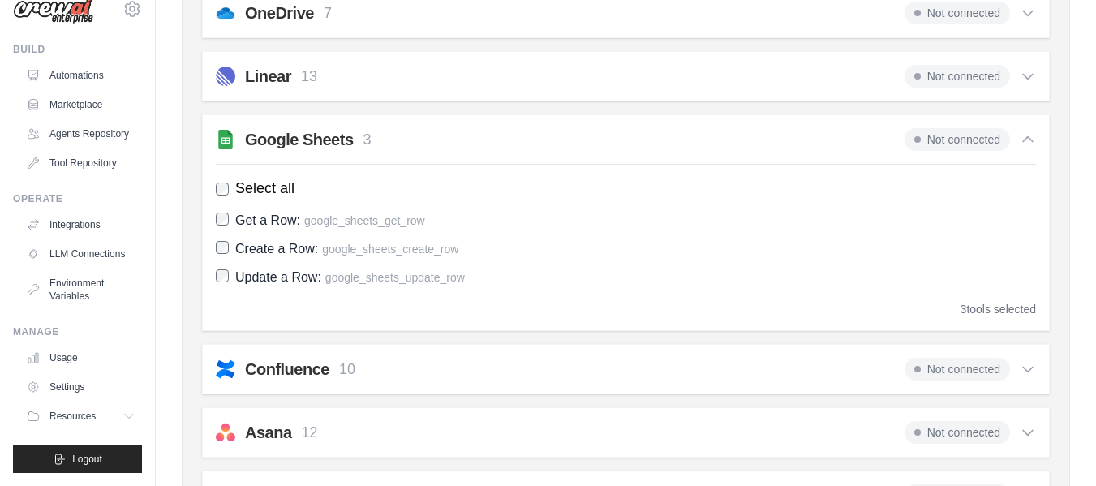
scroll to position [51, 0]
click at [302, 432] on p "12" at bounding box center [310, 433] width 16 height 22
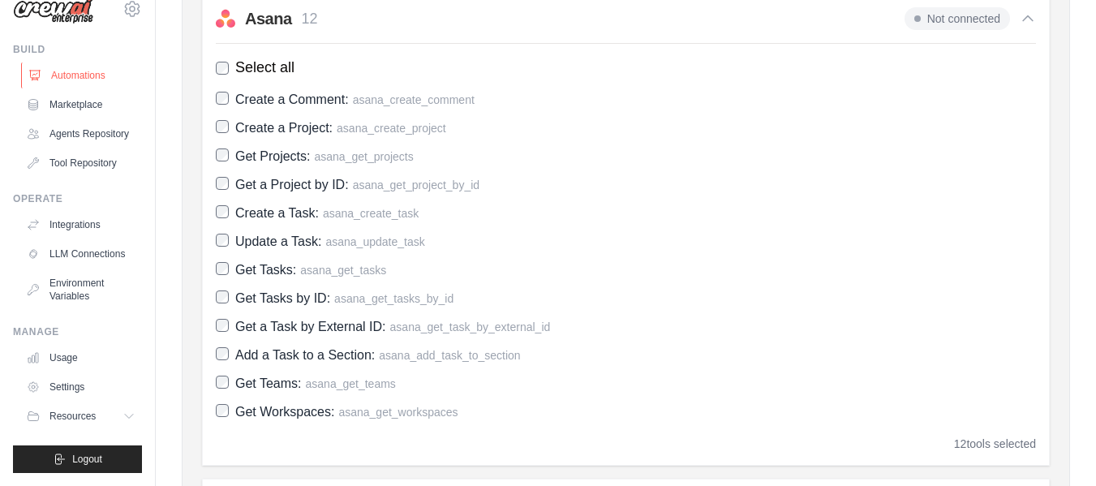
scroll to position [0, 0]
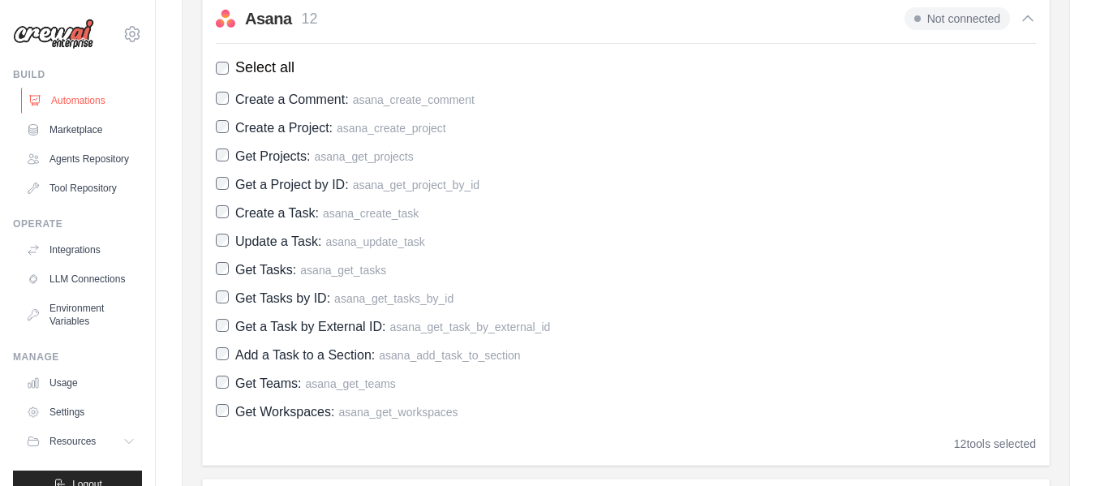
drag, startPoint x: 76, startPoint y: 83, endPoint x: 80, endPoint y: 103, distance: 20.5
click at [80, 103] on div "Build Automations Marketplace Agents Repository Tool Repository" at bounding box center [77, 134] width 129 height 133
click at [80, 103] on link "Automations" at bounding box center [82, 101] width 122 height 26
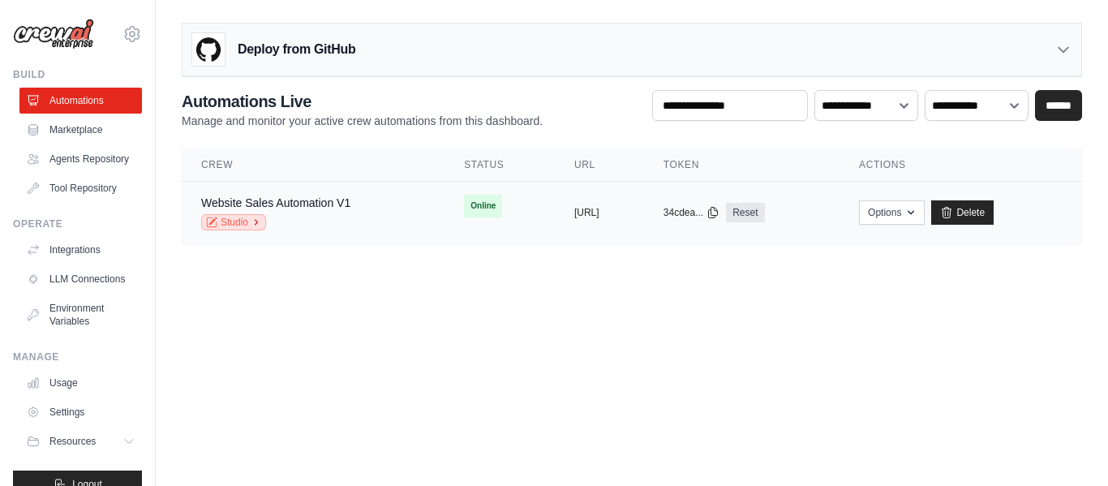
click at [240, 221] on link "Studio" at bounding box center [233, 222] width 65 height 16
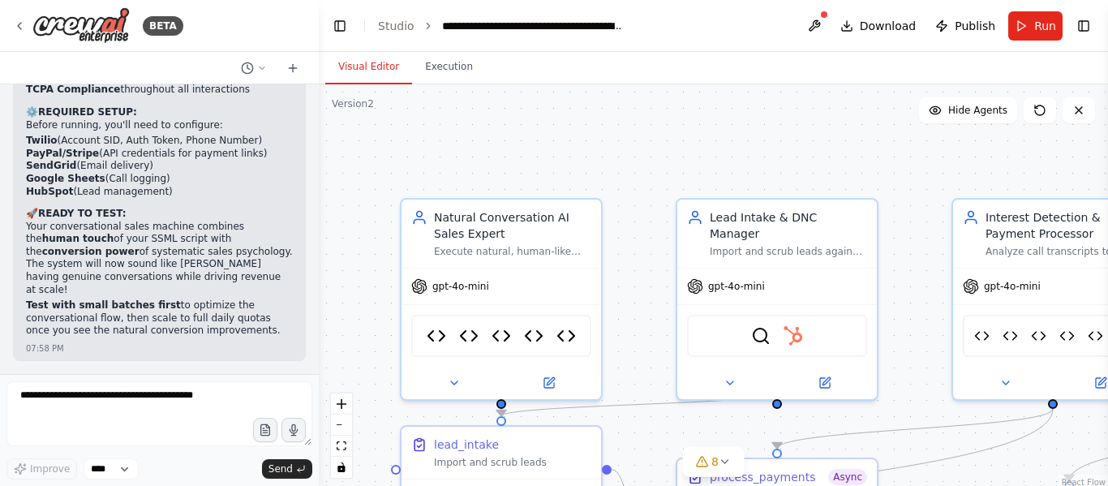
scroll to position [73088, 0]
